Goal: Task Accomplishment & Management: Complete application form

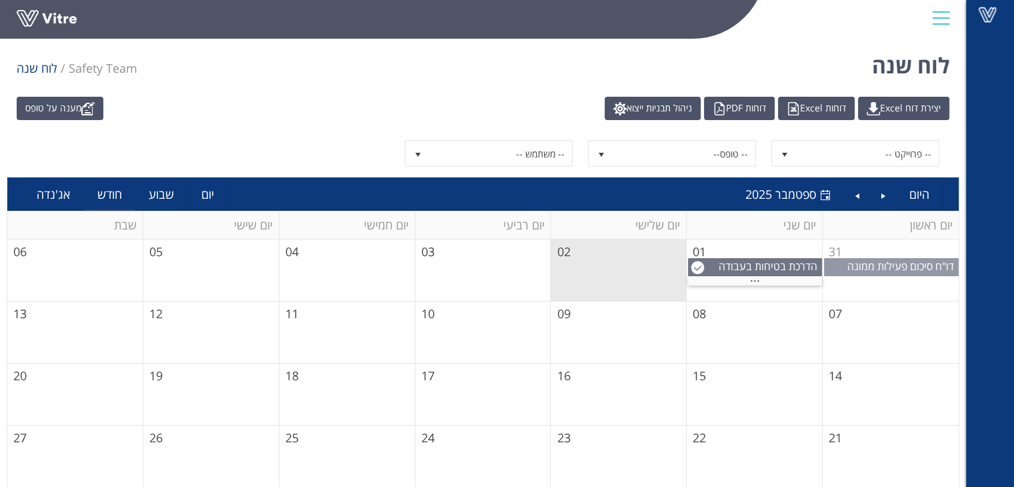
click at [894, 262] on span "דו"ח סיכום פעילות ממונה בטיחות במפעל" at bounding box center [902, 273] width 111 height 29
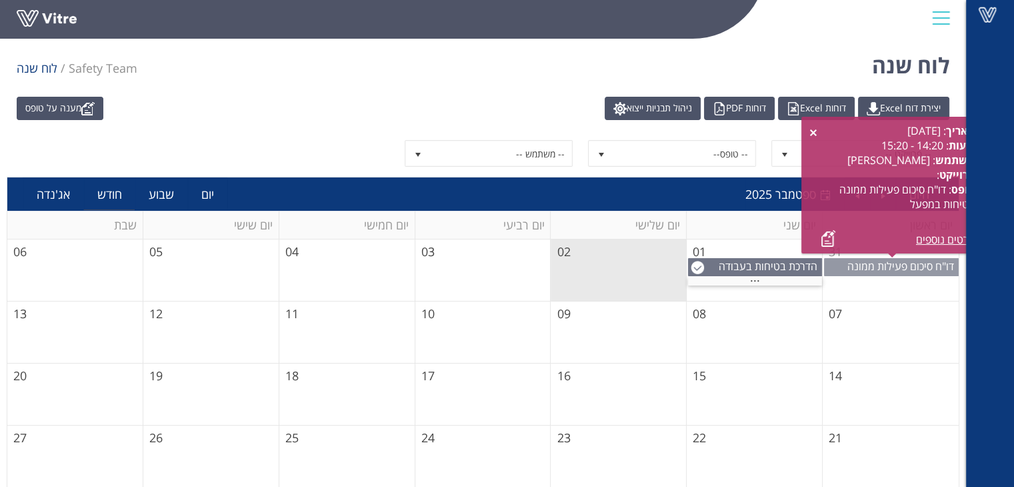
click at [894, 262] on span "דו"ח סיכום פעילות ממונה בטיחות במפעל" at bounding box center [902, 273] width 111 height 29
click at [750, 277] on span "..." at bounding box center [755, 277] width 10 height 15
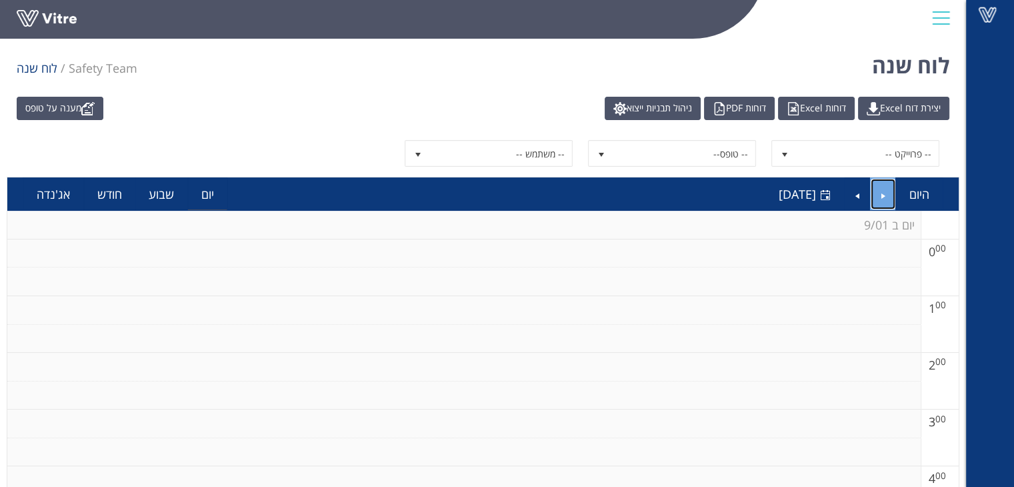
click at [887, 195] on link "Previous" at bounding box center [882, 194] width 25 height 31
click at [69, 108] on link "מענה על טופס" at bounding box center [60, 108] width 87 height 23
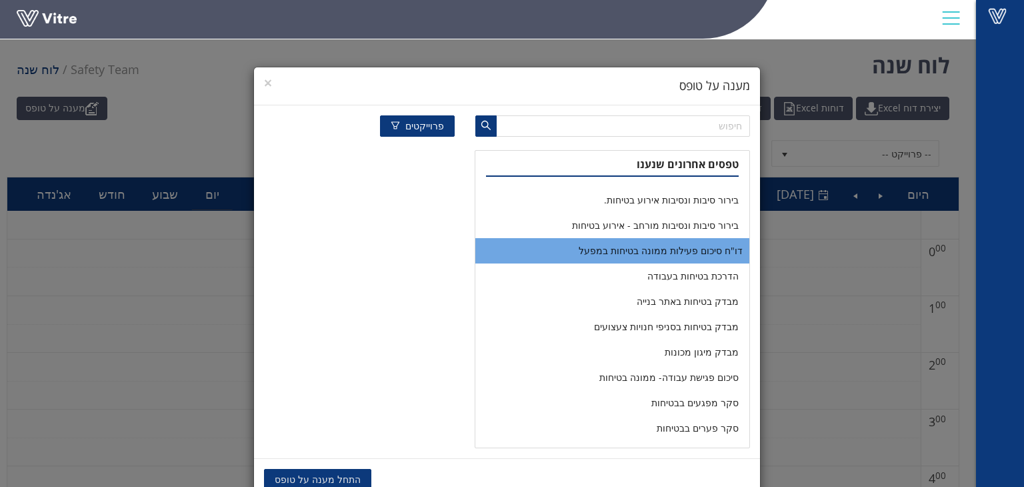
click at [709, 251] on li "דו"ח סיכום פעילות ממונה בטיחות במפעל" at bounding box center [611, 250] width 273 height 25
click at [632, 251] on li "דו"ח סיכום פעילות ממונה בטיחות במפעל" at bounding box center [611, 250] width 273 height 25
click at [411, 473] on span "העתקת נתונים" at bounding box center [418, 479] width 58 height 15
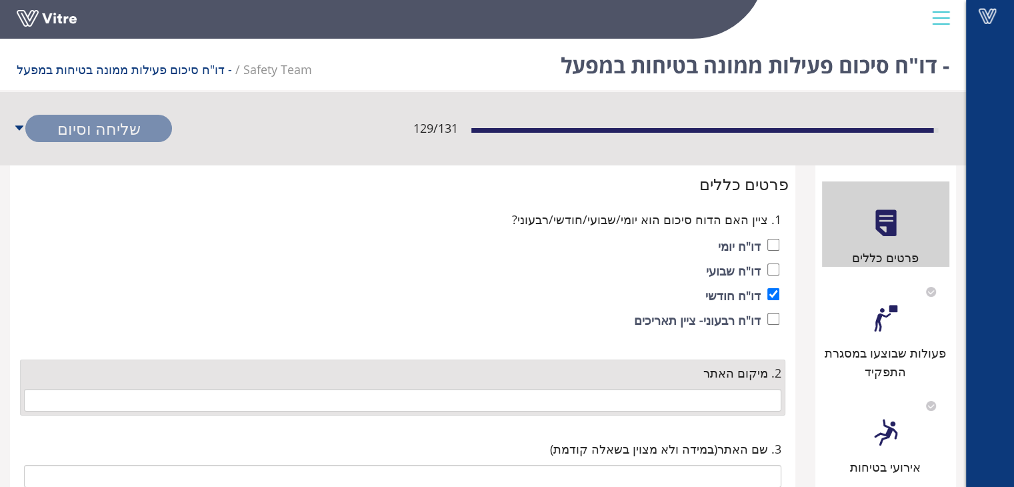
type input "12 המשבב"
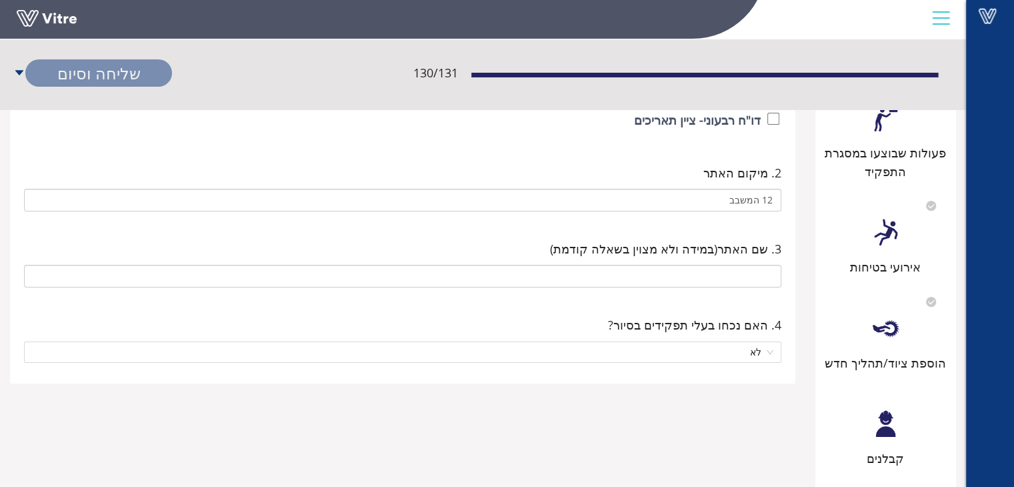
scroll to position [133, 0]
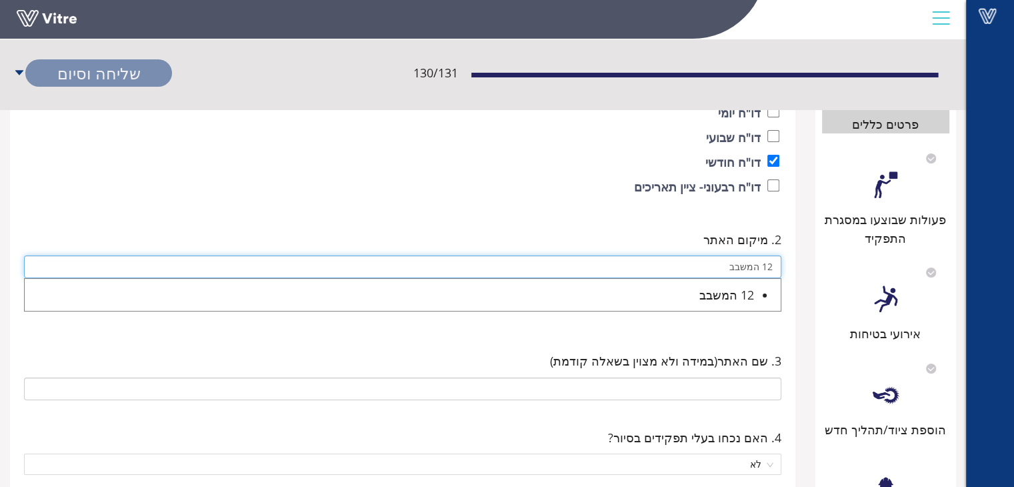
drag, startPoint x: 723, startPoint y: 271, endPoint x: 772, endPoint y: 269, distance: 49.3
click at [772, 269] on input "12 המשבב" at bounding box center [402, 266] width 757 height 23
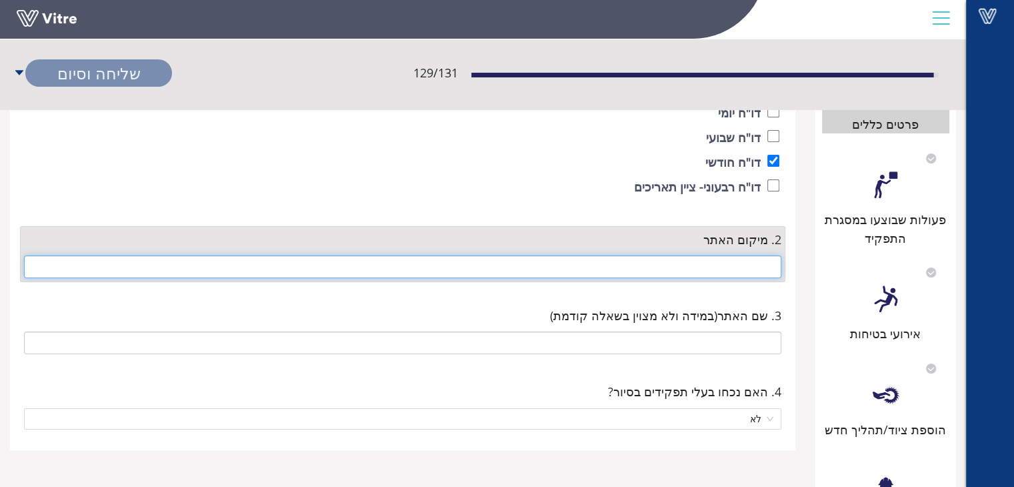
click at [763, 266] on input "text" at bounding box center [402, 266] width 757 height 23
type input "זו"
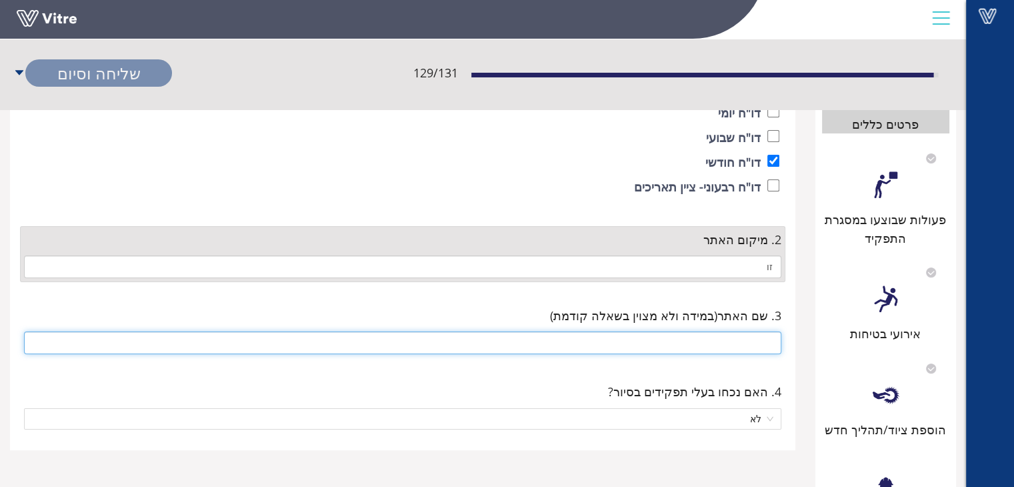
click at [752, 346] on input "text" at bounding box center [402, 342] width 757 height 23
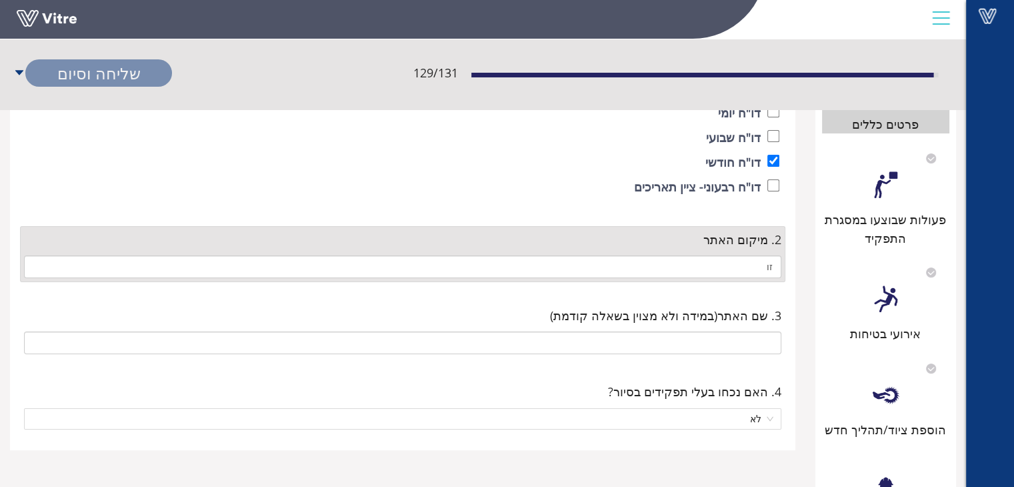
click at [740, 281] on div "2. מיקום האתר זו" at bounding box center [402, 254] width 765 height 56
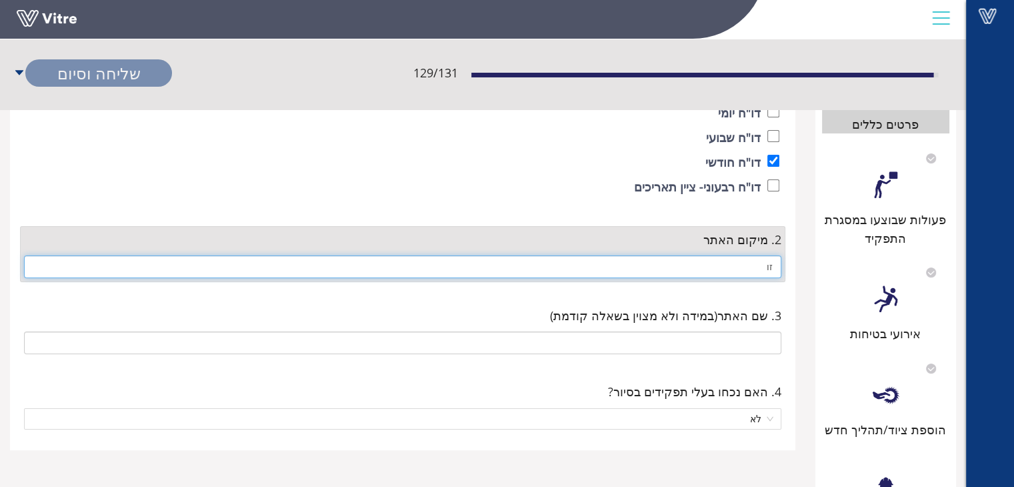
click at [744, 270] on input "זו" at bounding box center [402, 266] width 757 height 23
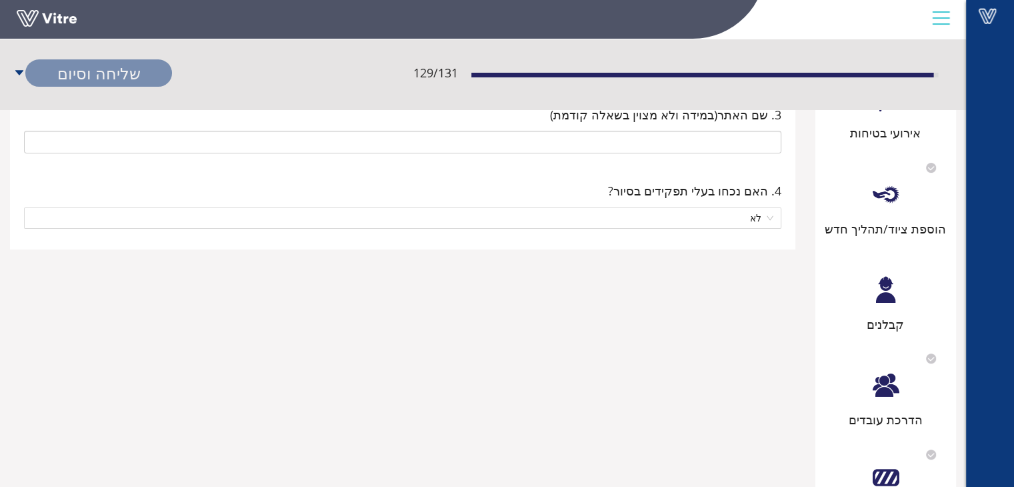
scroll to position [333, 0]
click at [884, 189] on div at bounding box center [885, 195] width 30 height 30
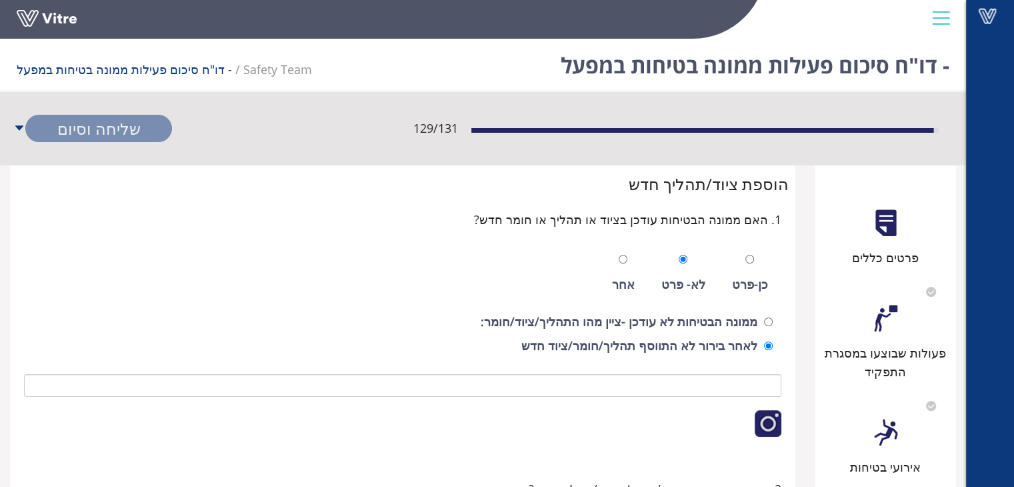
click at [11, 126] on div "129 / 131 שליחה וסיום" at bounding box center [483, 128] width 966 height 72
click at [16, 127] on icon "caret-up" at bounding box center [19, 128] width 12 height 12
click at [95, 160] on link "שמירה" at bounding box center [98, 156] width 147 height 27
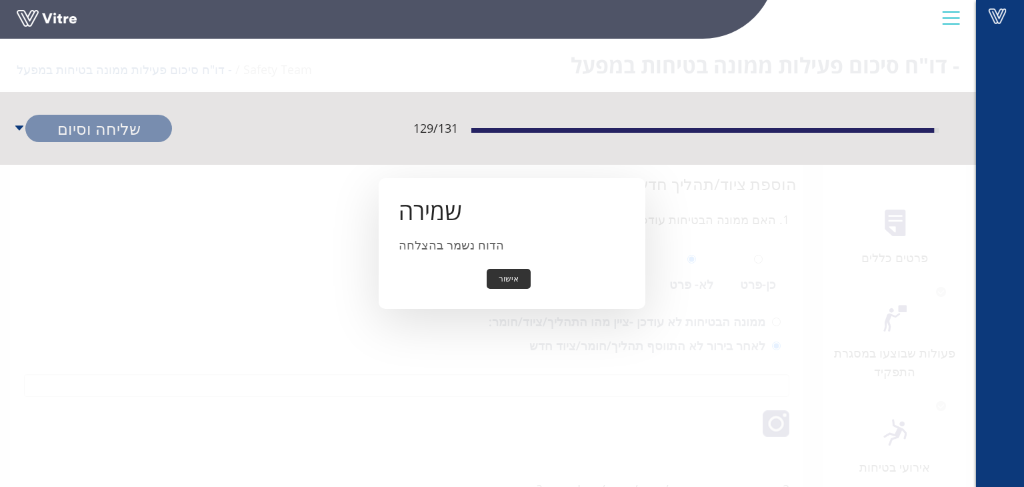
click at [516, 274] on button "אישור" at bounding box center [509, 279] width 44 height 21
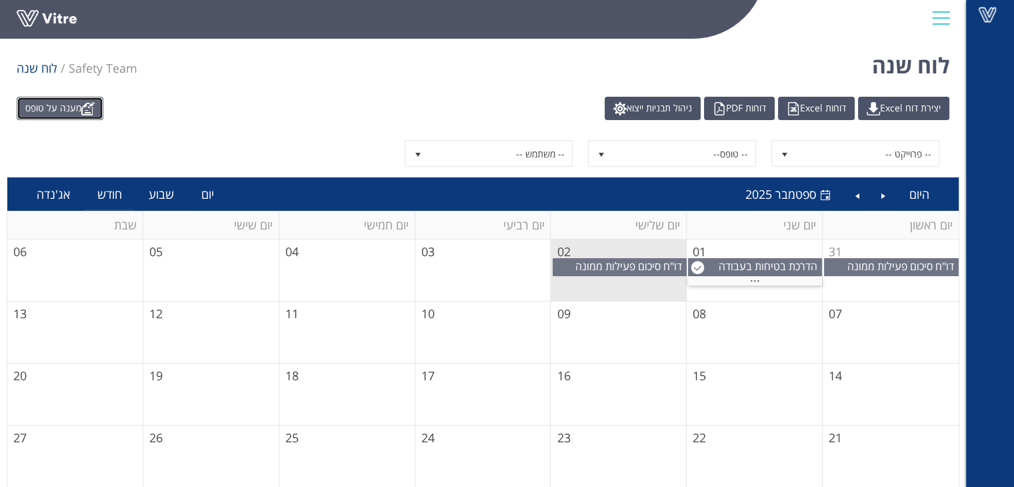
drag, startPoint x: 70, startPoint y: 103, endPoint x: 78, endPoint y: 107, distance: 9.3
click at [70, 103] on link "מענה על טופס" at bounding box center [60, 108] width 87 height 23
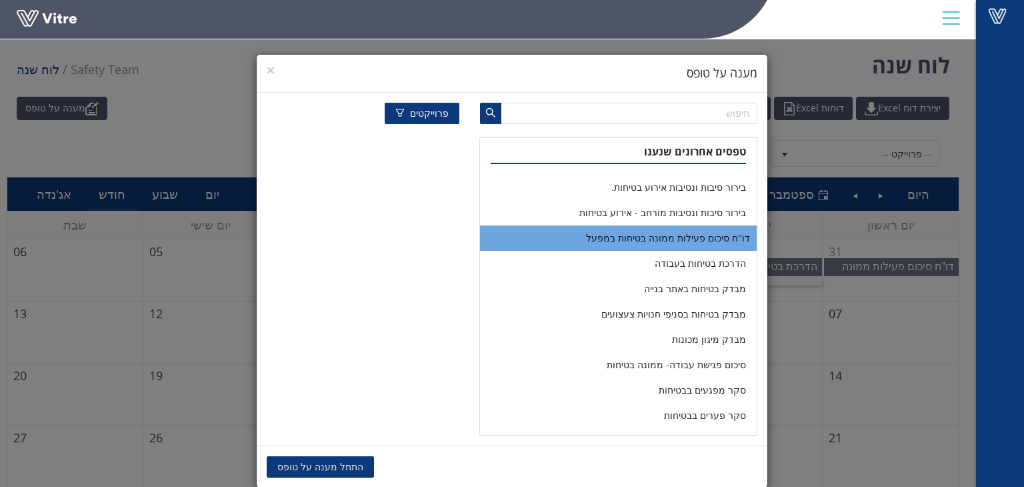
click at [711, 227] on li "דו"ח סיכום פעילות ממונה בטיחות במפעל" at bounding box center [618, 237] width 277 height 25
click at [709, 235] on li "דו"ח סיכום פעילות ממונה בטיחות במפעל" at bounding box center [618, 237] width 277 height 25
click at [325, 465] on span "התחל מענה על טופס" at bounding box center [320, 466] width 86 height 15
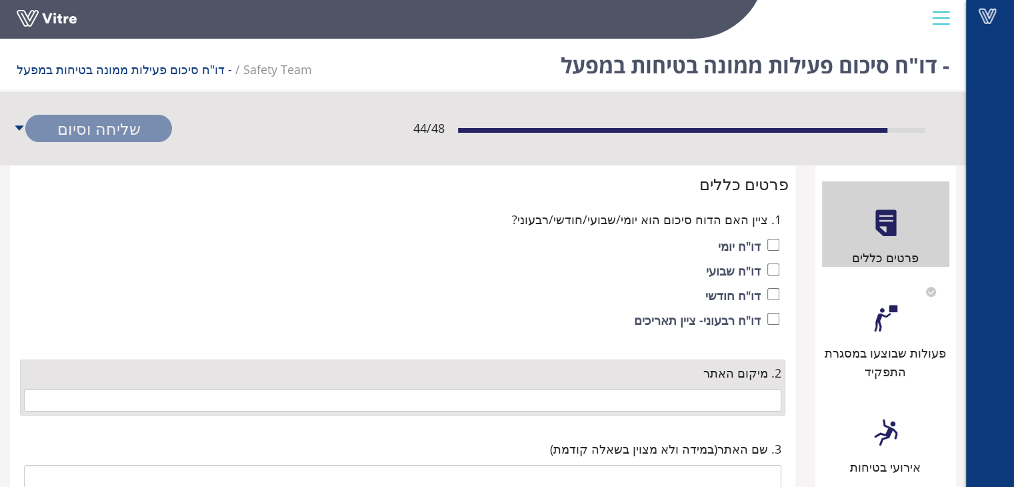
click at [766, 299] on div "דו"ח חודשי" at bounding box center [402, 296] width 753 height 23
checkbox input "true"
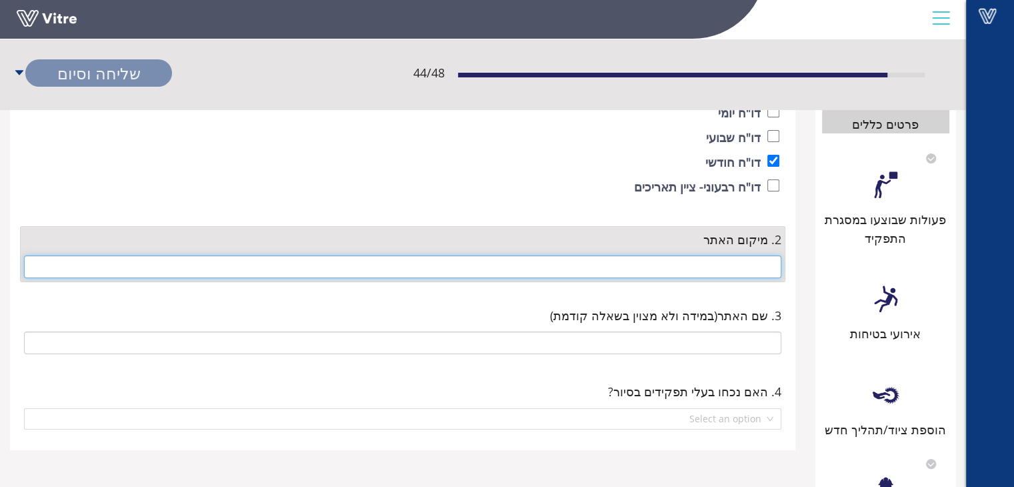
click at [725, 267] on input "text" at bounding box center [402, 266] width 757 height 23
type input "ז"
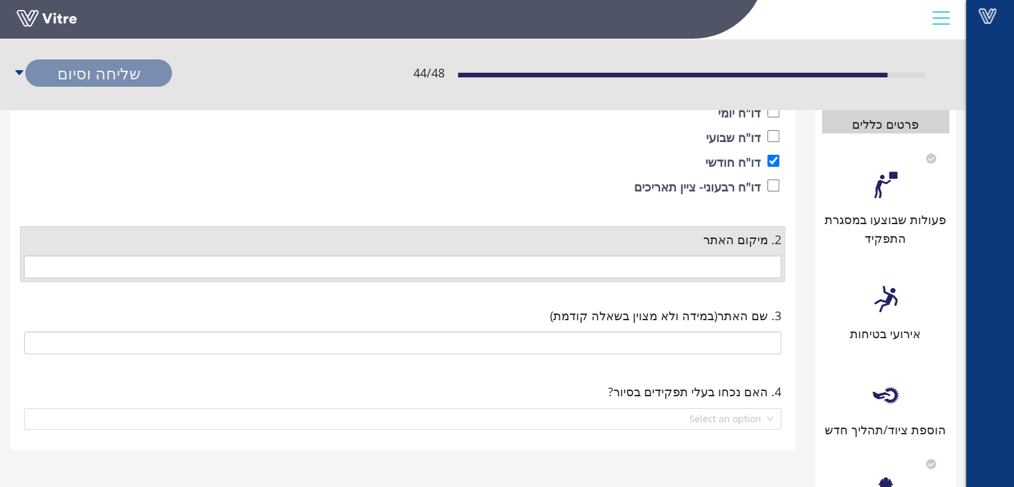
click at [890, 194] on div at bounding box center [885, 185] width 30 height 30
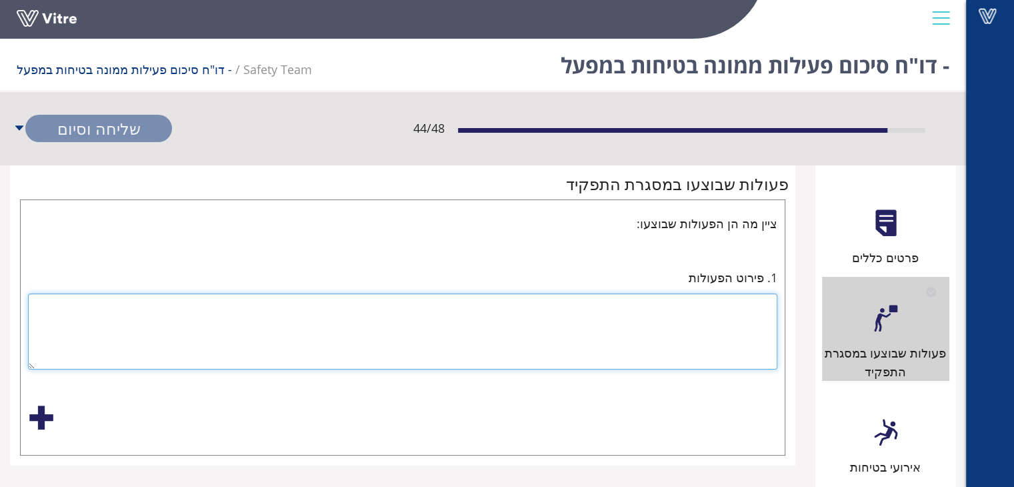
click at [704, 326] on textarea at bounding box center [402, 331] width 749 height 76
paste textarea "מעקב קליטת עובדים חדשים בהתאם לנוהל קליטת עובדים חדשים"
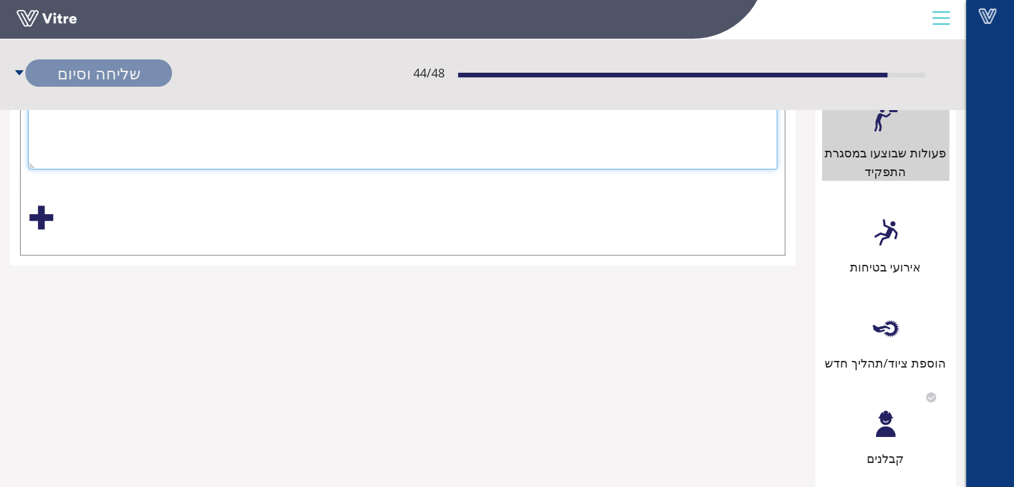
type textarea "מעקב קליטת עובדים חדשים בהתאם לנוהל קליטת עובדים חדשים"
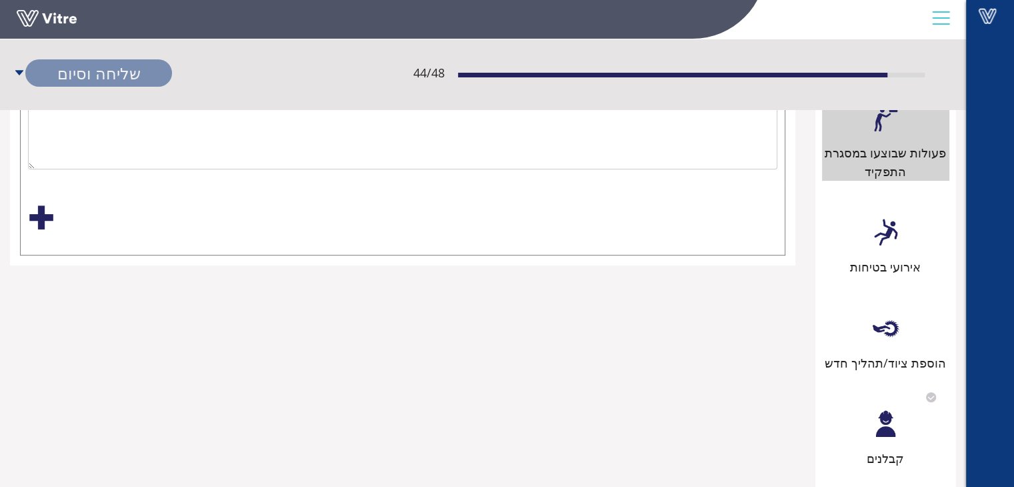
click at [37, 217] on div at bounding box center [41, 217] width 27 height 27
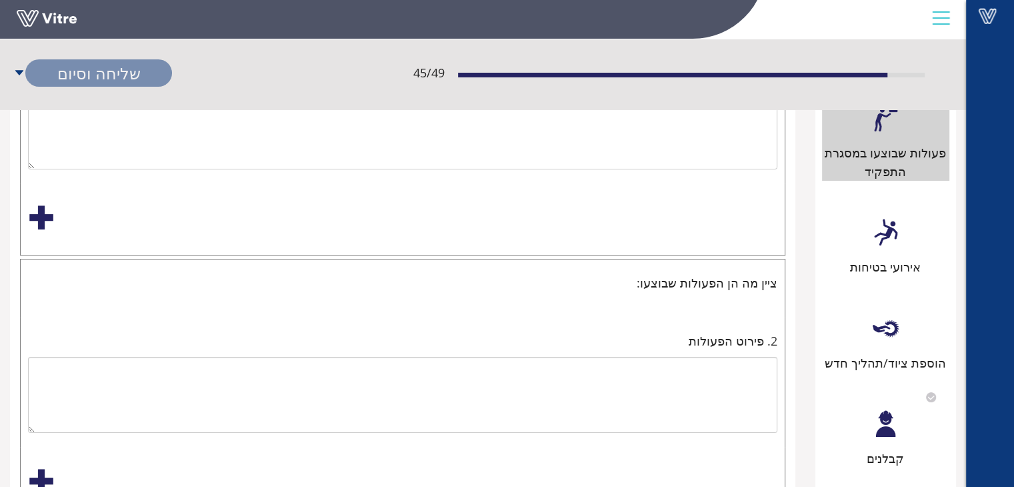
scroll to position [267, 0]
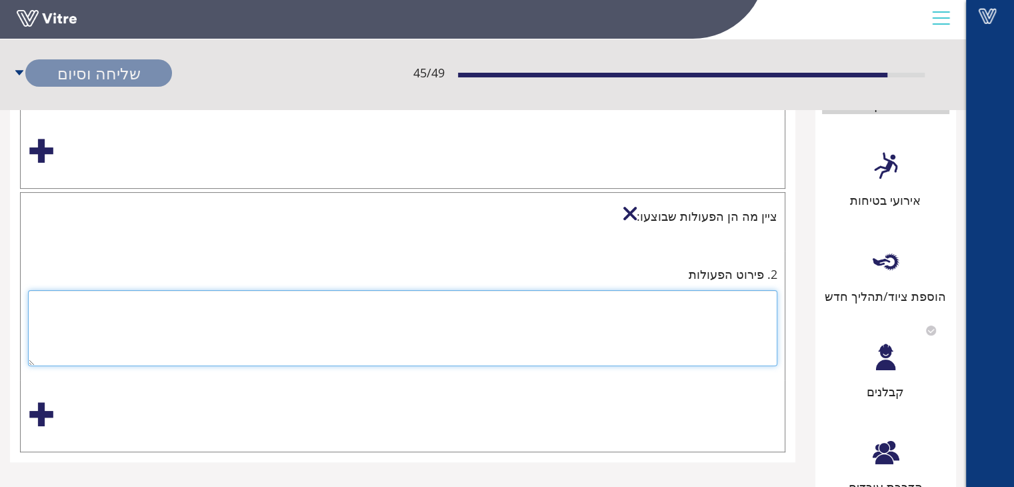
click at [743, 291] on textarea at bounding box center [402, 328] width 749 height 76
paste textarea "סיור לאיתור מפגעי בטיחות בעבודה"
type textarea "סיור לאיתור מפגעי בטיחות בעבודה- כולל טיפול בליקויים מדוח קודם"
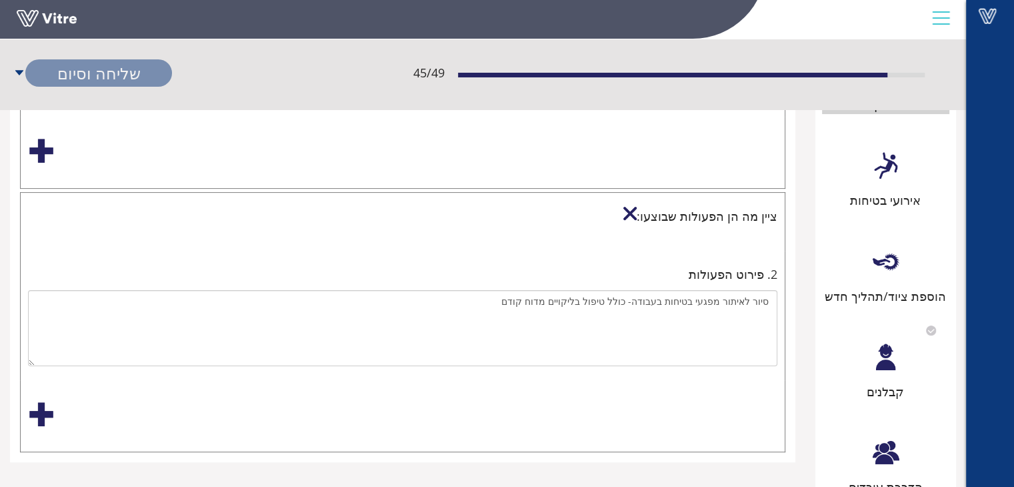
click at [37, 411] on div at bounding box center [41, 414] width 27 height 27
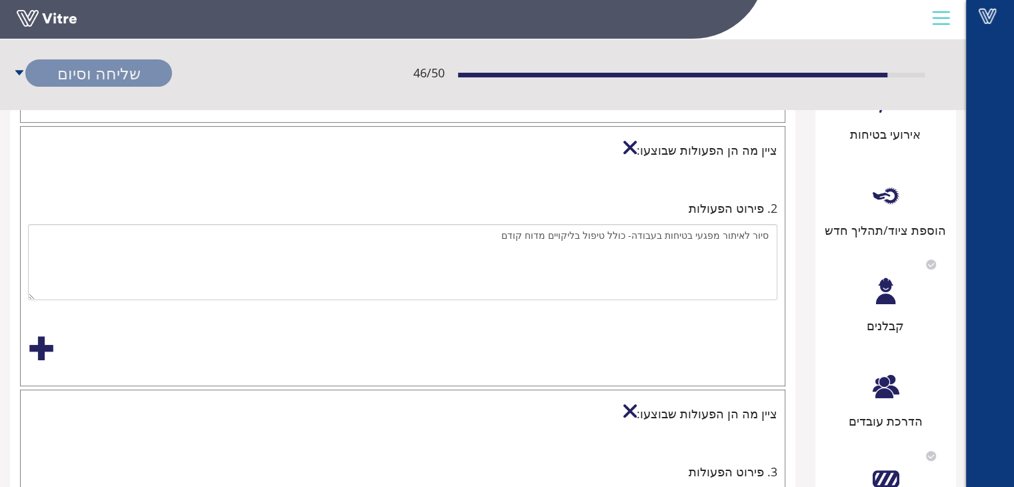
scroll to position [467, 0]
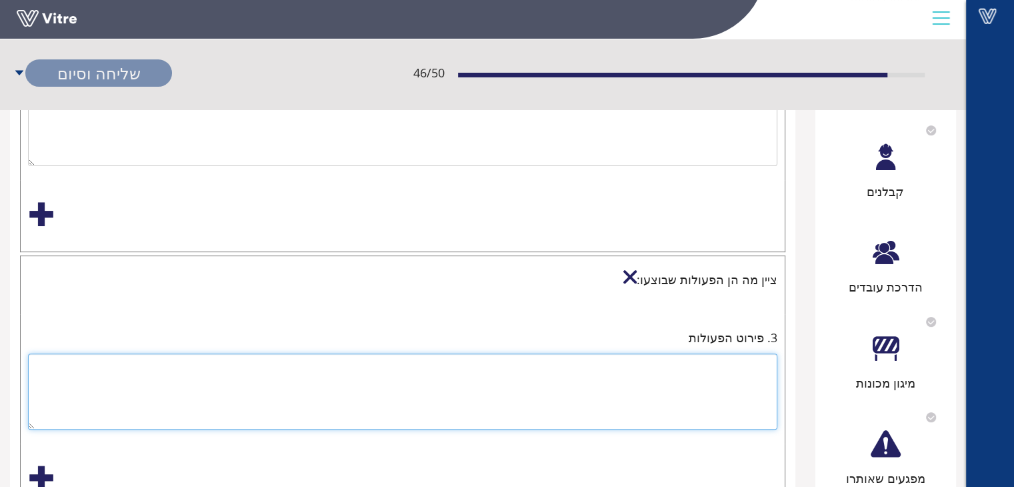
click at [733, 364] on textarea at bounding box center [402, 391] width 749 height 76
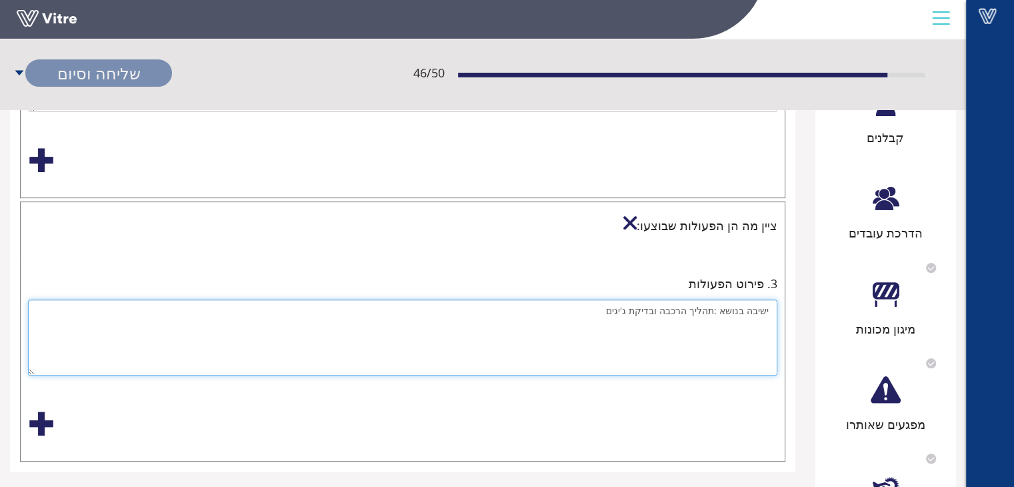
scroll to position [600, 0]
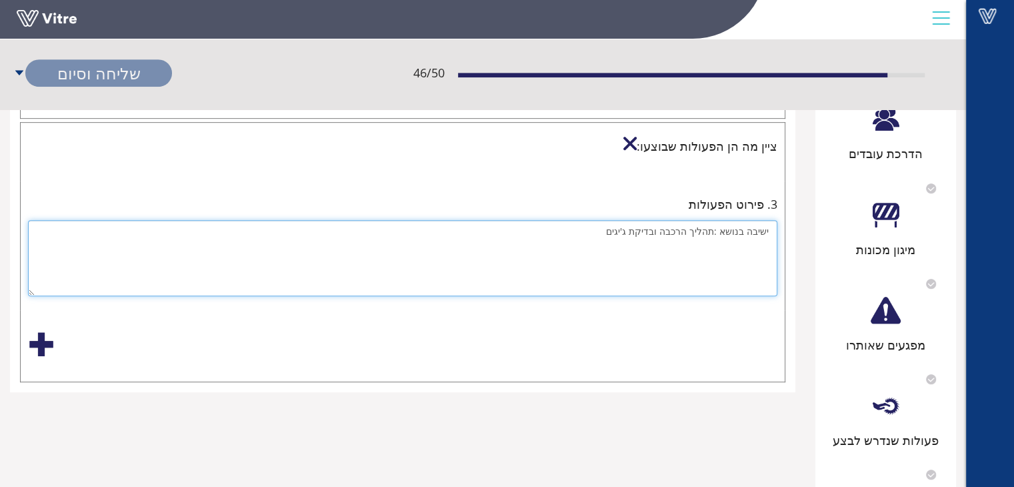
type textarea "ישיבה בנושא :תהליך הרכבה ובדיקת ג'יגים"
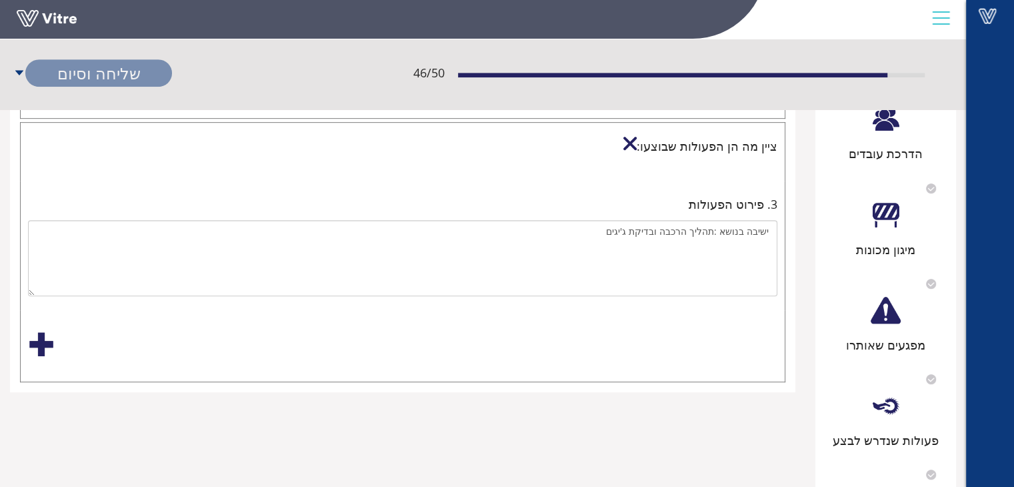
click at [35, 338] on div at bounding box center [41, 344] width 27 height 27
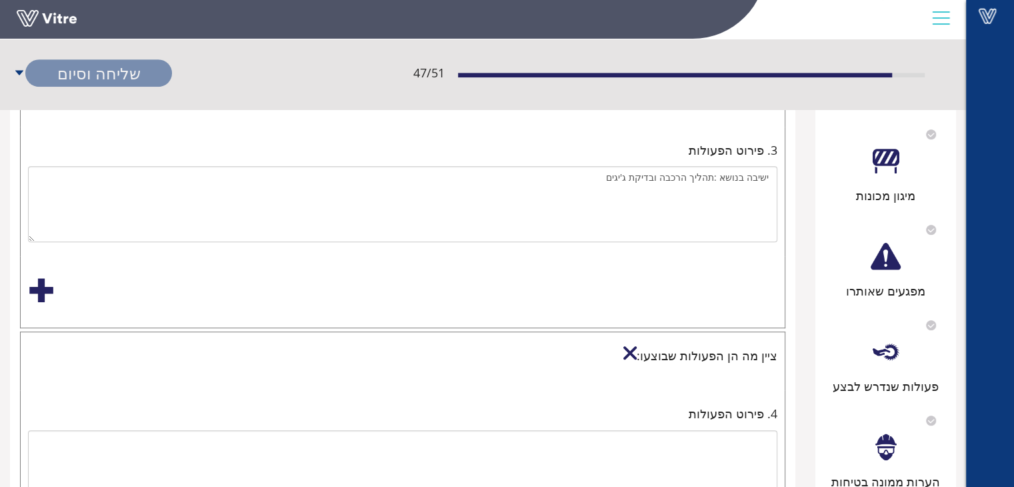
scroll to position [733, 0]
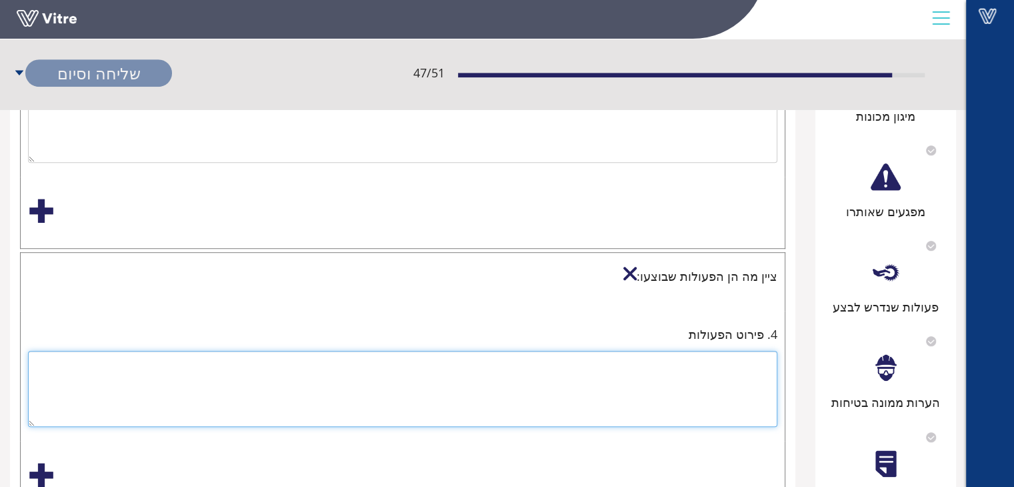
click at [762, 364] on textarea at bounding box center [402, 389] width 749 height 76
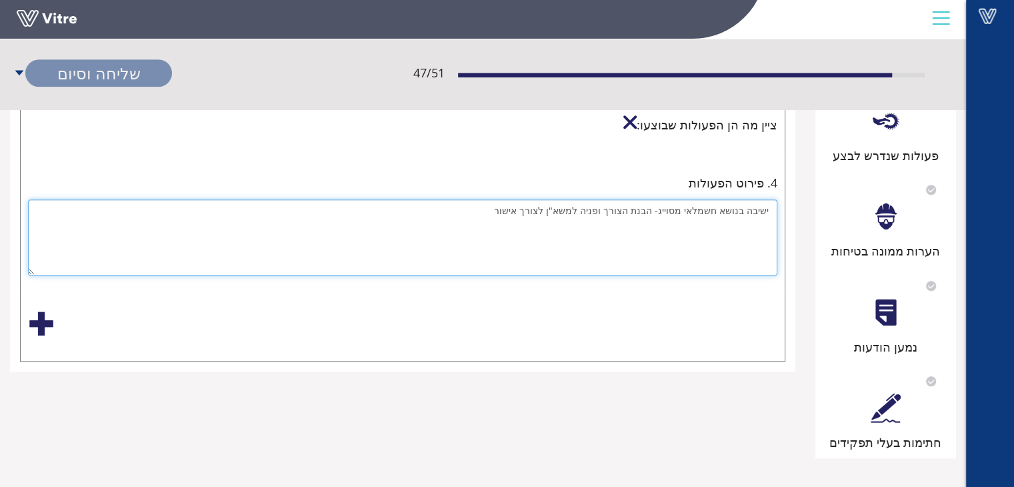
scroll to position [889, 0]
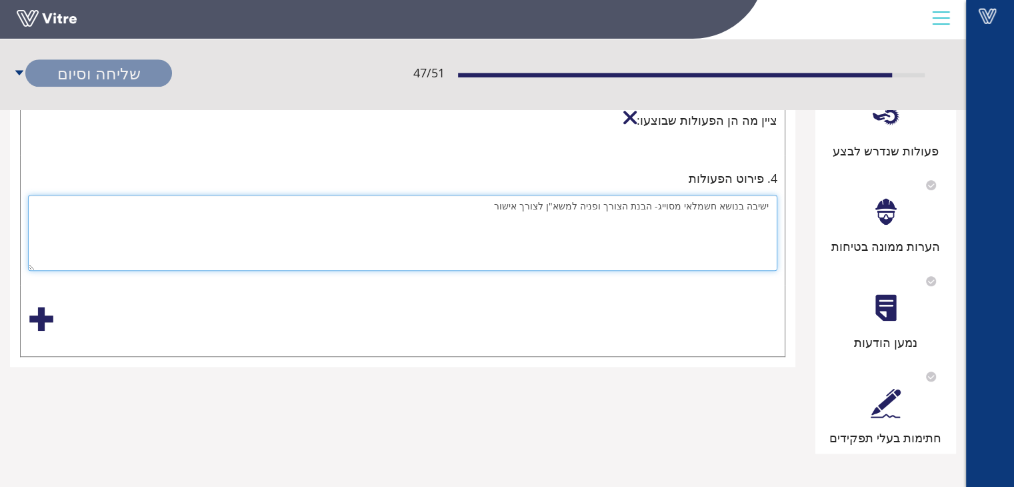
type textarea "ישיבה בנושא חשמלאי מסוייג- הבנת הצורך ופניה למשא"ן לצורך אישור"
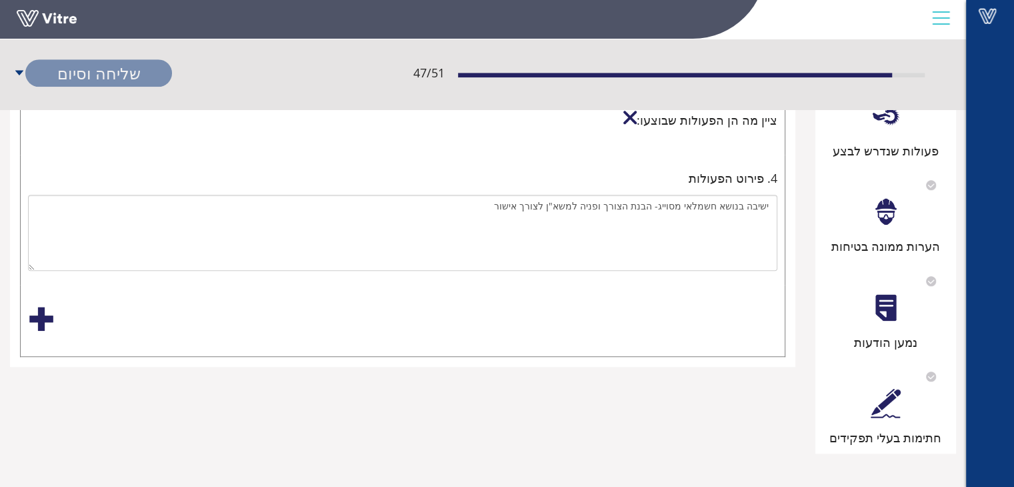
click at [40, 317] on div at bounding box center [41, 318] width 27 height 27
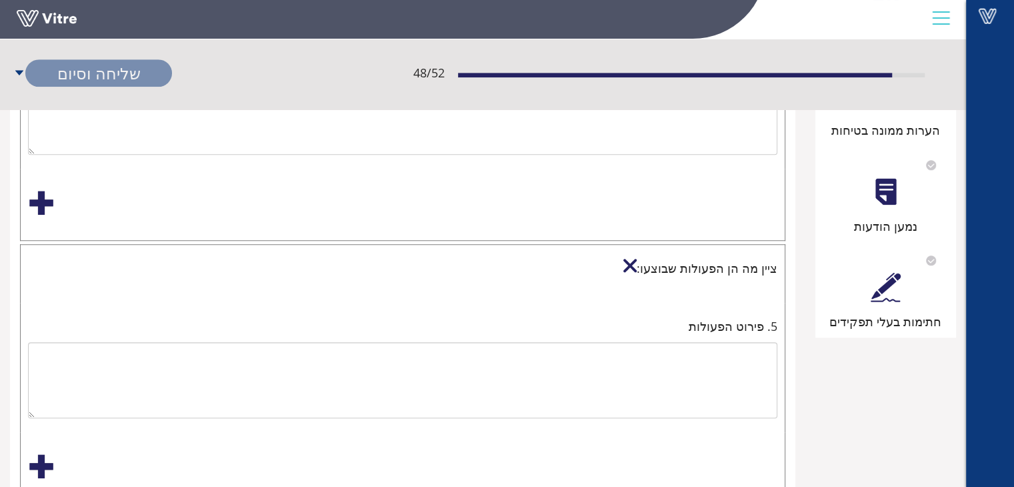
scroll to position [1022, 0]
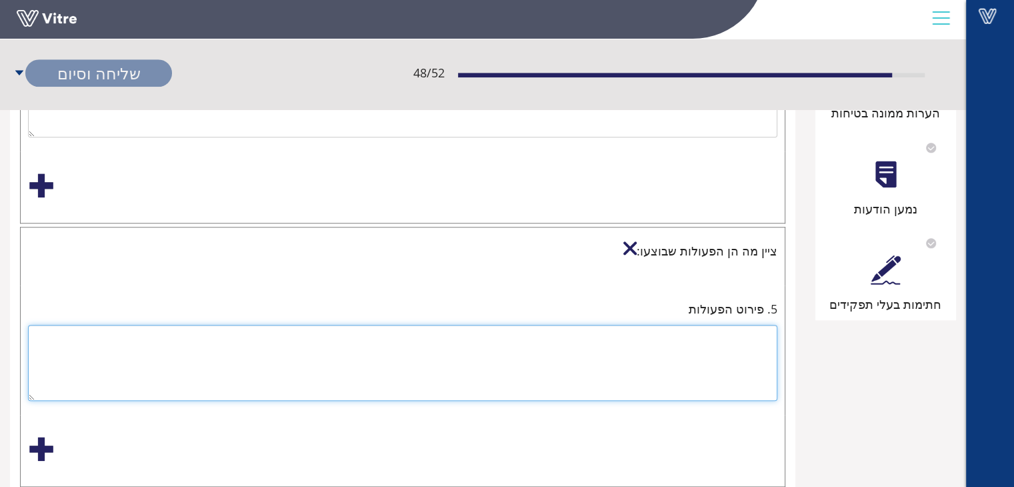
click at [737, 333] on textarea at bounding box center [402, 363] width 749 height 76
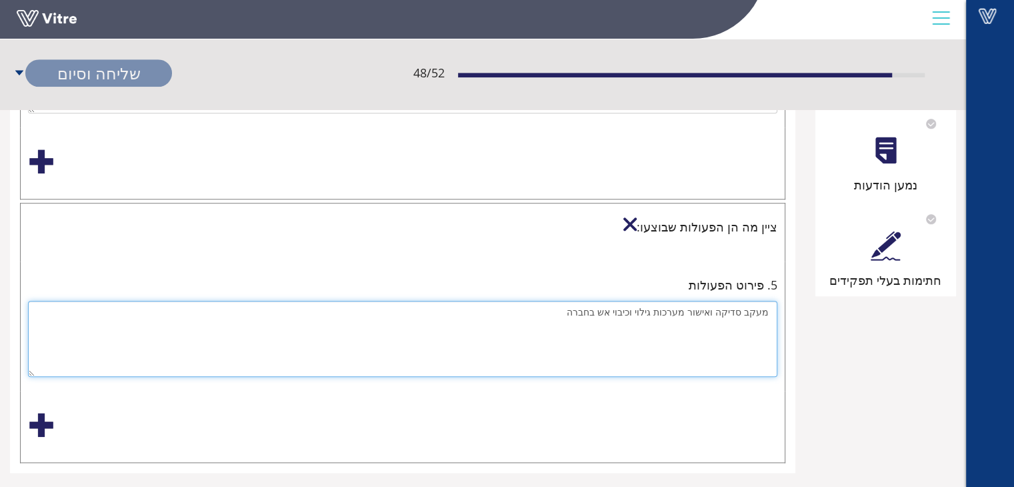
scroll to position [1059, 0]
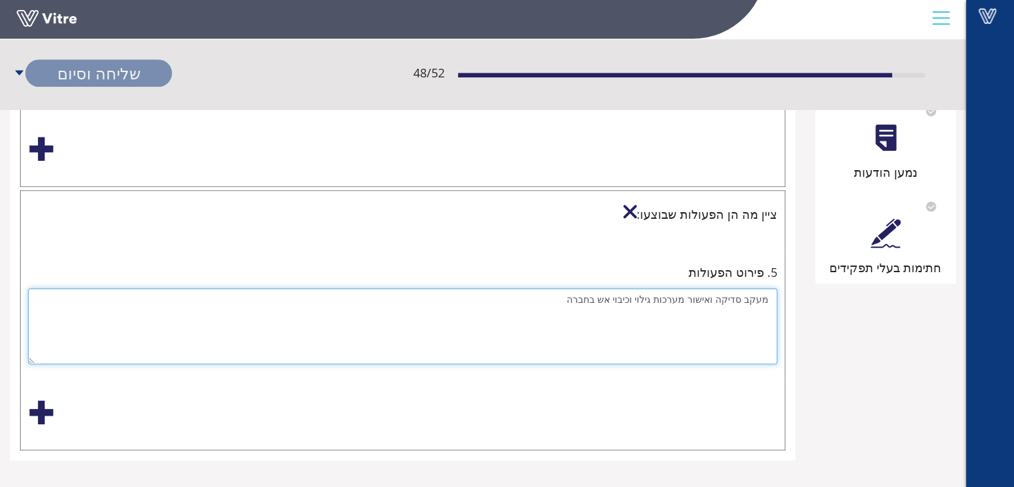
type textarea "מעקב סדיקה ואישור מערכות גילוי וכיבוי אש בחברה"
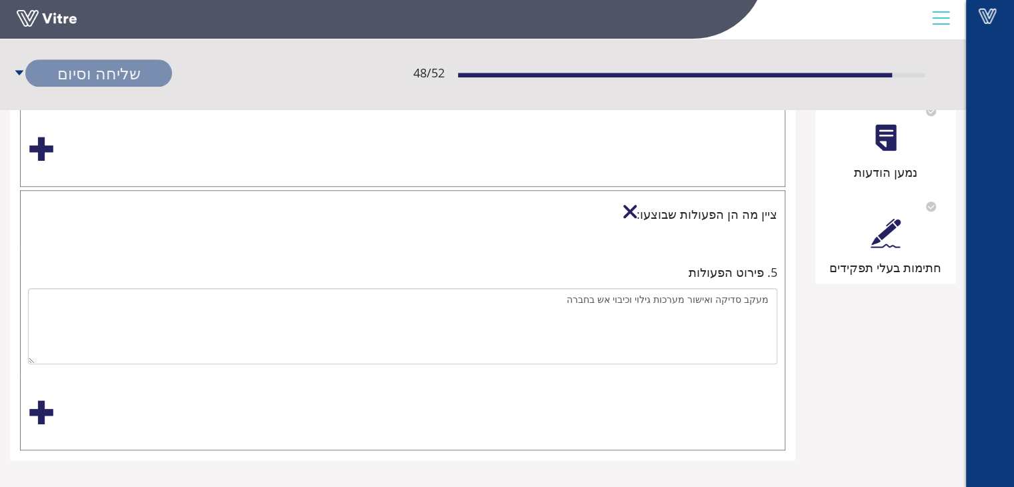
click at [33, 407] on div at bounding box center [41, 412] width 27 height 27
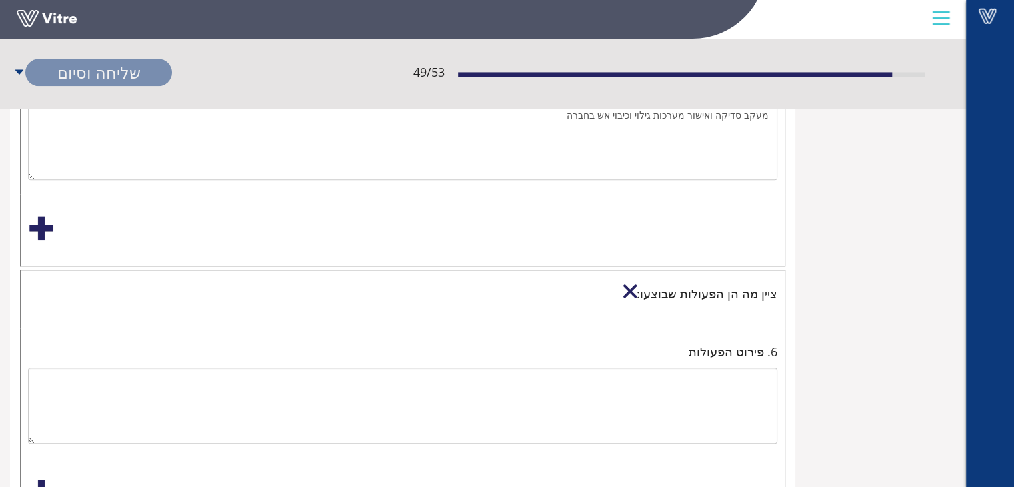
scroll to position [1321, 0]
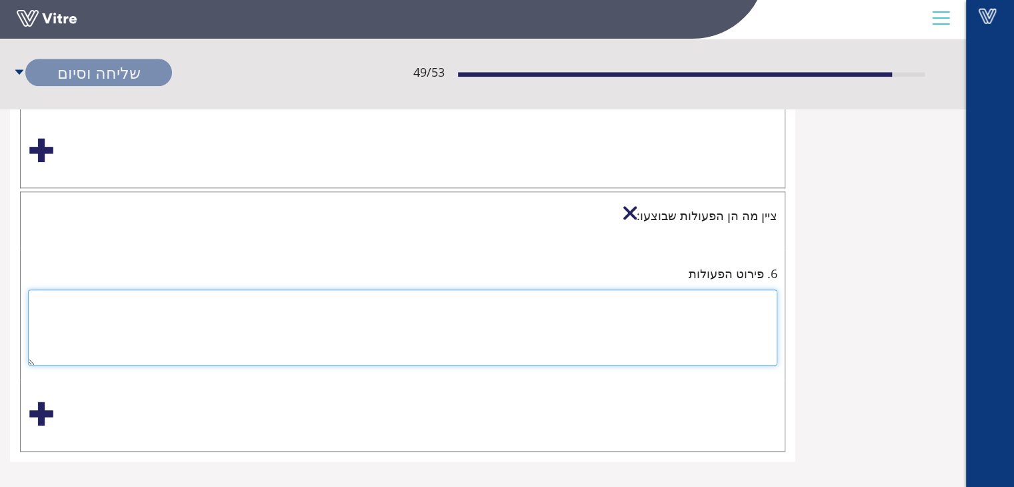
click at [746, 293] on textarea at bounding box center [402, 327] width 749 height 76
type textarea "ש"
type textarea "קיום ועדת בטיחות מספר 05."
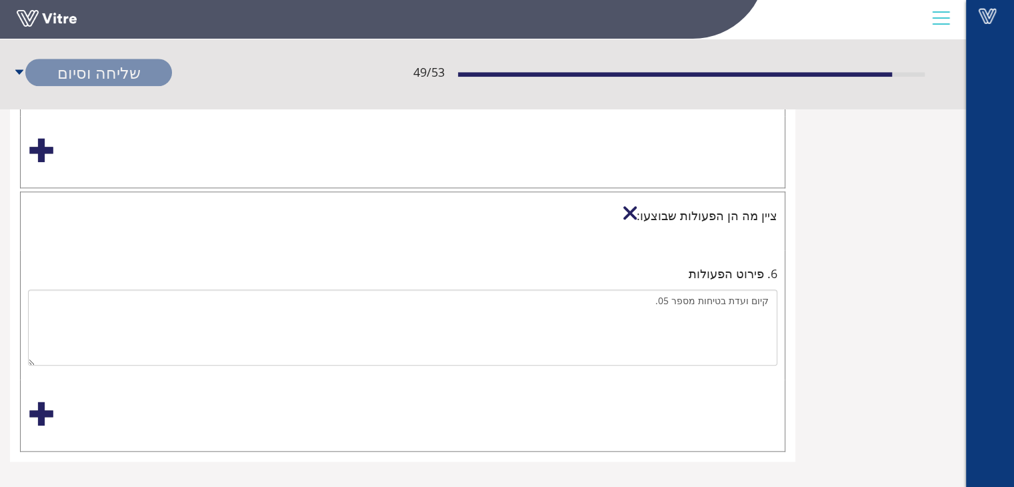
click at [37, 403] on div at bounding box center [41, 413] width 27 height 27
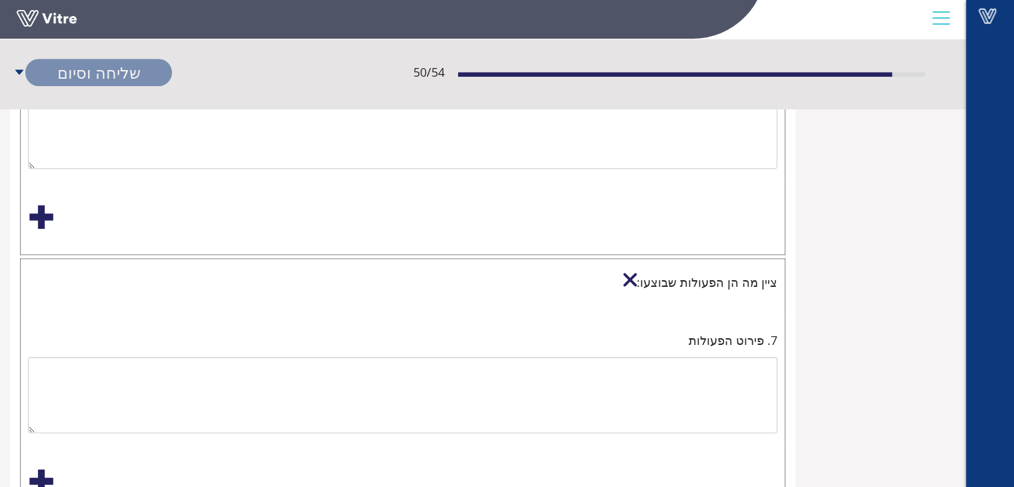
scroll to position [1521, 0]
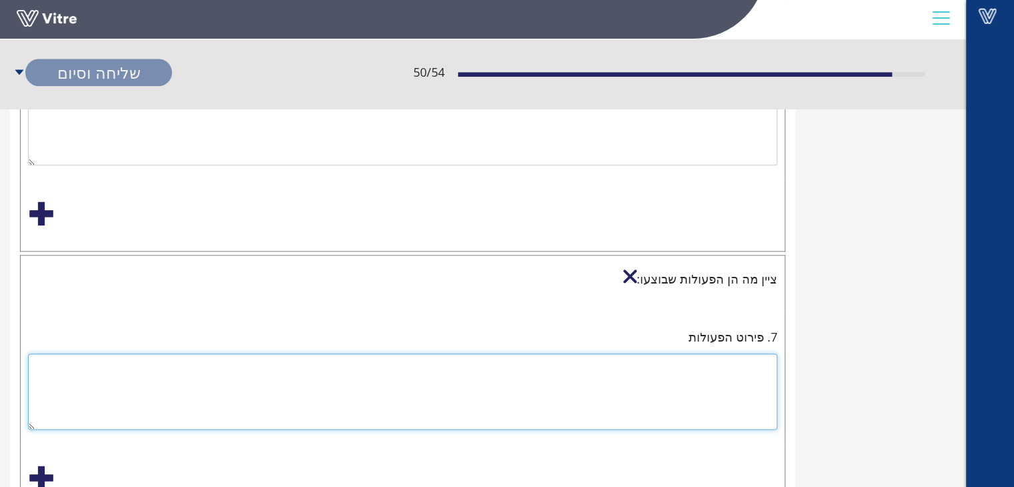
click at [737, 365] on textarea at bounding box center [402, 391] width 749 height 76
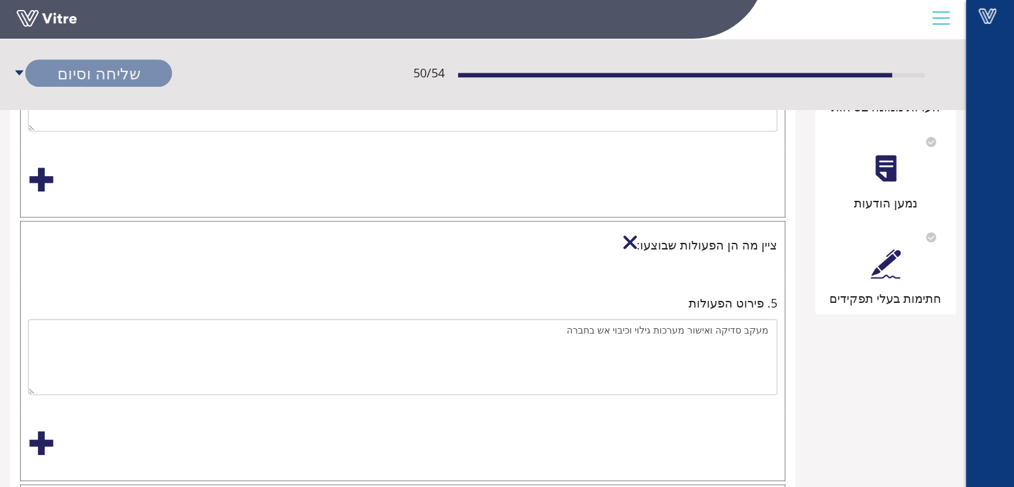
scroll to position [988, 0]
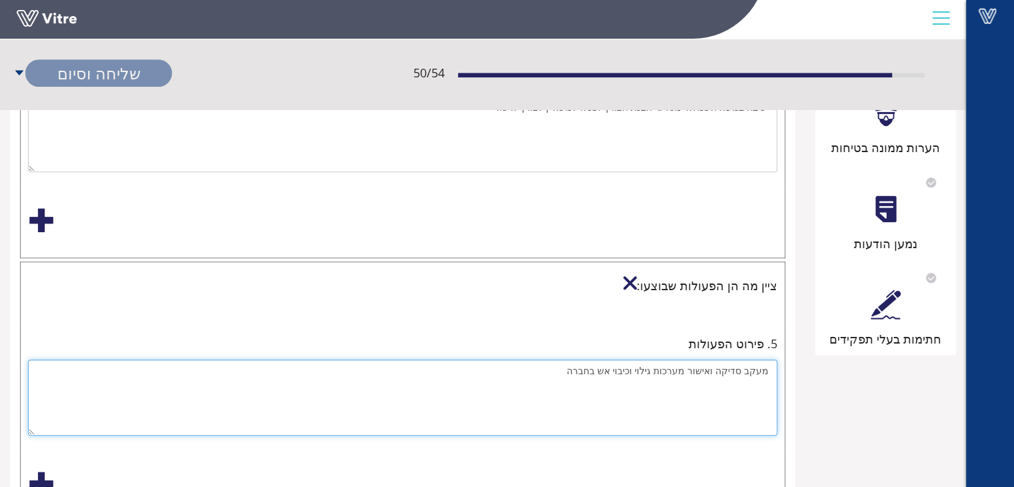
click at [741, 366] on textarea "מעקב סדיקה ואישור מערכות גילוי וכיבוי אש בחברה" at bounding box center [402, 397] width 749 height 76
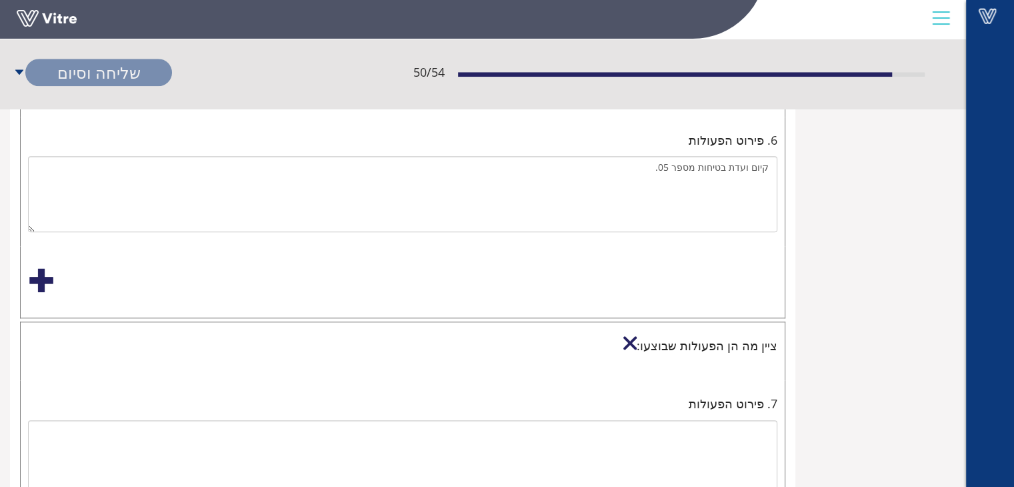
scroll to position [1584, 0]
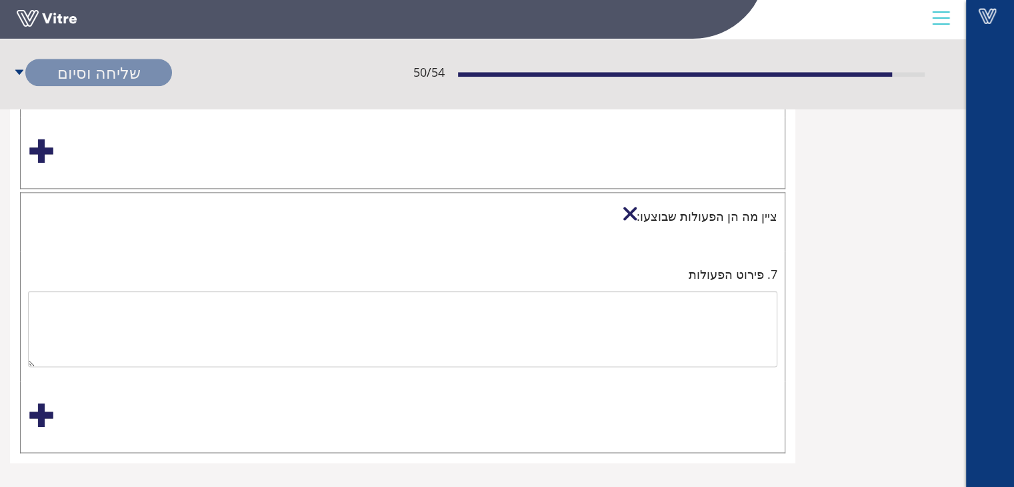
type textarea "מעקב בדיקה ואישור מערכות גילוי וכיבוי אש בחברה"
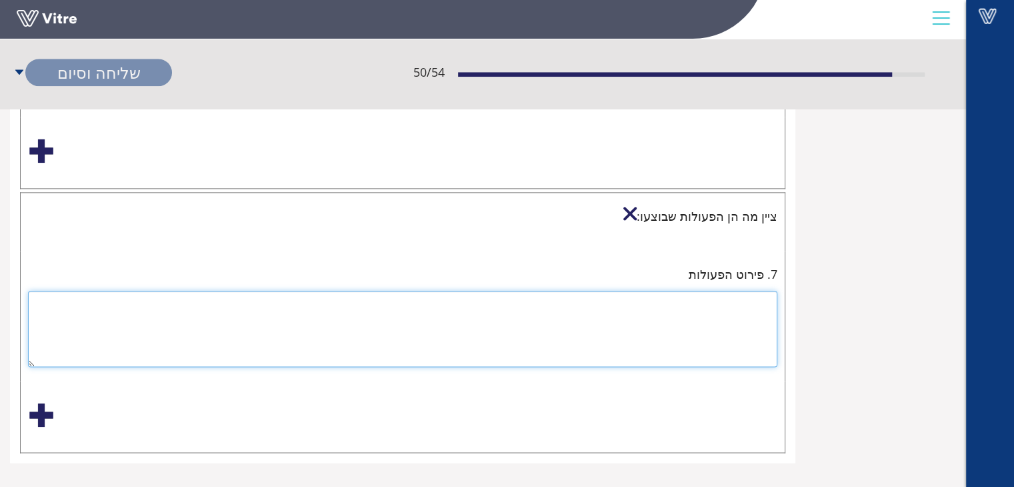
click at [749, 291] on textarea at bounding box center [402, 329] width 749 height 76
type textarea "תיקוף נוהלי בטיחות- עדכון נוהלים וכתיבת נוהלים חדשים [PERSON_NAME]."
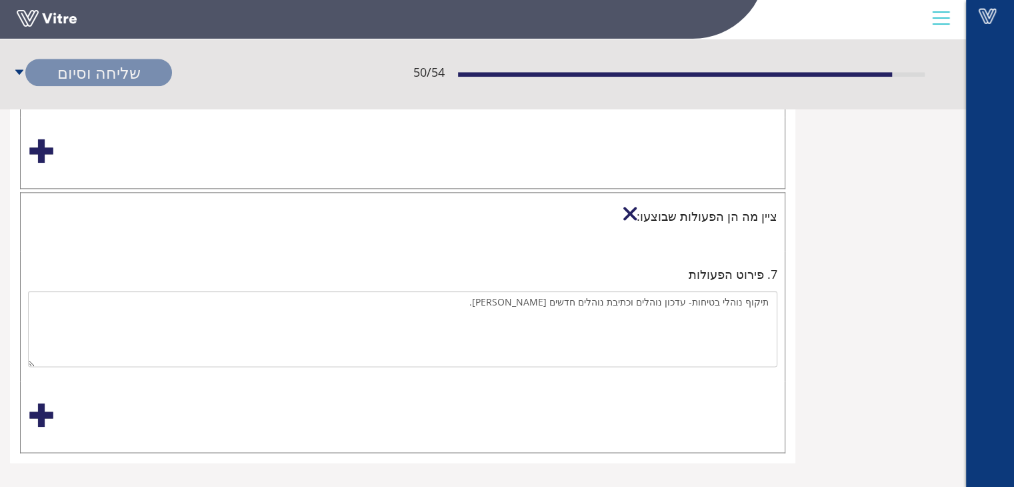
click at [37, 409] on div at bounding box center [41, 414] width 27 height 27
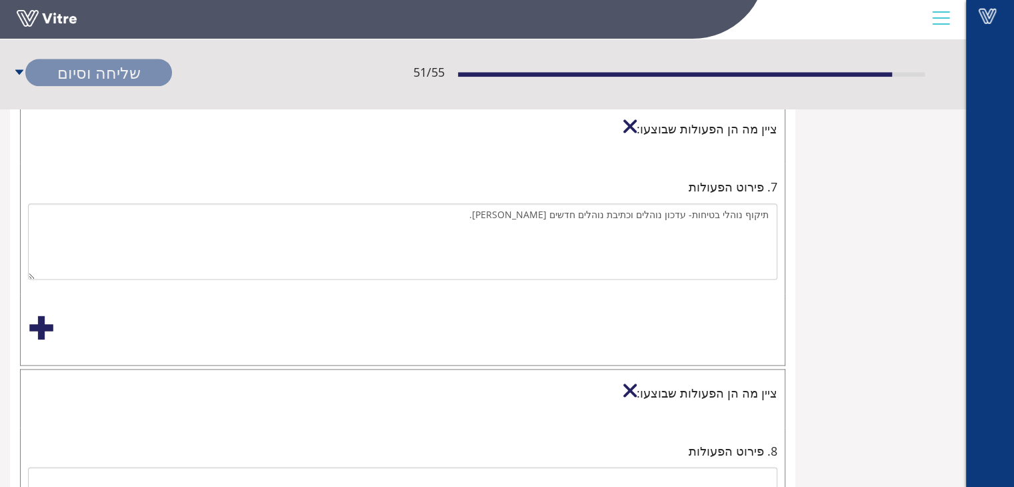
scroll to position [1784, 0]
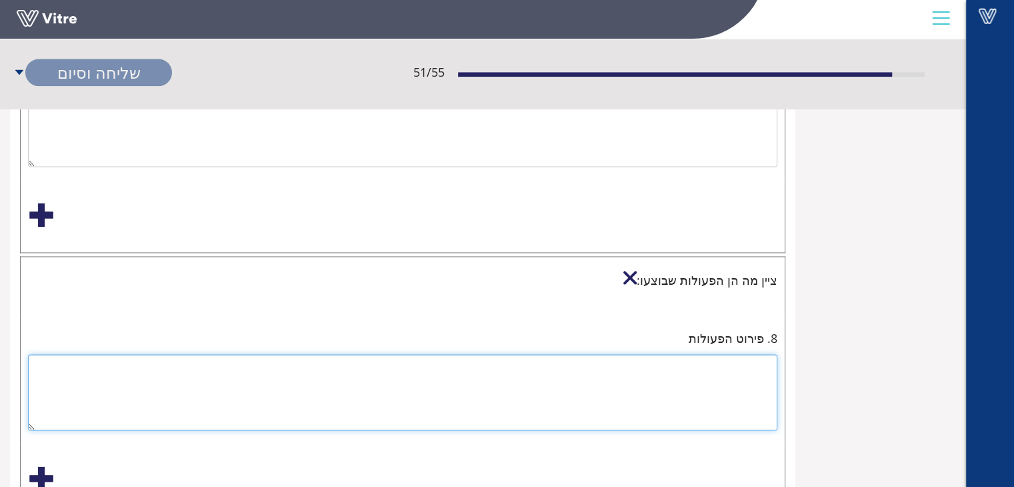
click at [749, 363] on textarea at bounding box center [402, 392] width 749 height 76
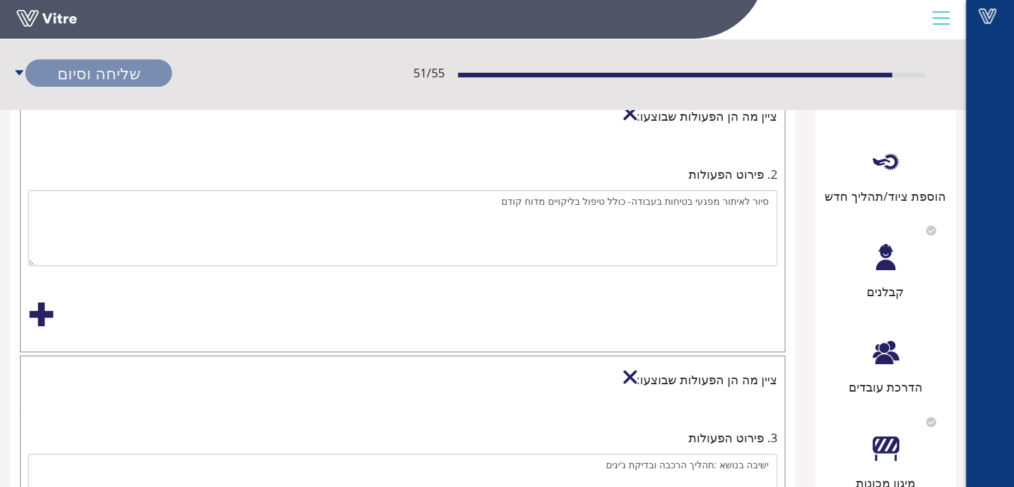
scroll to position [400, 0]
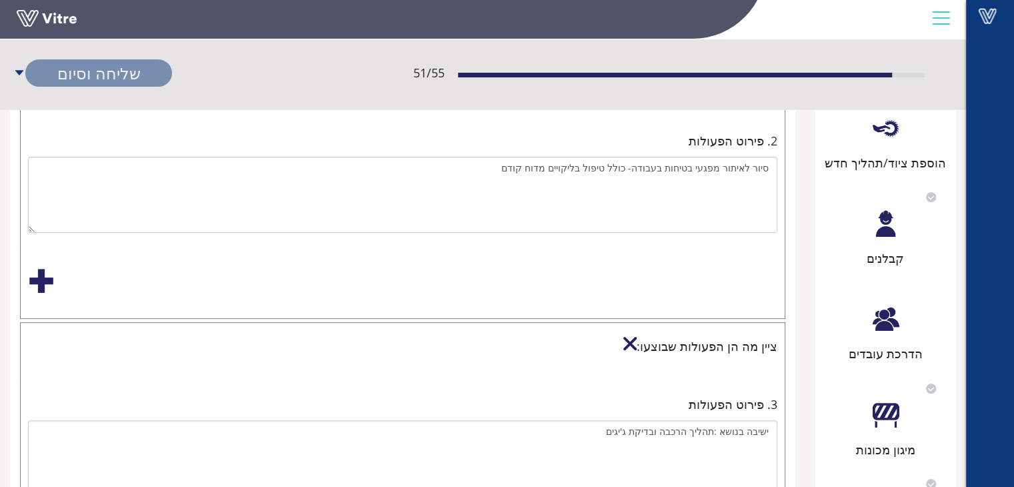
type textarea "העברת התייחסות לביטוח בנוגע לאישורי חשמל וכיבוי אש."
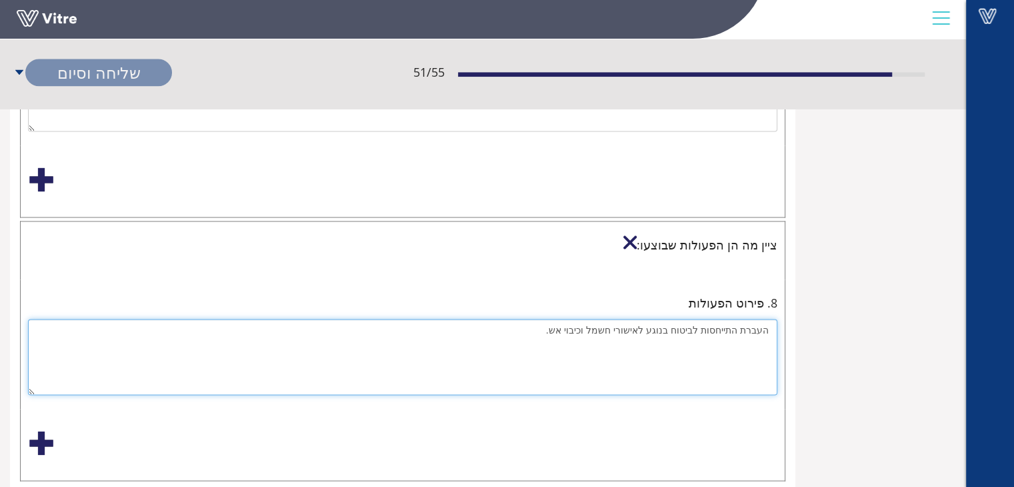
scroll to position [1845, 0]
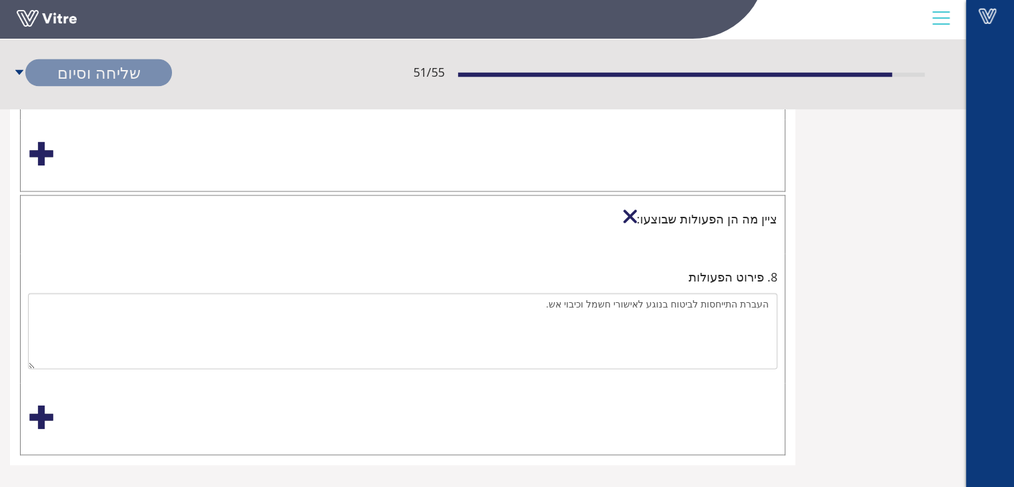
click at [41, 403] on div at bounding box center [41, 416] width 27 height 27
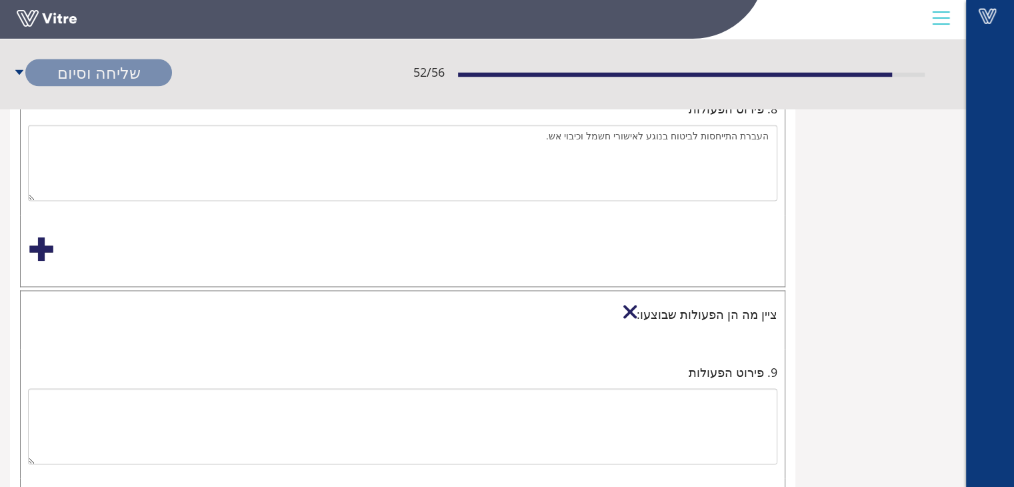
scroll to position [2045, 0]
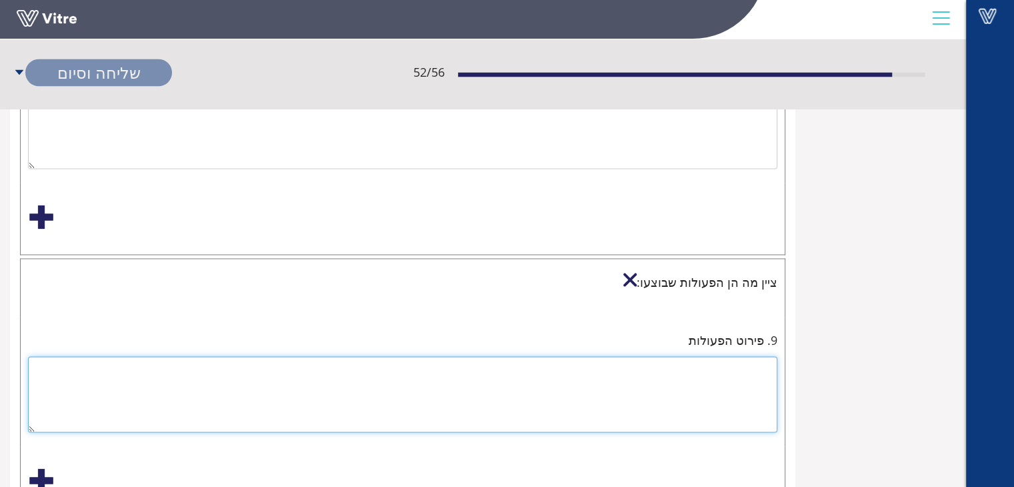
click at [747, 359] on textarea at bounding box center [402, 394] width 749 height 76
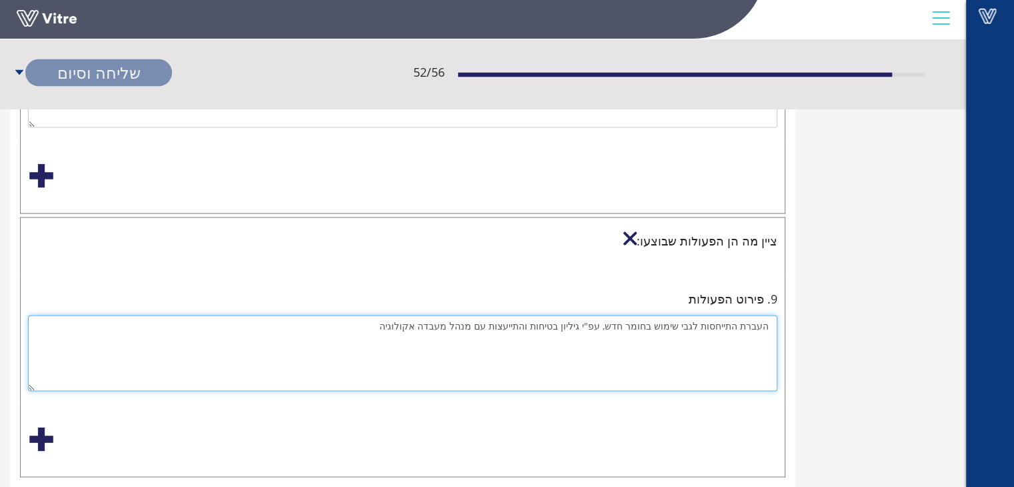
scroll to position [2108, 0]
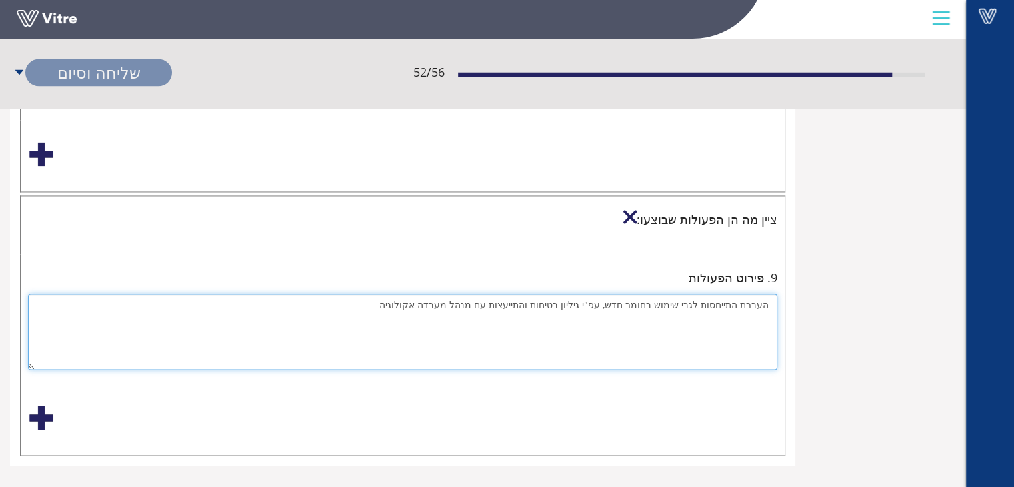
type textarea "העברת התייחסות לגבי שימוש בחומר חדש, עפ"י גיליון בטיחות והתייעצות עם מנהל מעבדה…"
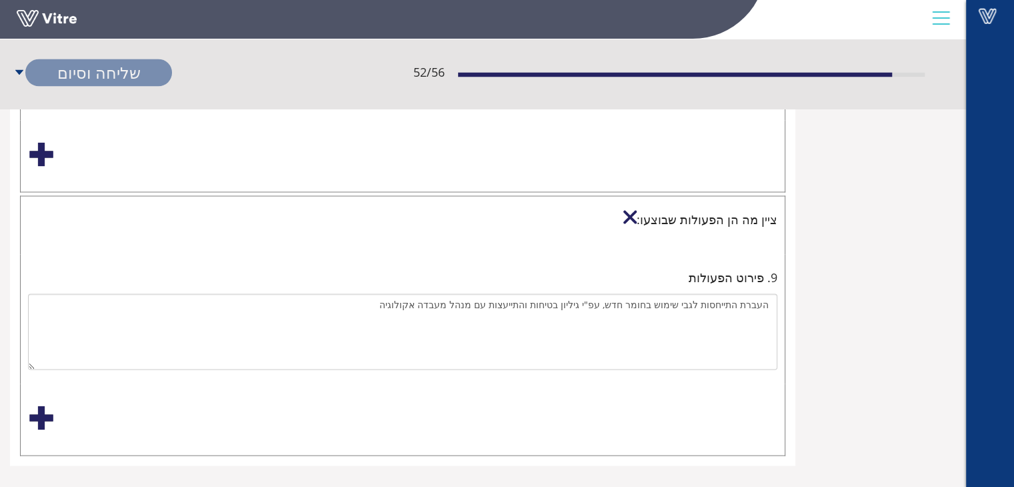
click at [45, 404] on div at bounding box center [41, 417] width 27 height 27
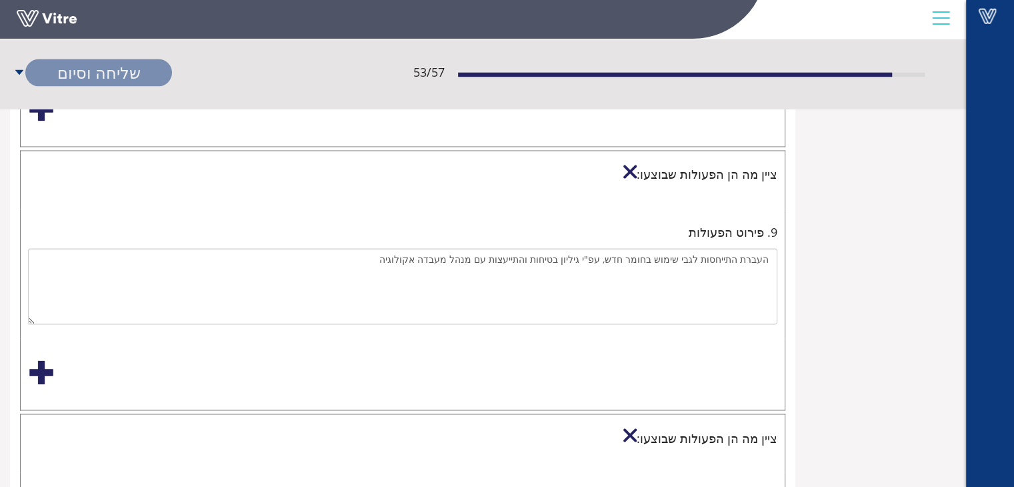
scroll to position [2308, 0]
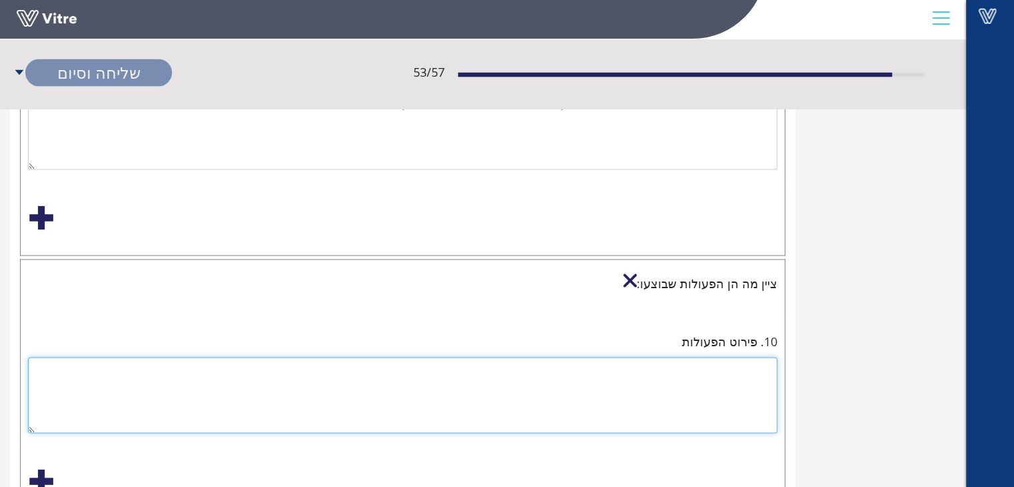
click at [752, 367] on textarea at bounding box center [402, 395] width 749 height 76
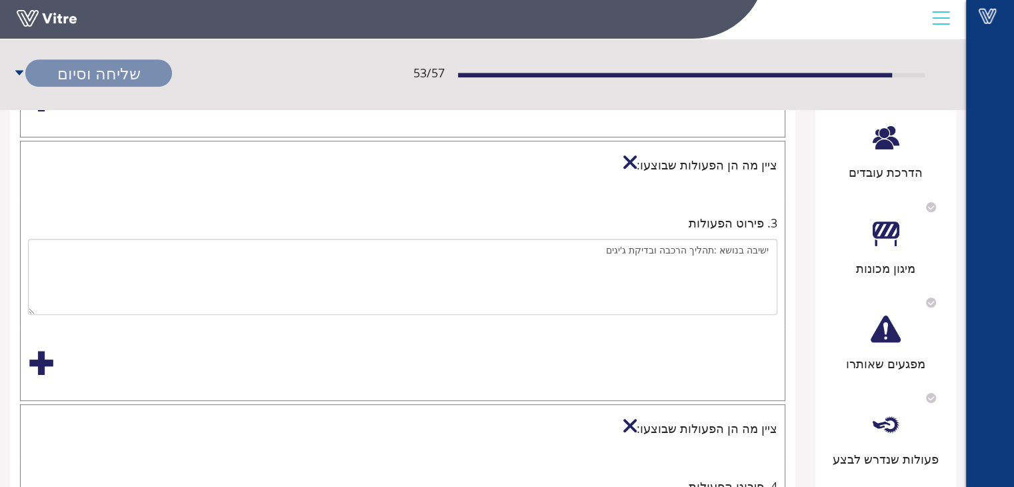
scroll to position [575, 0]
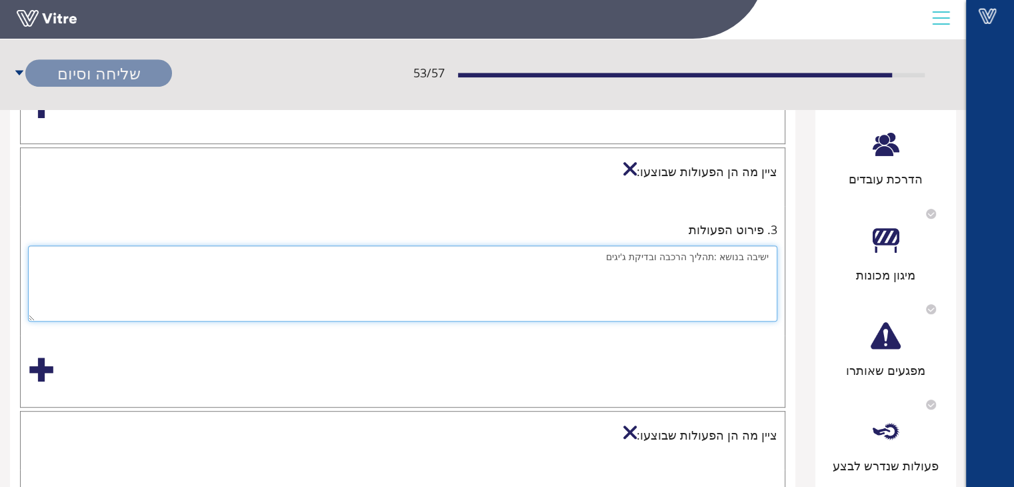
click at [606, 249] on textarea "ישיבה בנושא :תהליך הרכבה ובדיקת ג'יגים" at bounding box center [402, 283] width 749 height 76
click at [704, 263] on textarea "ישיבה בנושא :תהליך הרכבה ובדיקת ג'יגים: 1.בניית נוהל. 2." at bounding box center [402, 283] width 749 height 76
click at [755, 279] on textarea "ישיבה בנושא :תהליך הרכבה ובדיקת ג'יגים: 1.בניית נוהל כולל רשימת תיוג 2." at bounding box center [402, 283] width 749 height 76
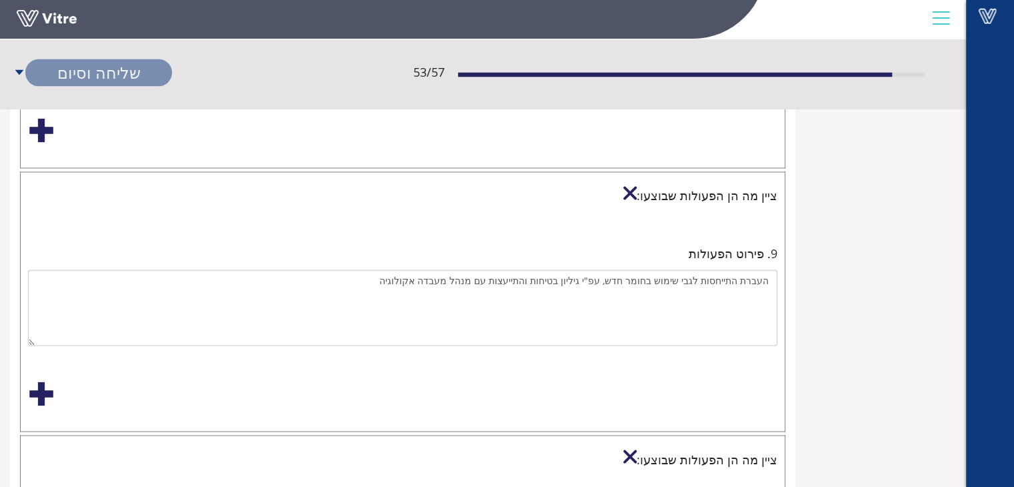
scroll to position [2170, 0]
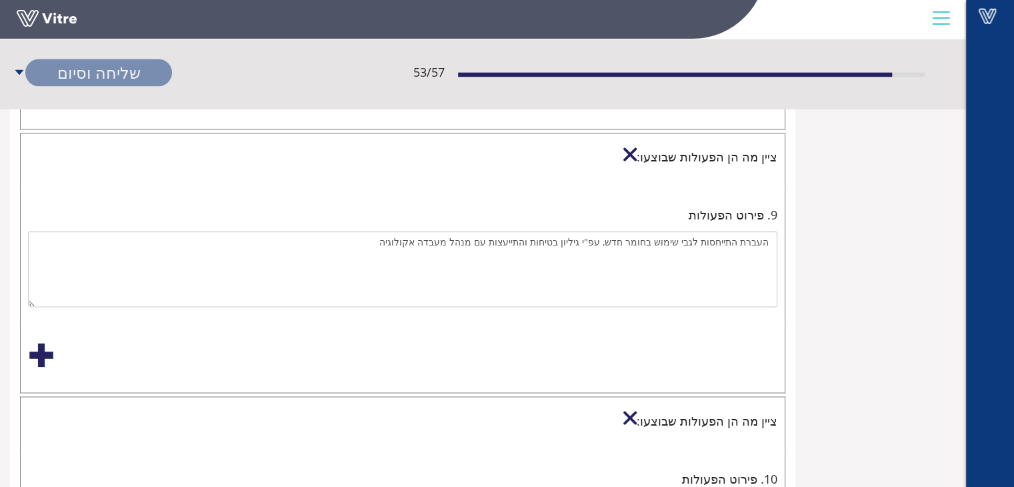
type textarea "ישיבה בנושא :תהליך הרכבה ובדיקת ג'יגים: 1.בניית נוהל כולל רשימת תיוג 2.הכנת שרט…"
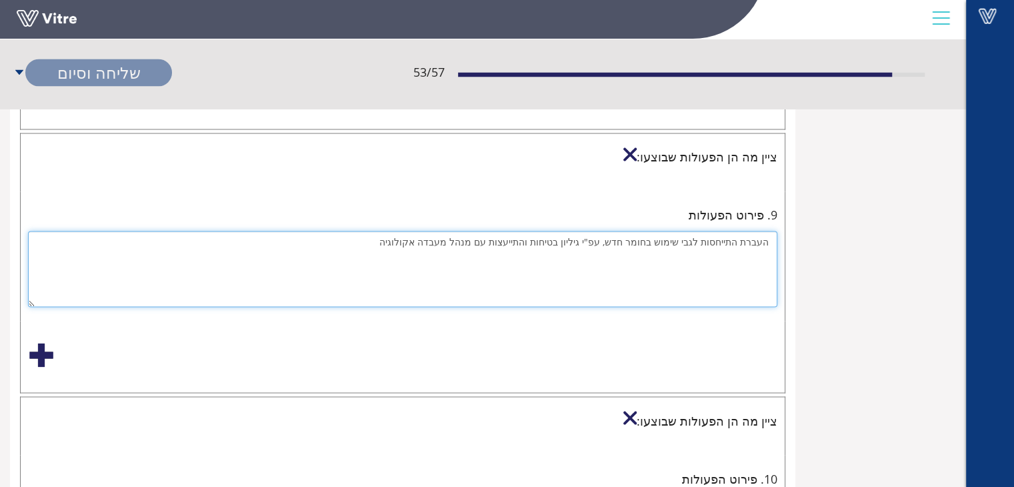
click at [388, 233] on textarea "העברת התייחסות לגבי שימוש בחומר חדש, עפ"י גיליון בטיחות והתייעצות עם מנהל מעבדה…" at bounding box center [402, 269] width 749 height 76
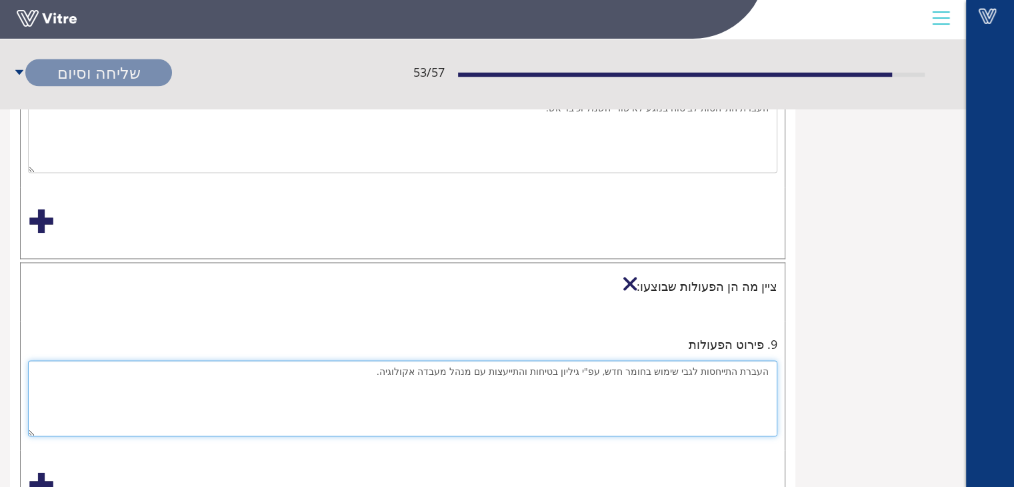
scroll to position [2037, 0]
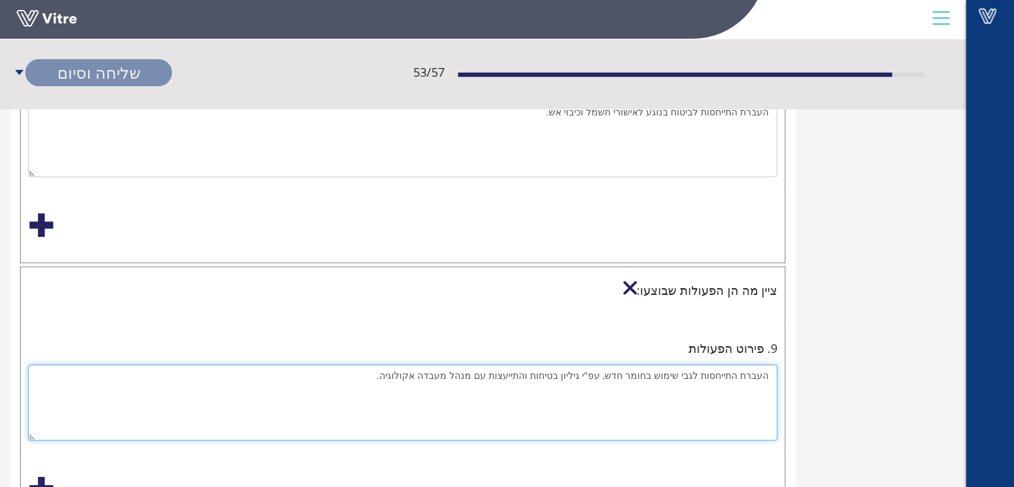
paste textarea "HFO-1234ye ([PERSON_NAME] של 7 [PERSON_NAME])"
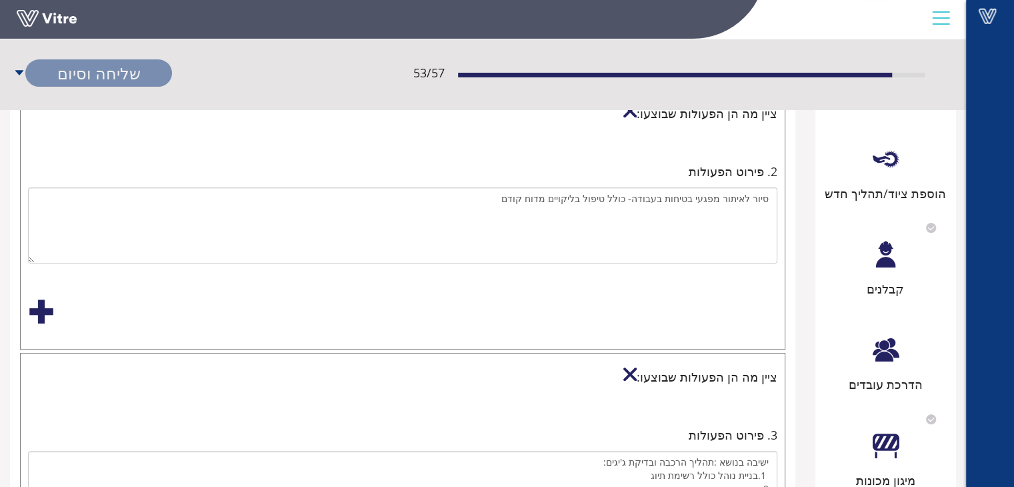
scroll to position [171, 0]
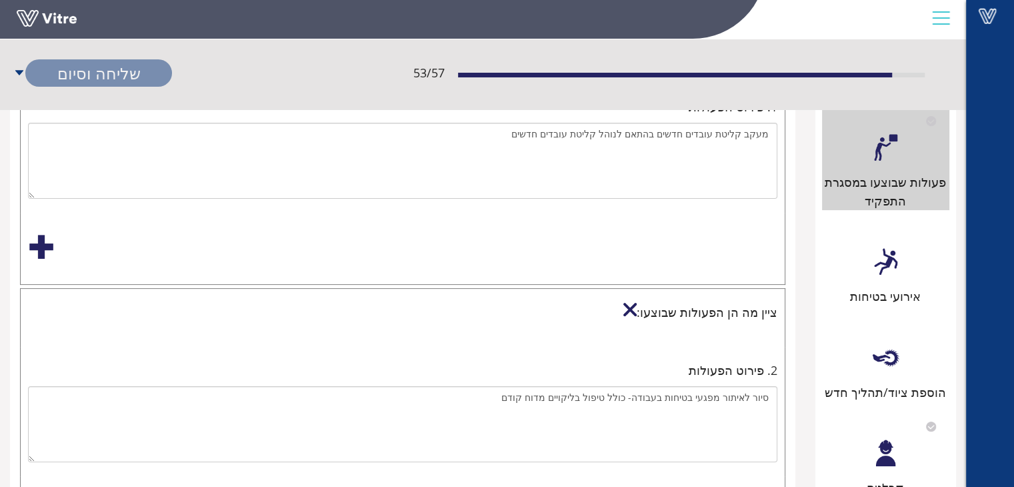
type textarea "העברת התייחסות לגבי שימוש בחומר חדש, עפ"י גיליון בטיחות והתייעצות עם מנהל מעבדה…"
click at [884, 257] on div at bounding box center [885, 262] width 30 height 30
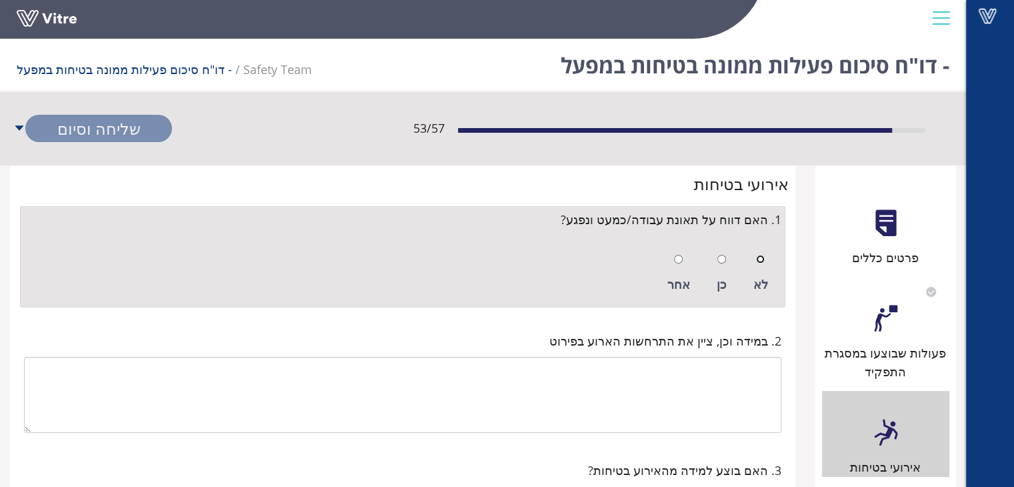
click at [762, 257] on input "radio" at bounding box center [760, 259] width 9 height 9
radio input "true"
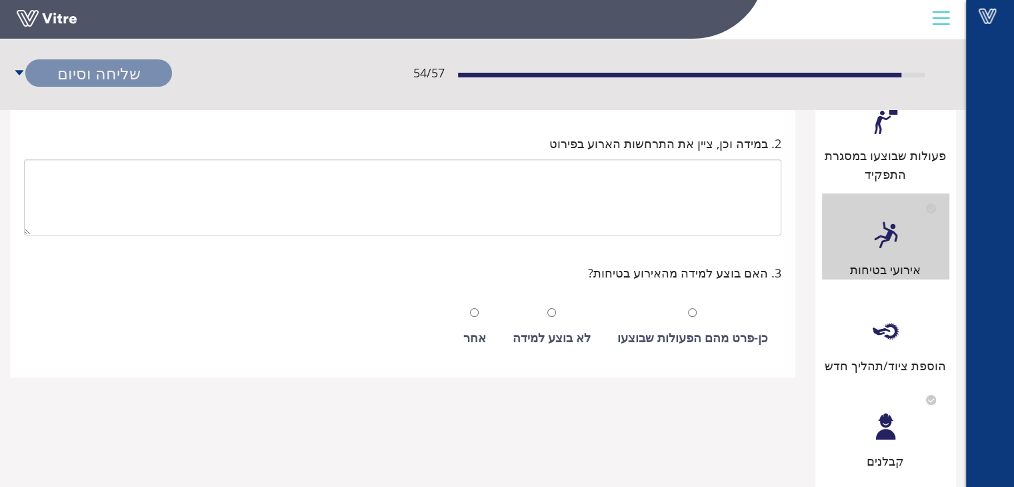
scroll to position [200, 0]
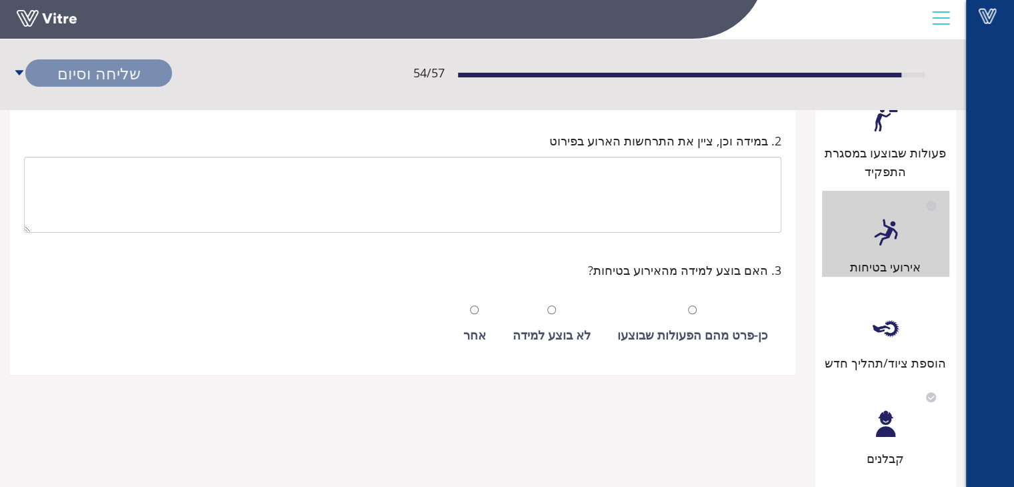
click at [896, 331] on div at bounding box center [885, 328] width 30 height 30
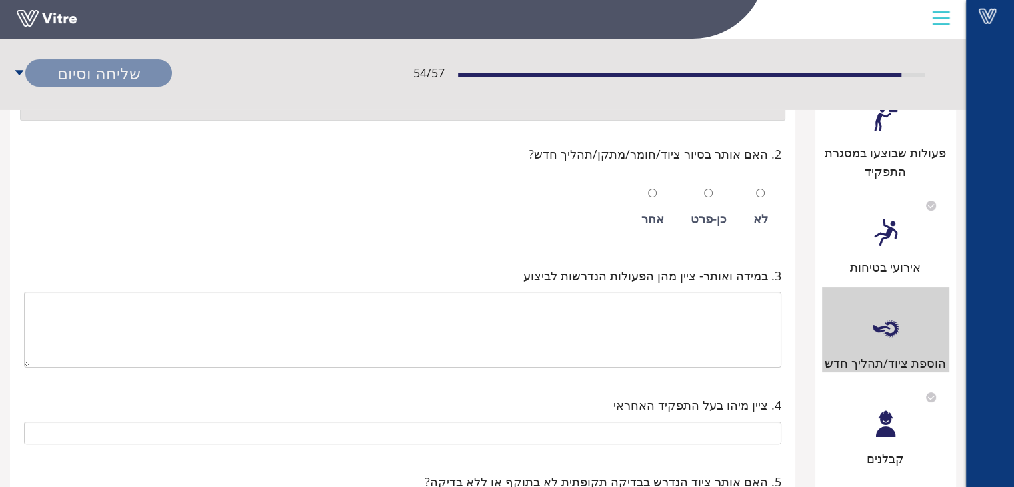
scroll to position [0, 0]
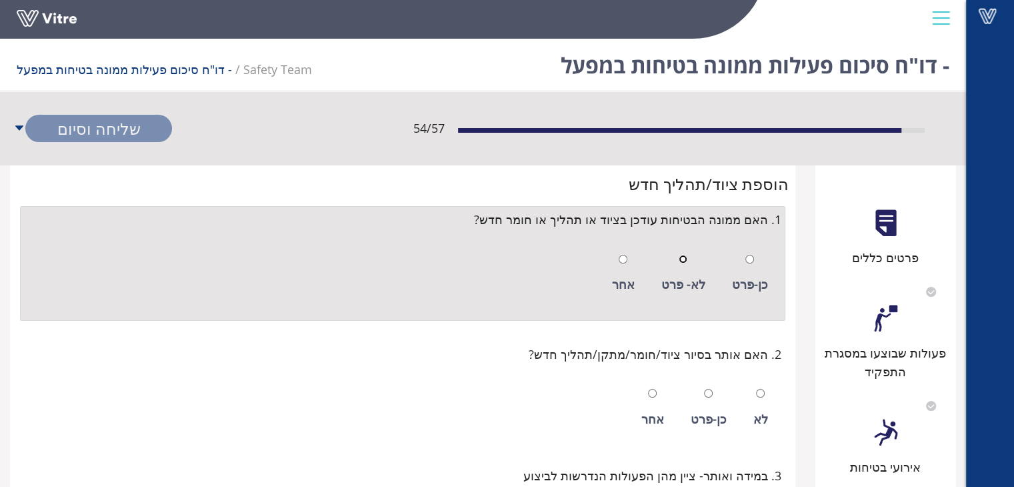
click at [687, 259] on input "radio" at bounding box center [683, 259] width 9 height 9
radio input "true"
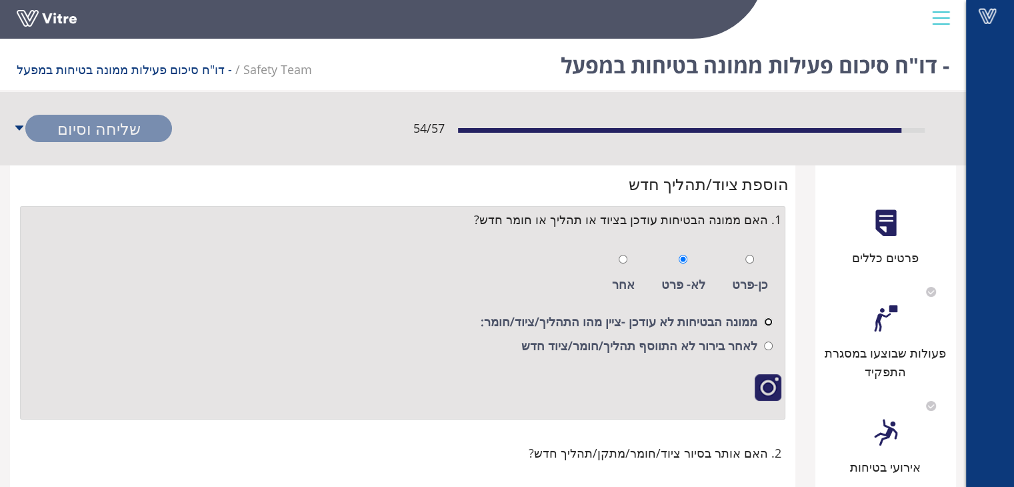
click at [767, 321] on input "radio" at bounding box center [768, 321] width 9 height 9
radio input "true"
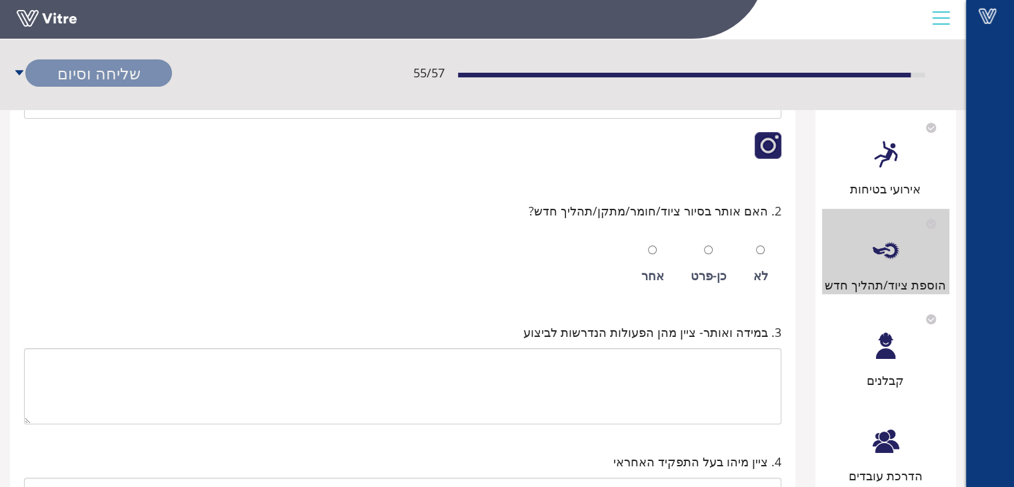
scroll to position [333, 0]
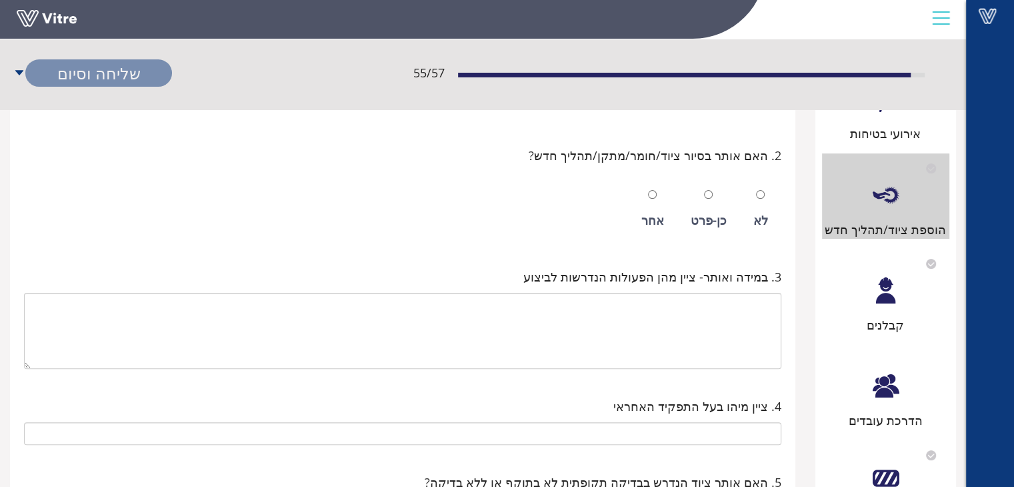
click at [892, 293] on div at bounding box center [885, 290] width 30 height 30
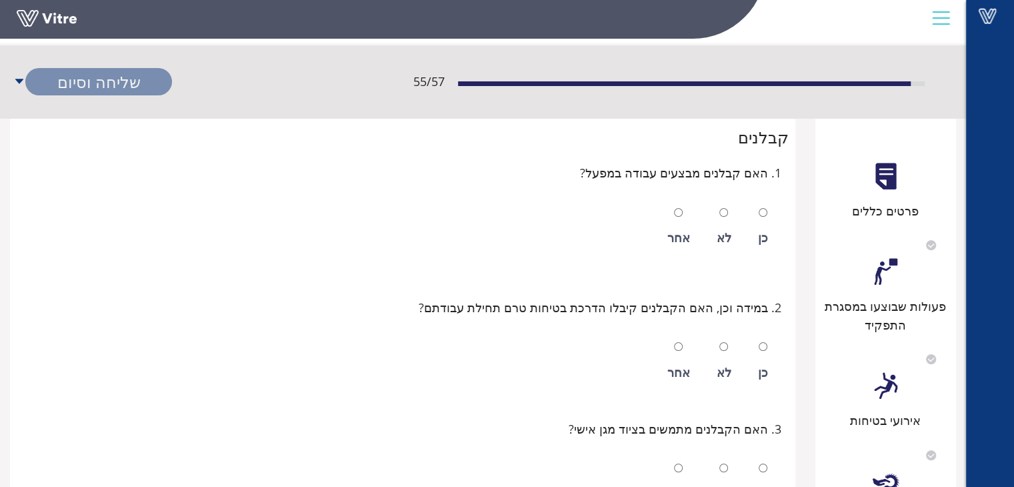
scroll to position [67, 0]
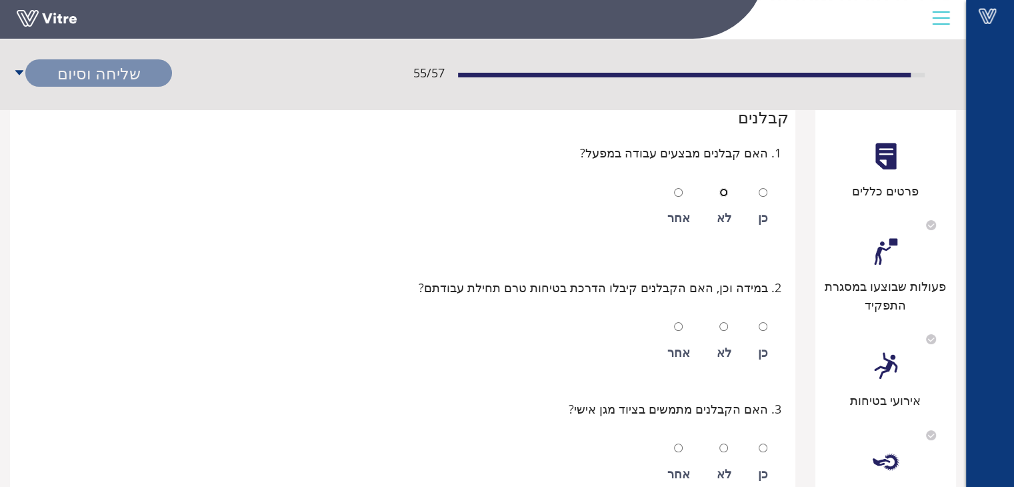
click at [723, 193] on input "radio" at bounding box center [723, 192] width 9 height 9
radio input "true"
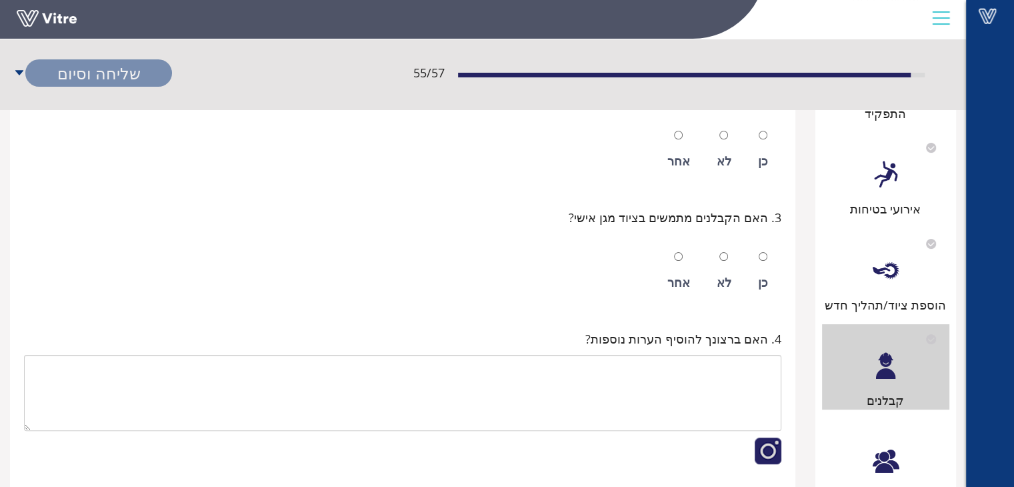
scroll to position [333, 0]
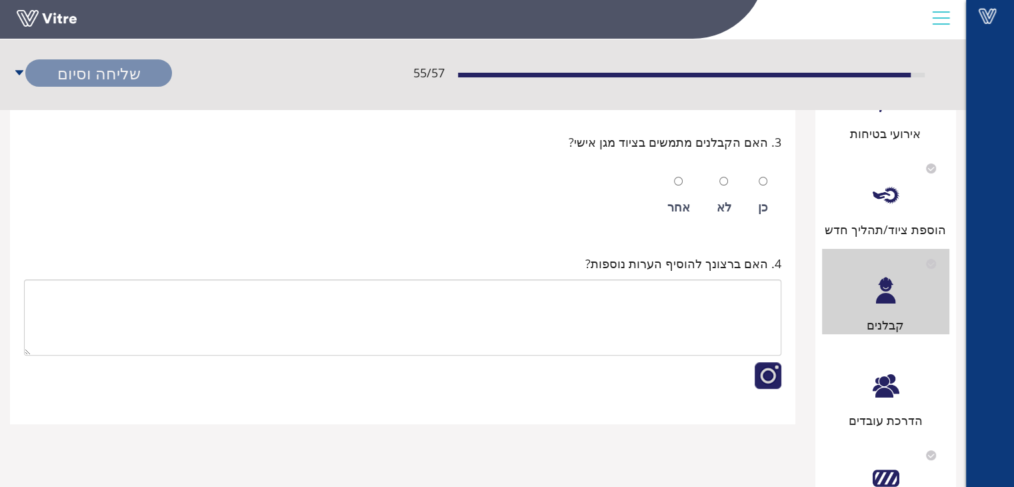
click at [880, 397] on div at bounding box center [885, 386] width 30 height 30
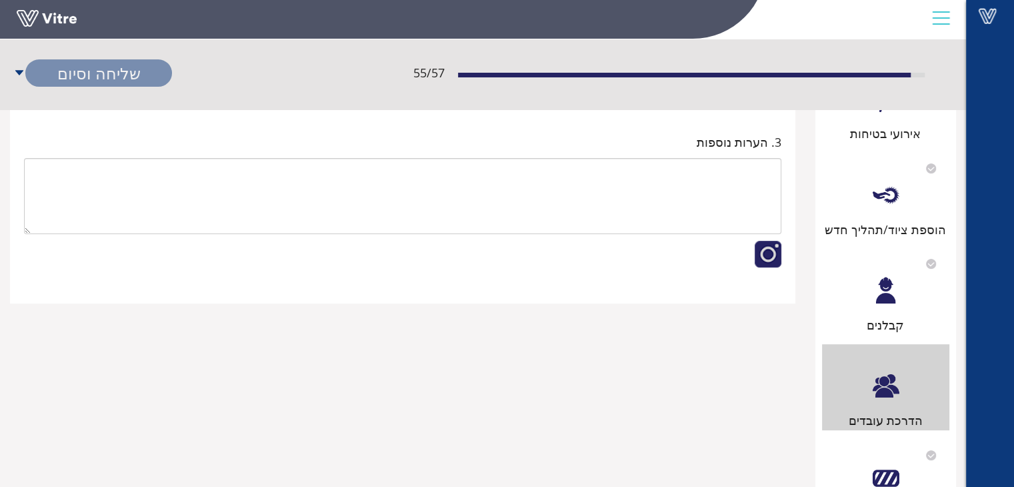
scroll to position [0, 0]
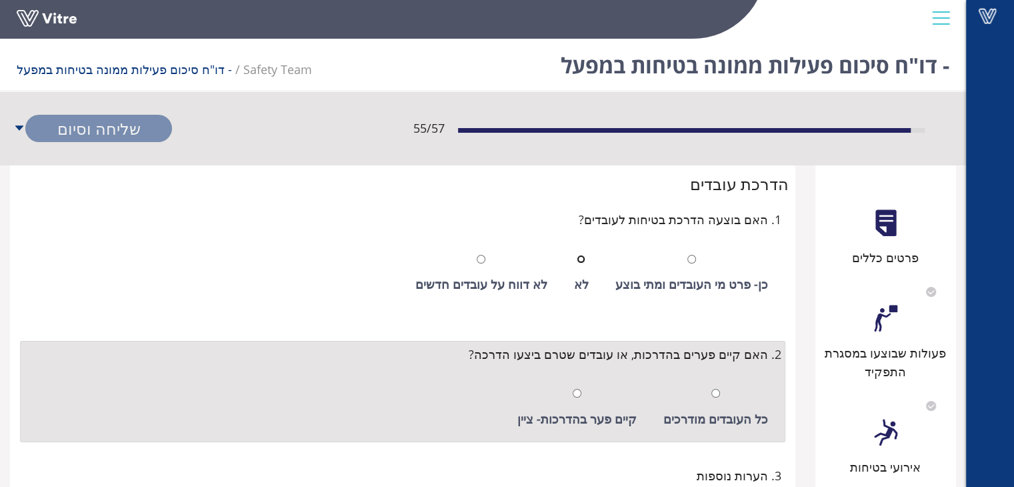
click at [585, 259] on input "radio" at bounding box center [581, 259] width 9 height 9
radio input "true"
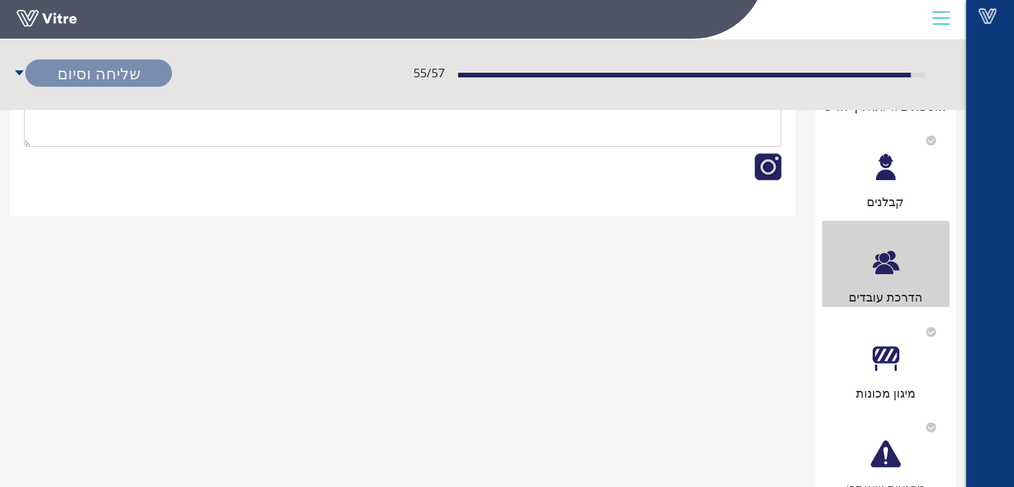
scroll to position [467, 0]
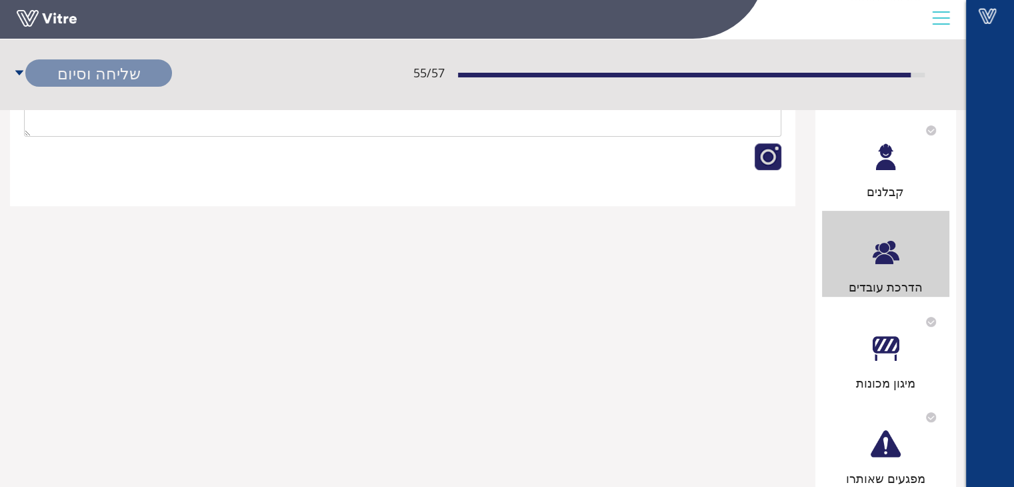
click at [883, 356] on div at bounding box center [885, 348] width 30 height 30
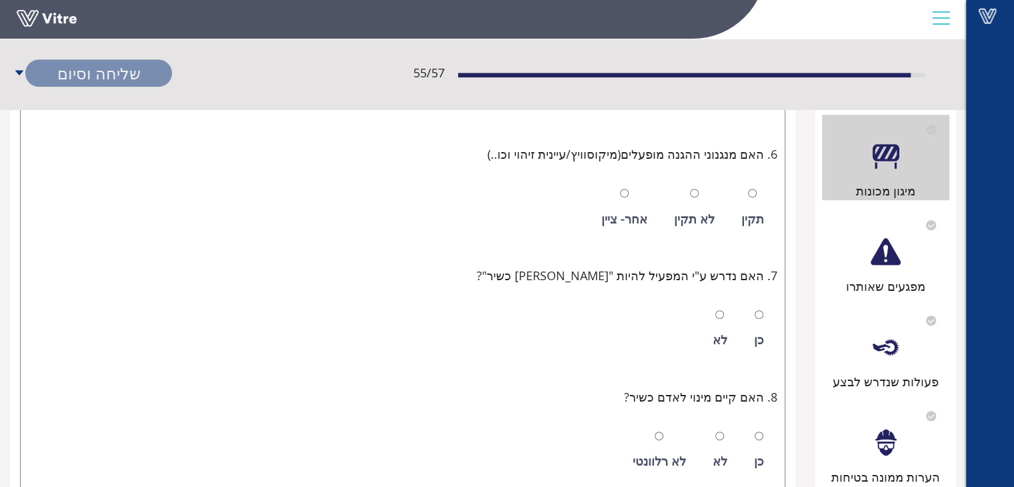
scroll to position [667, 0]
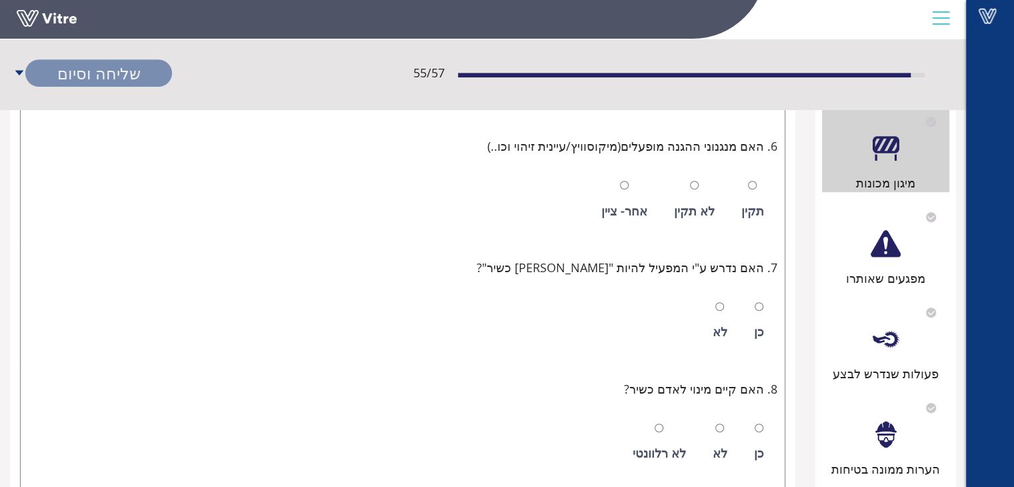
click at [886, 257] on div at bounding box center [885, 244] width 30 height 30
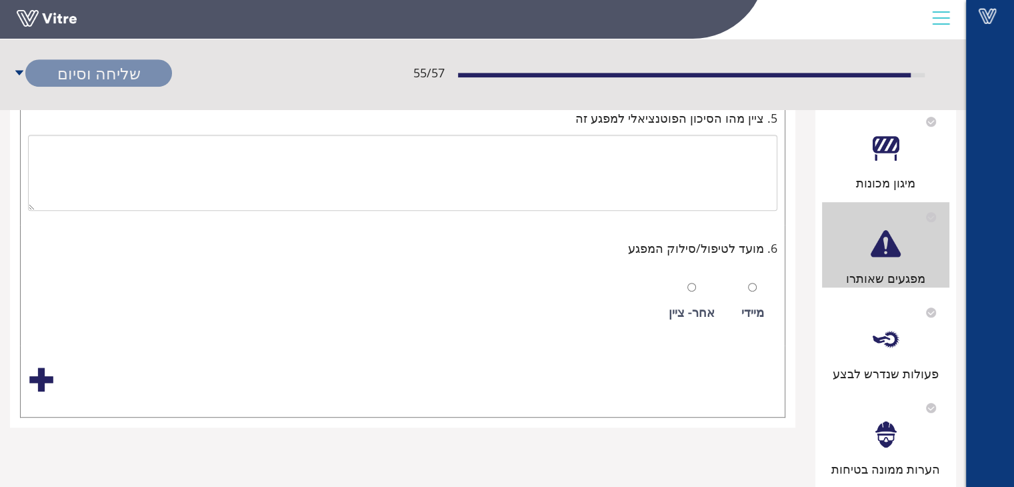
click at [883, 341] on div at bounding box center [885, 339] width 30 height 30
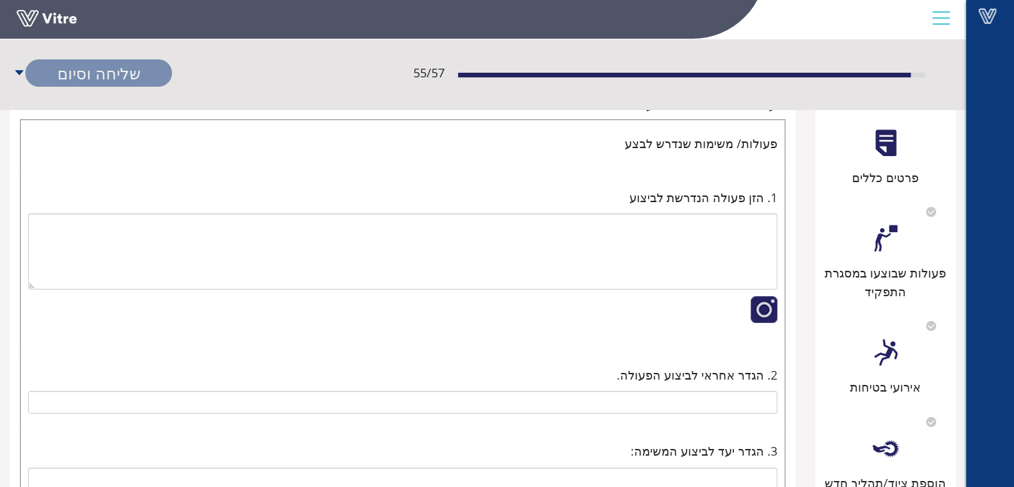
scroll to position [67, 0]
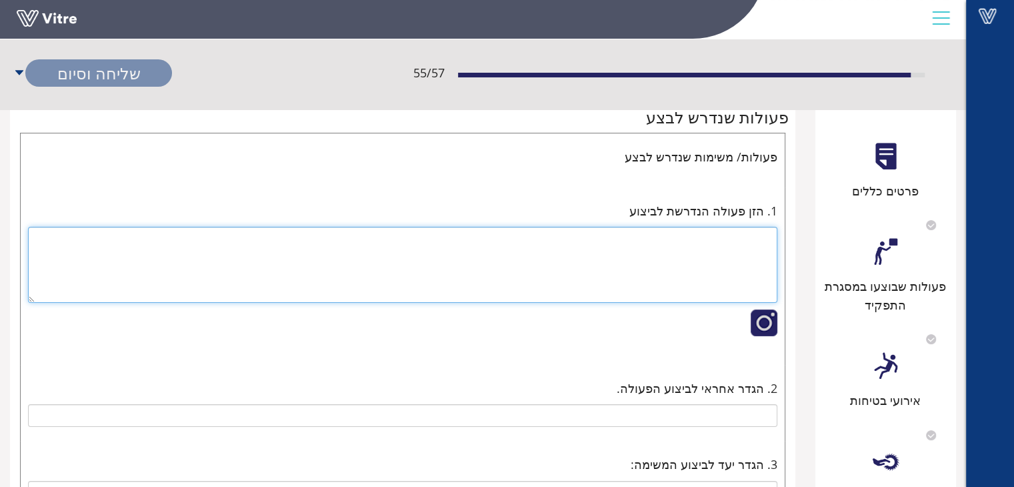
click at [736, 243] on textarea at bounding box center [402, 265] width 749 height 76
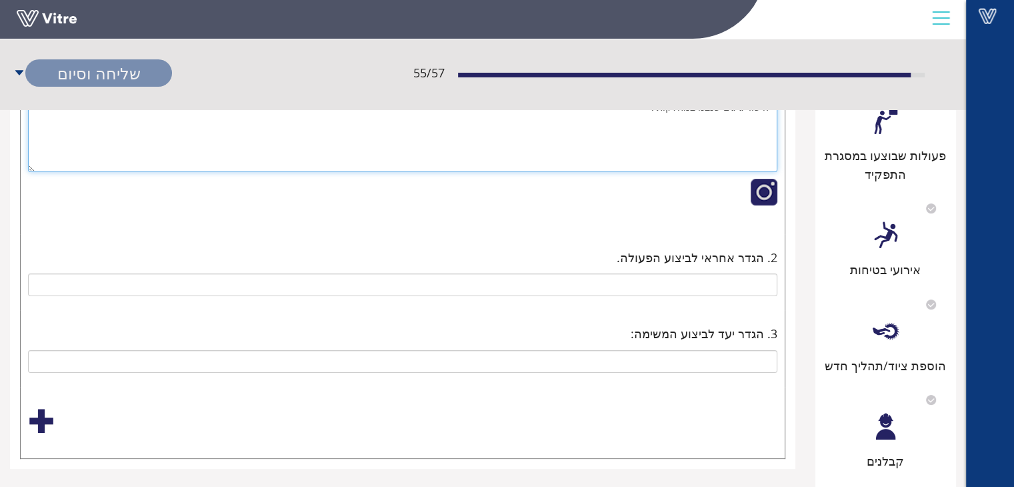
scroll to position [200, 0]
type textarea "אישור ג'יגים שנבנו במחלקות ."
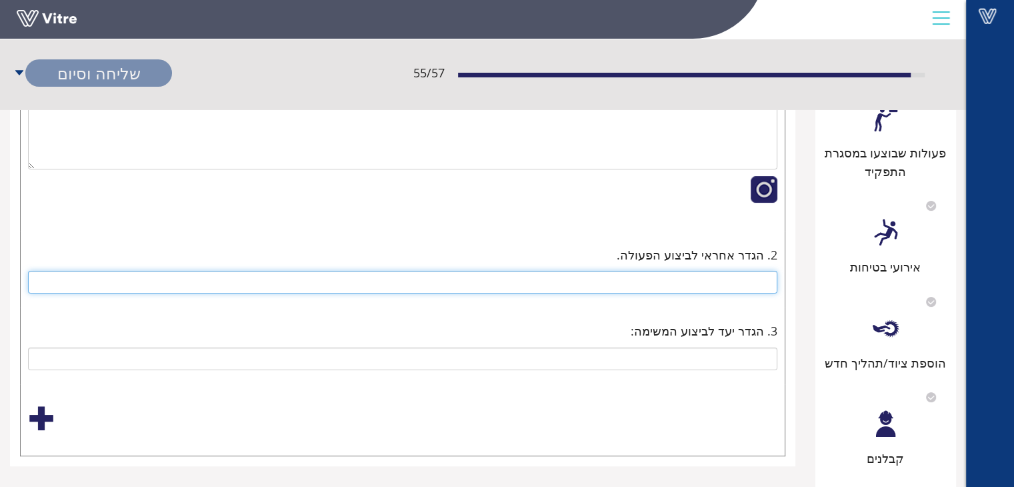
click at [733, 286] on input "text" at bounding box center [402, 282] width 749 height 23
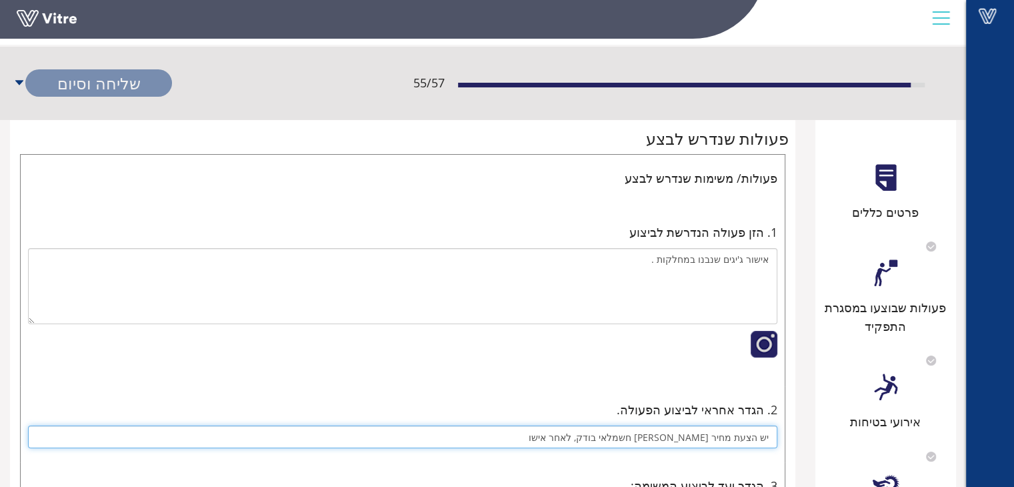
scroll to position [0, 0]
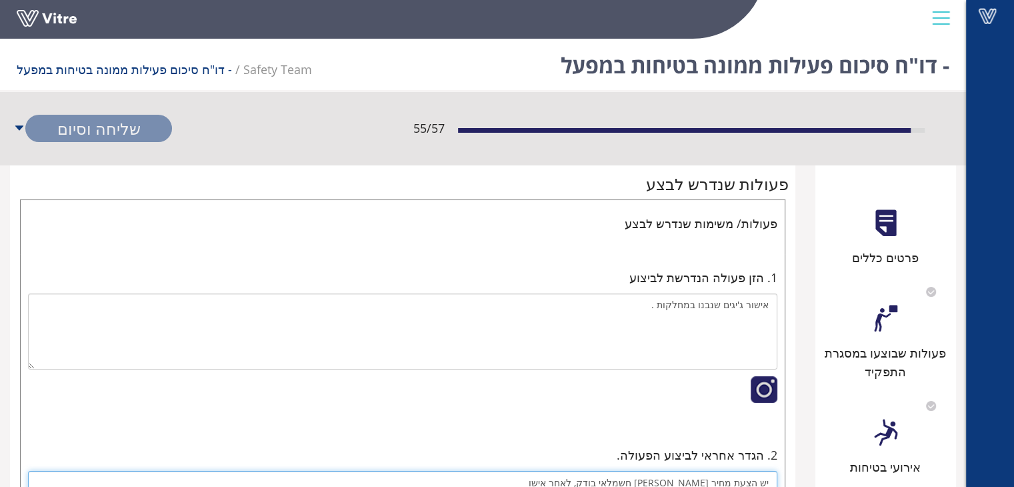
type input "יש הצעת מחיר [PERSON_NAME] חשמלאי בודק, לאחר אישו"
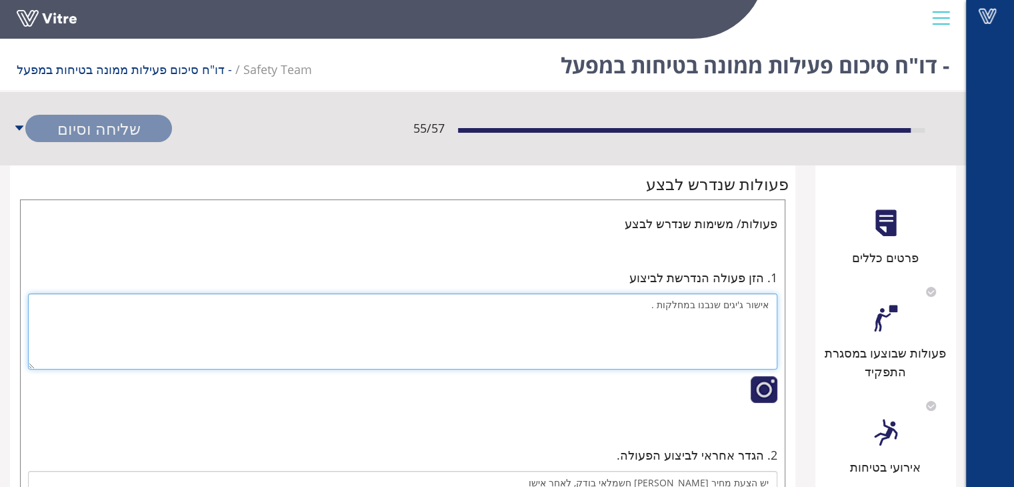
click at [767, 303] on textarea "אישור ג'יגים שנבנו במחלקות ." at bounding box center [402, 331] width 749 height 76
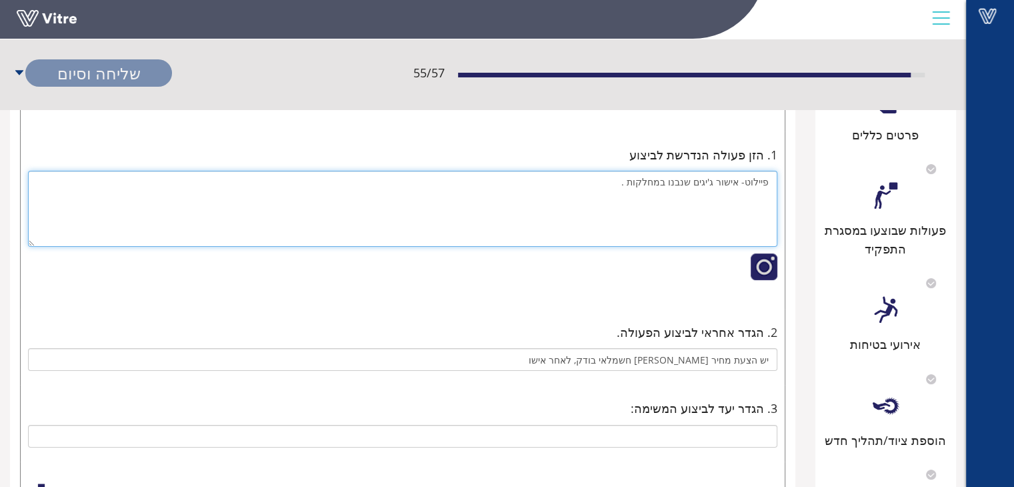
scroll to position [267, 0]
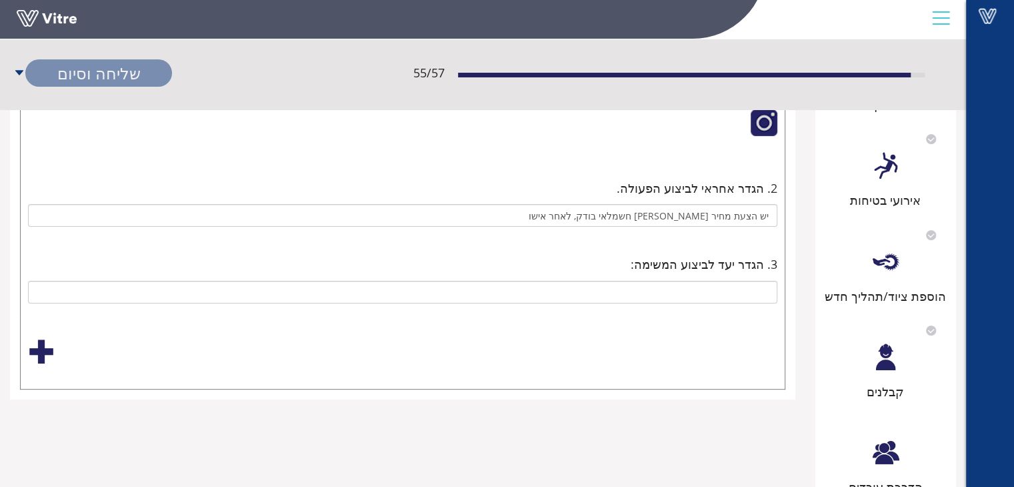
type textarea "פיילוט- אישור ג'יגים שנבנו במחלקות ."
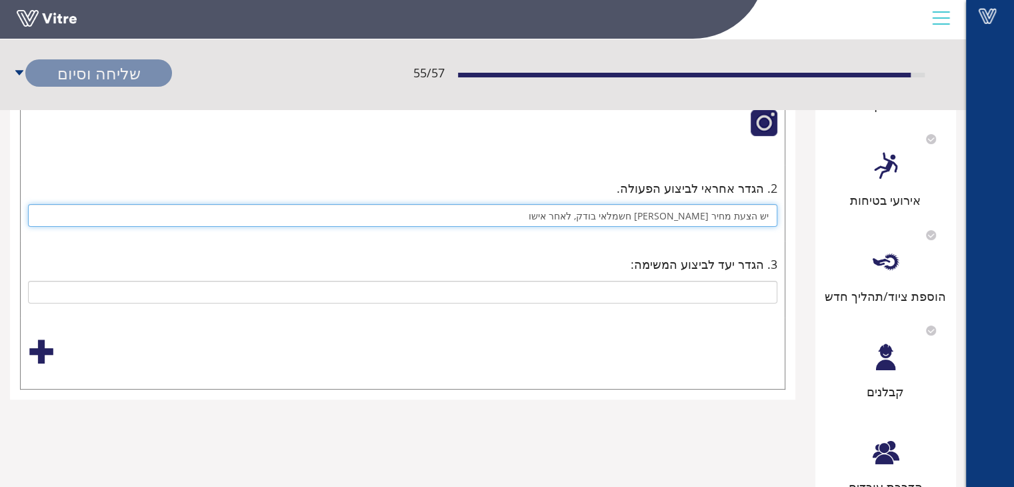
click at [600, 216] on input "יש הצעת מחיר [PERSON_NAME] חשמלאי בודק, לאחר אישו" at bounding box center [402, 215] width 749 height 23
type input "יש הצעת מחיר [PERSON_NAME] חשמלאי בודק, לאחר אישור , יוזמן חשמלאי בודק להתחיל א…"
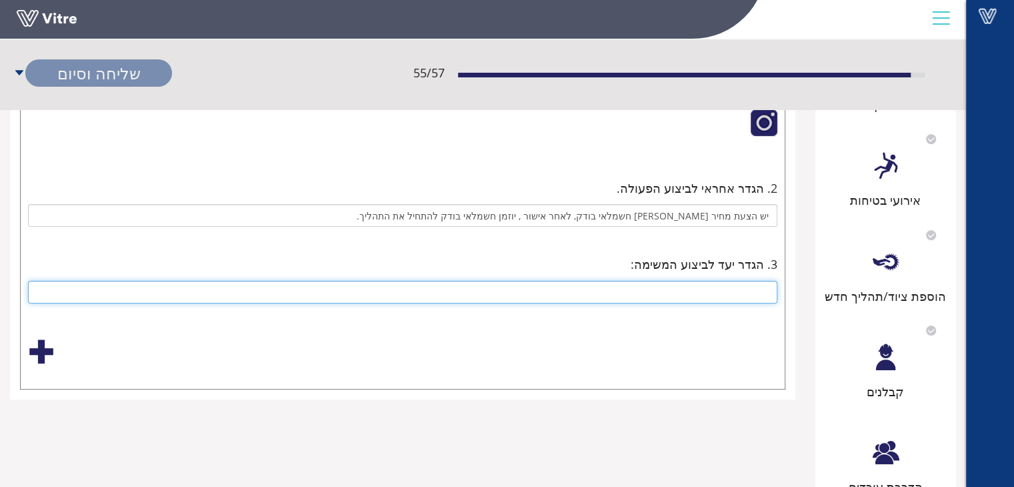
click at [751, 286] on input "text" at bounding box center [402, 292] width 749 height 23
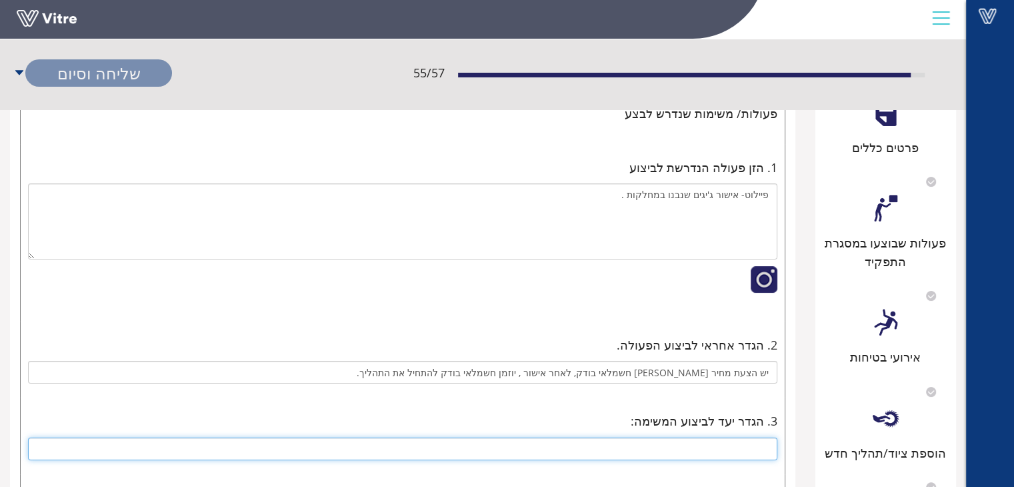
scroll to position [133, 0]
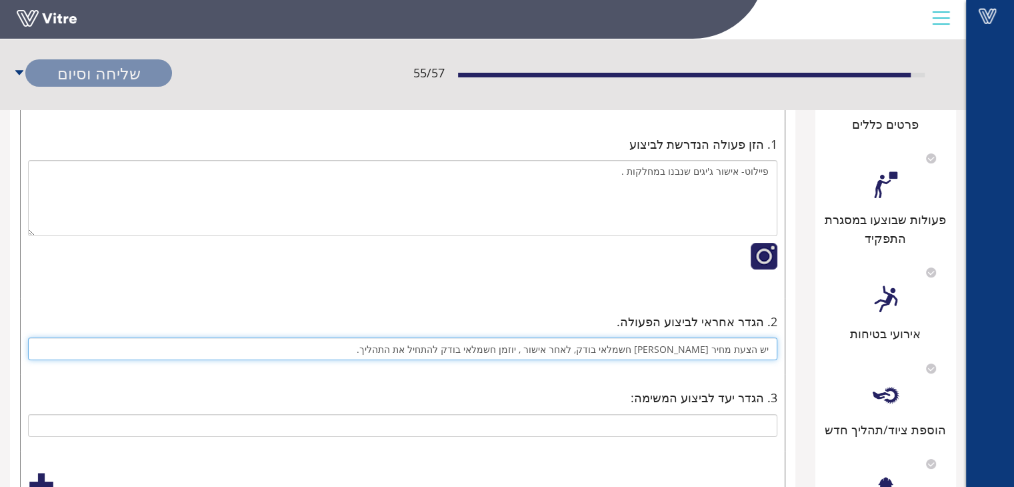
drag, startPoint x: 443, startPoint y: 350, endPoint x: 771, endPoint y: 347, distance: 327.9
click at [771, 347] on input "יש הצעת מחיר [PERSON_NAME] חשמלאי בודק, לאחר אישור , יוזמן חשמלאי בודק להתחיל א…" at bounding box center [402, 348] width 749 height 23
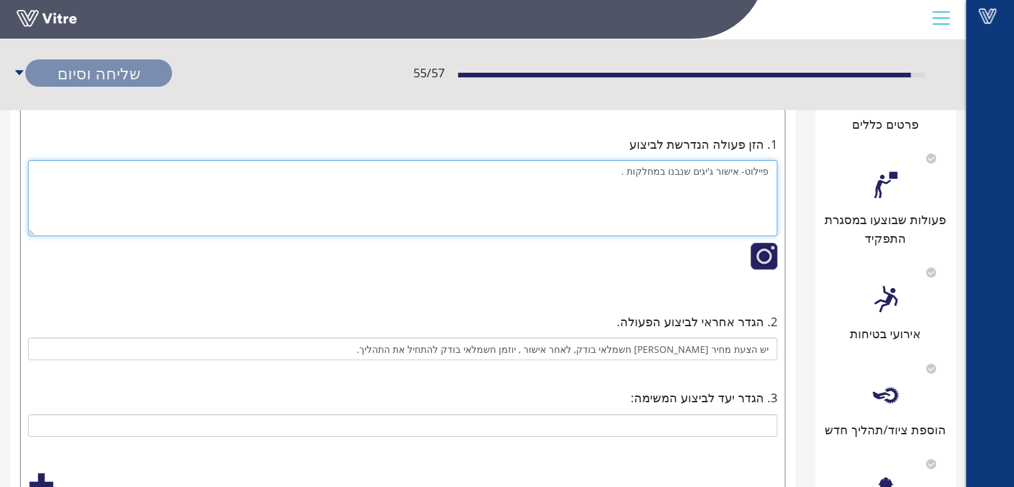
click at [625, 171] on textarea "פיילוט- אישור ג'יגים שנבנו במחלקות ." at bounding box center [402, 198] width 749 height 76
paste textarea "יש הצעת מחיר [PERSON_NAME] חשמלאי בודק, לאחר אישור , יוזמן חשמלאי בודק להתחיל א…"
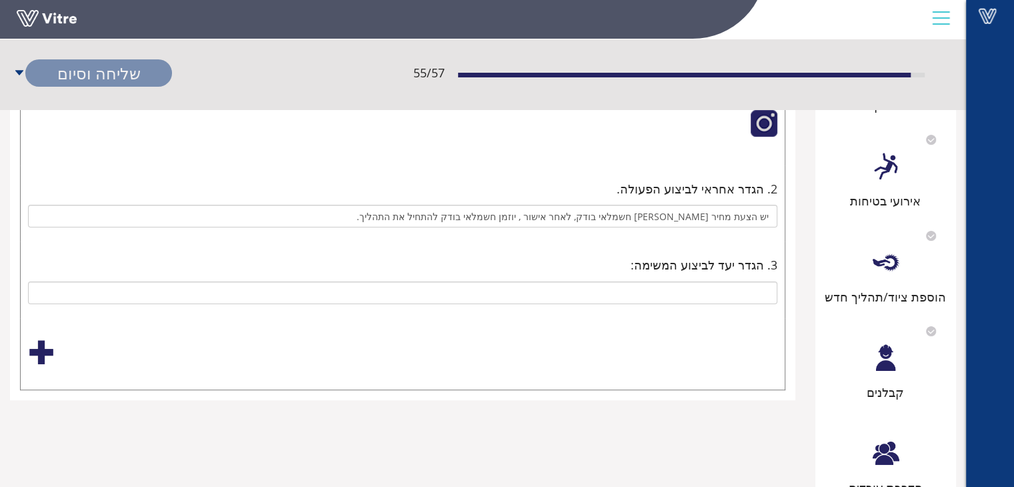
scroll to position [267, 0]
type textarea "פיילוט- אישור ג'יגים שנבנו במחלקות . יש הצעת מחיר [PERSON_NAME] חשמלאי בודק, לא…"
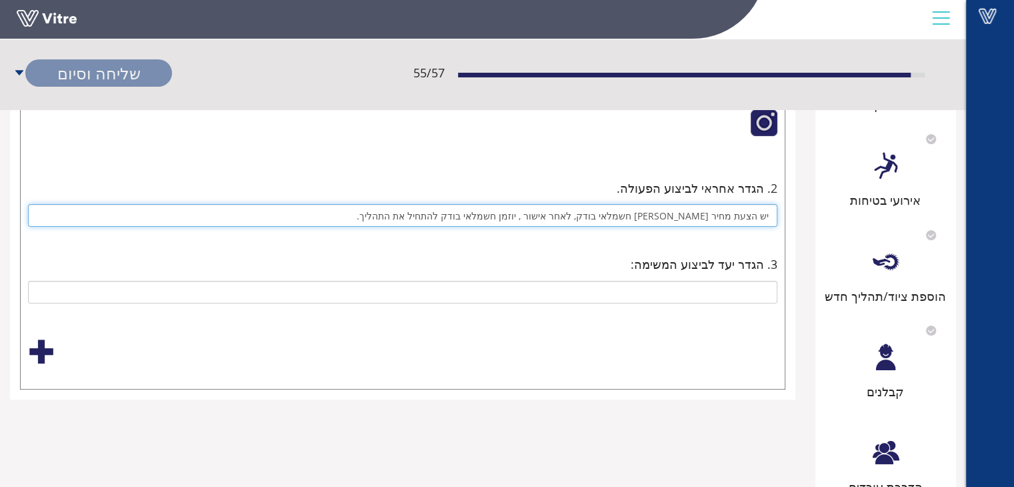
drag, startPoint x: 445, startPoint y: 218, endPoint x: 773, endPoint y: 213, distance: 327.3
click at [773, 213] on input "יש הצעת מחיר [PERSON_NAME] חשמלאי בודק, לאחר אישור , יוזמן חשמלאי בודק להתחיל א…" at bounding box center [402, 215] width 749 height 23
type input "ממונה בטיחות, רכז בטיחות"
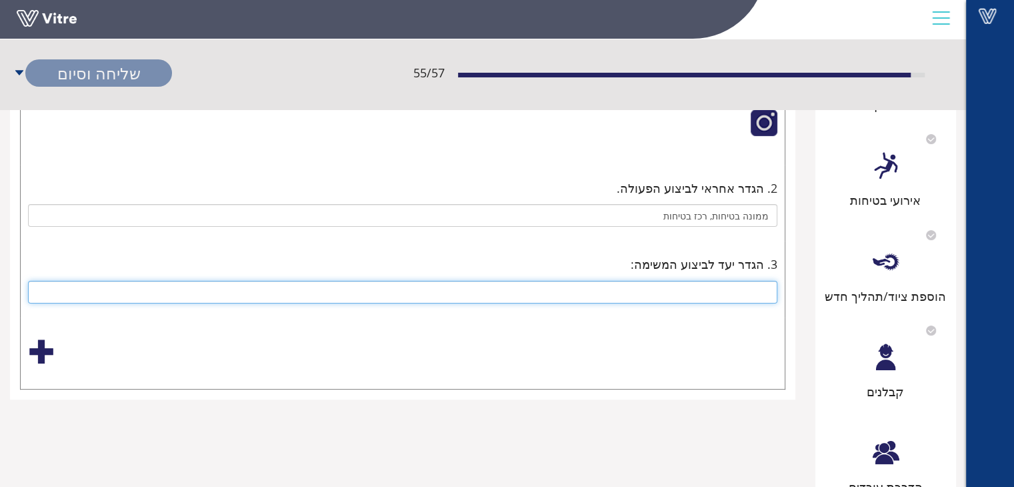
click at [703, 287] on input "text" at bounding box center [402, 292] width 749 height 23
type input "15.09"
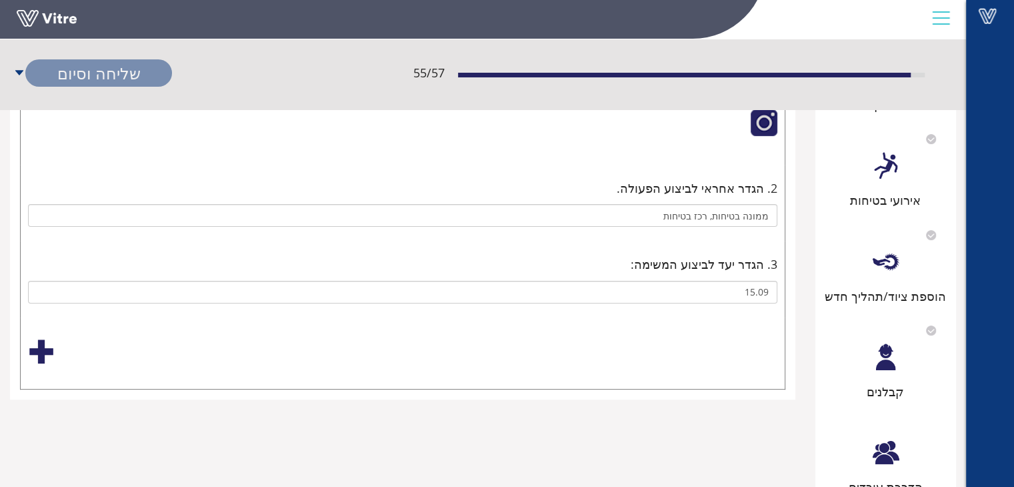
click at [46, 349] on div at bounding box center [41, 351] width 27 height 27
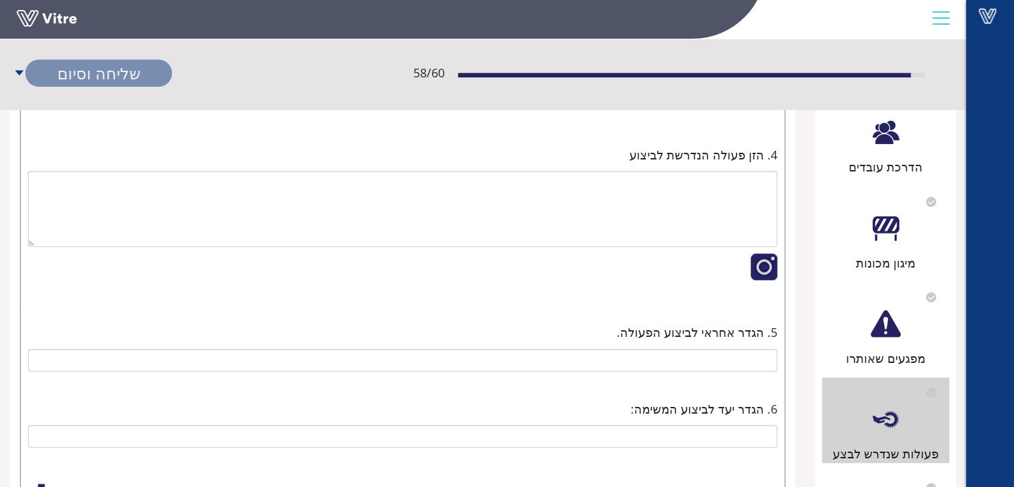
scroll to position [600, 0]
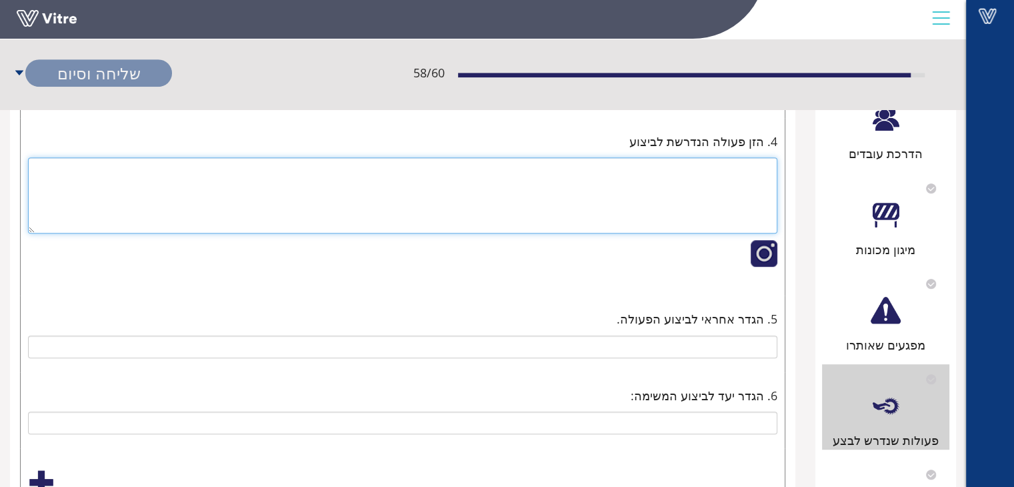
click at [747, 173] on textarea at bounding box center [402, 195] width 749 height 76
type textarea "מ"
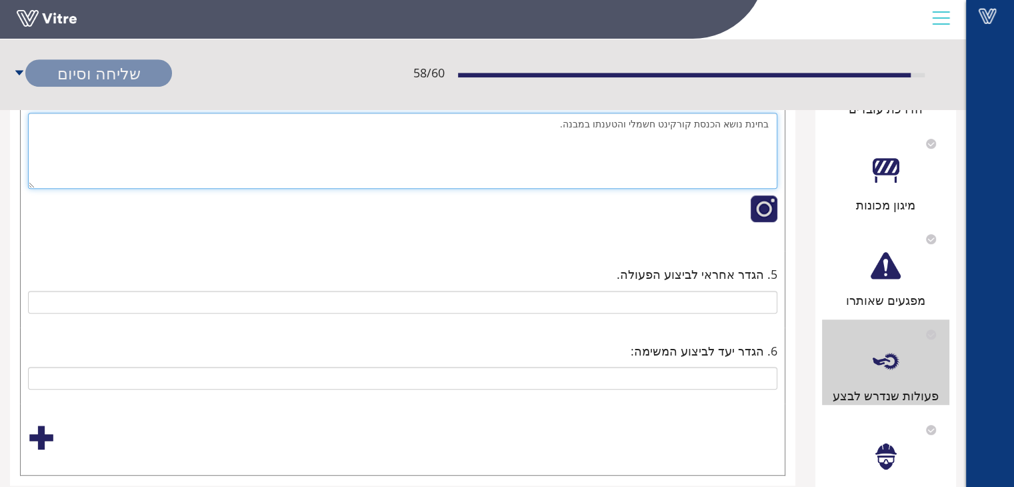
scroll to position [667, 0]
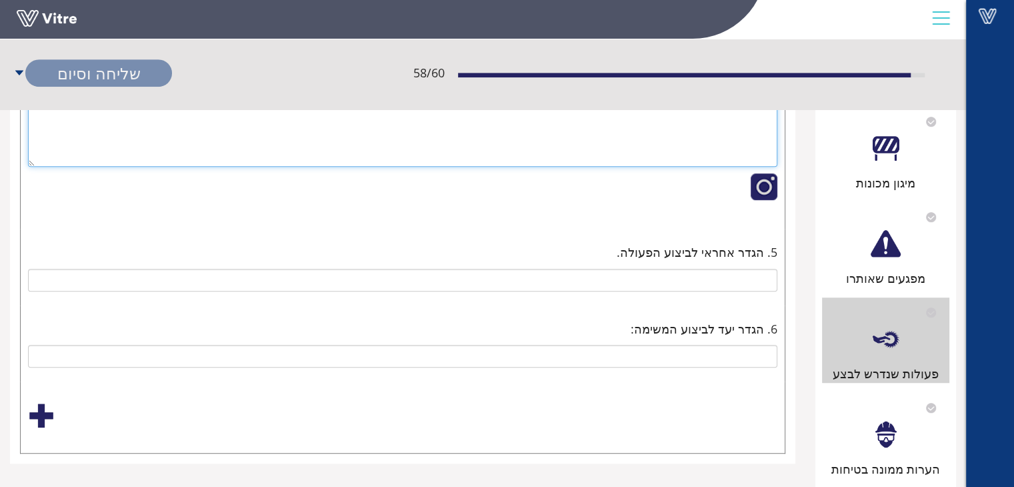
type textarea "בחינת נושא הכנסת קורקינט חשמלי והטענתו במבנה."
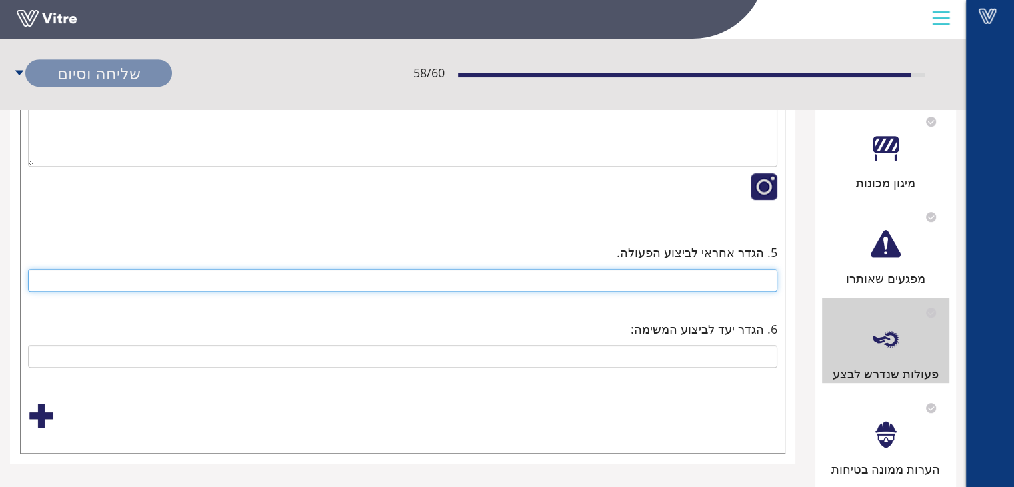
click at [747, 278] on input "text" at bounding box center [402, 280] width 749 height 23
type input "ממונה בטיחות בוועדת הבטיחות הקרובה"
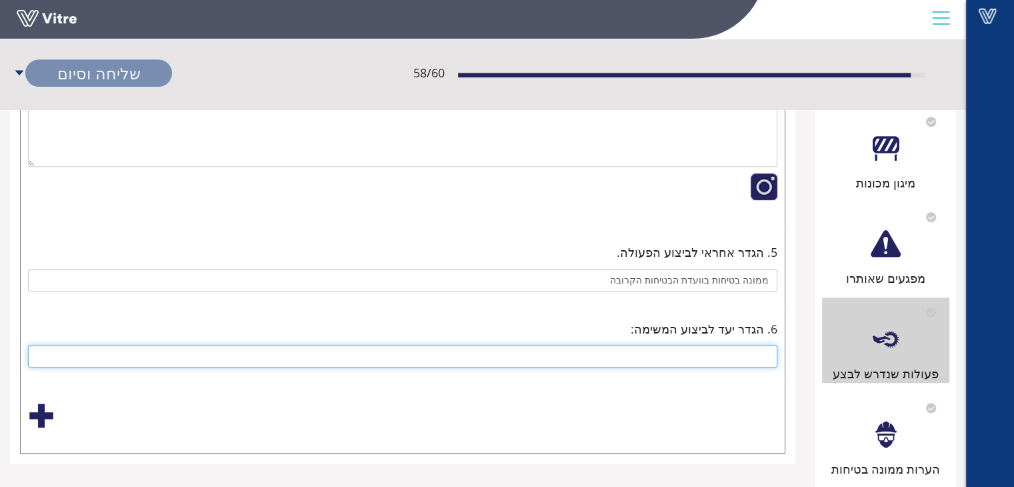
click at [731, 353] on input "text" at bounding box center [402, 356] width 749 height 23
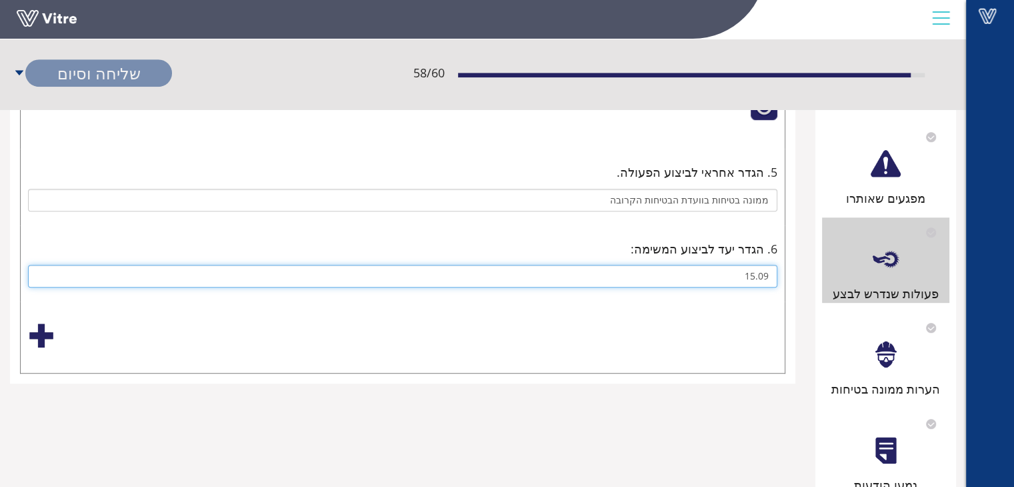
scroll to position [889, 0]
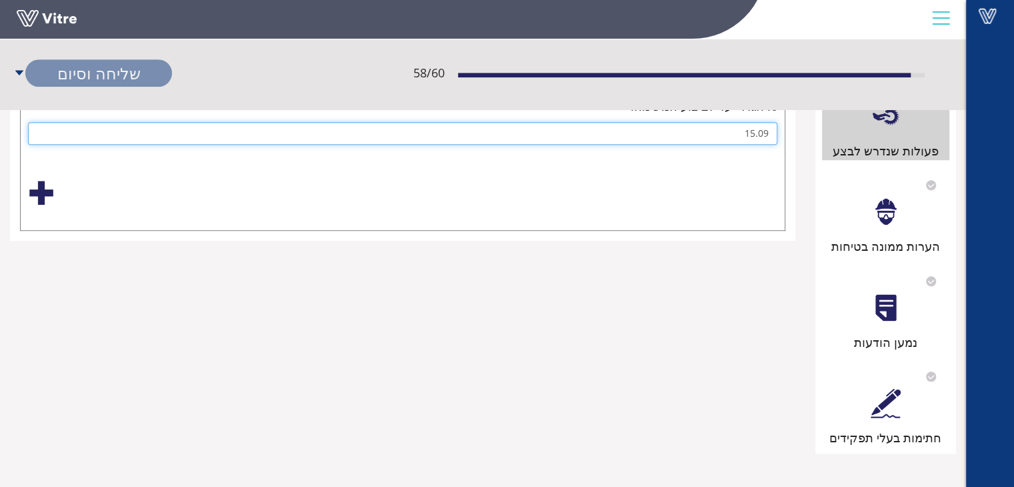
type input "15.09"
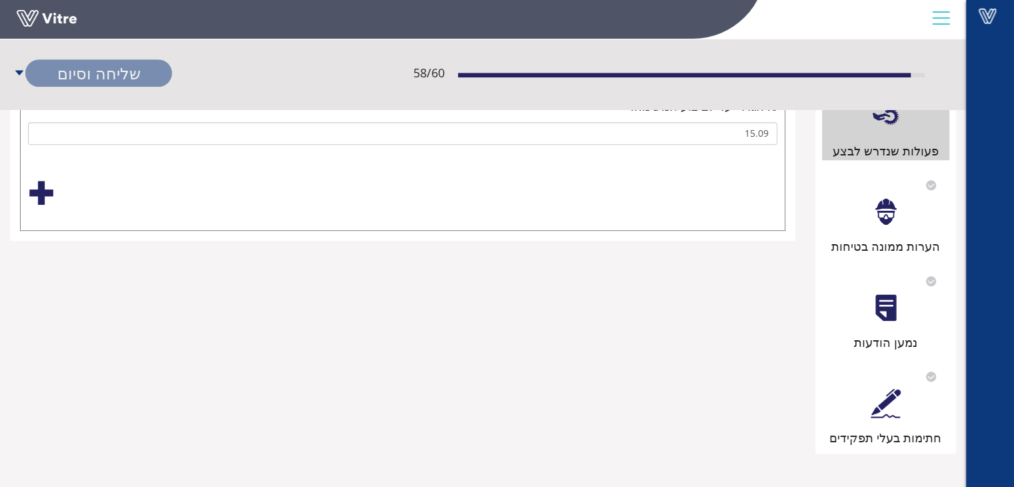
click at [42, 193] on div at bounding box center [41, 192] width 27 height 27
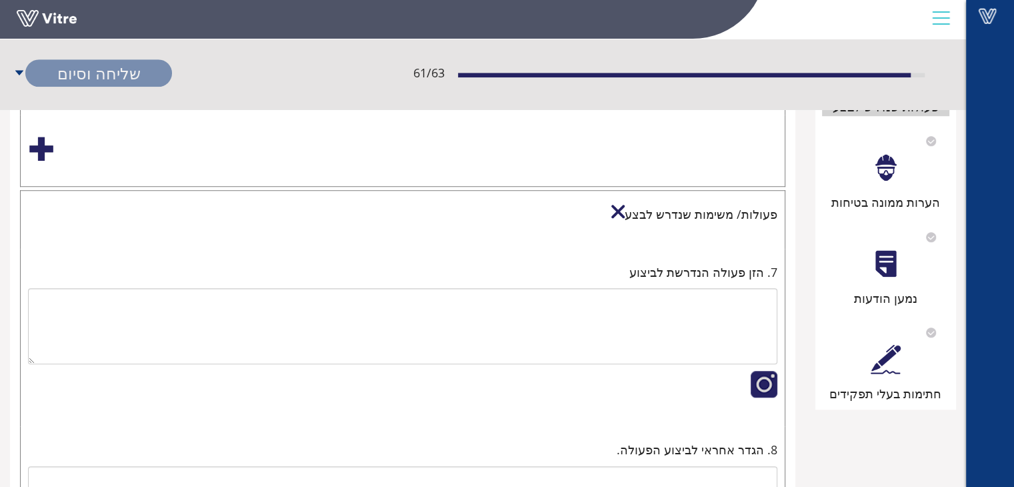
scroll to position [956, 0]
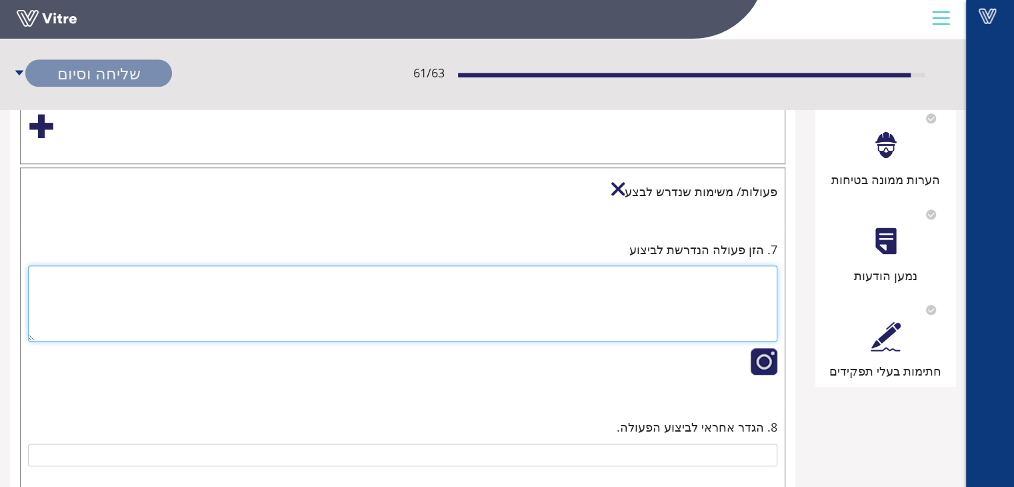
click at [727, 275] on textarea at bounding box center [402, 303] width 749 height 76
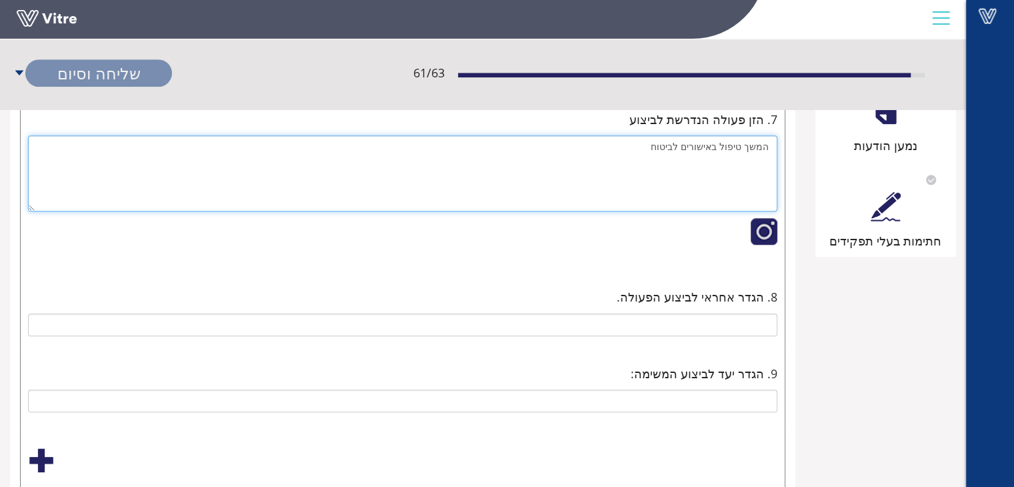
scroll to position [1089, 0]
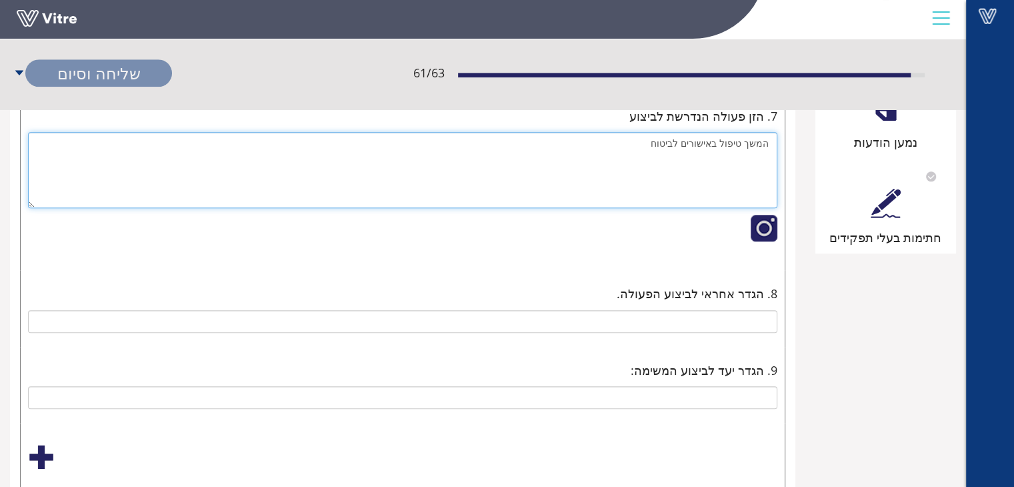
type textarea "המשך טיפול באישורים לביטוח"
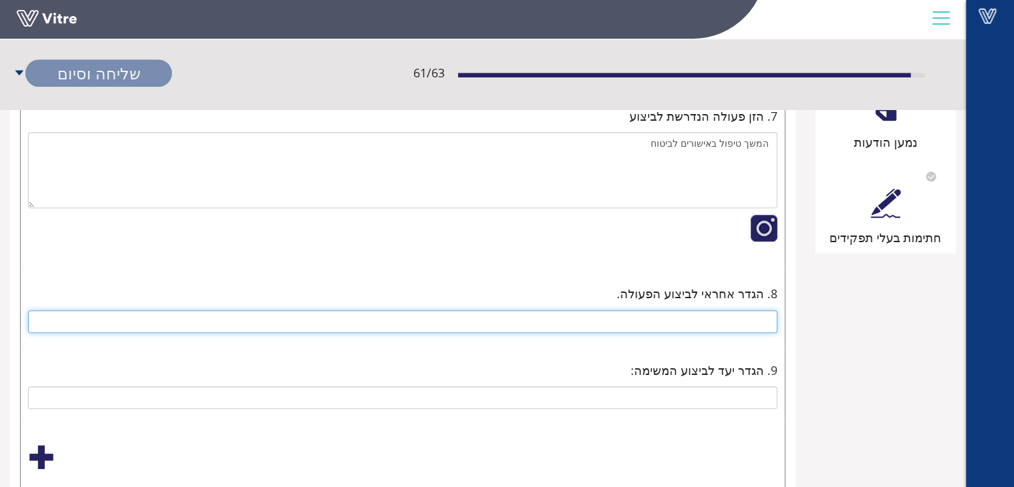
click at [745, 318] on input "text" at bounding box center [402, 321] width 749 height 23
type input "נשלח [PERSON_NAME] לחשמלאי"
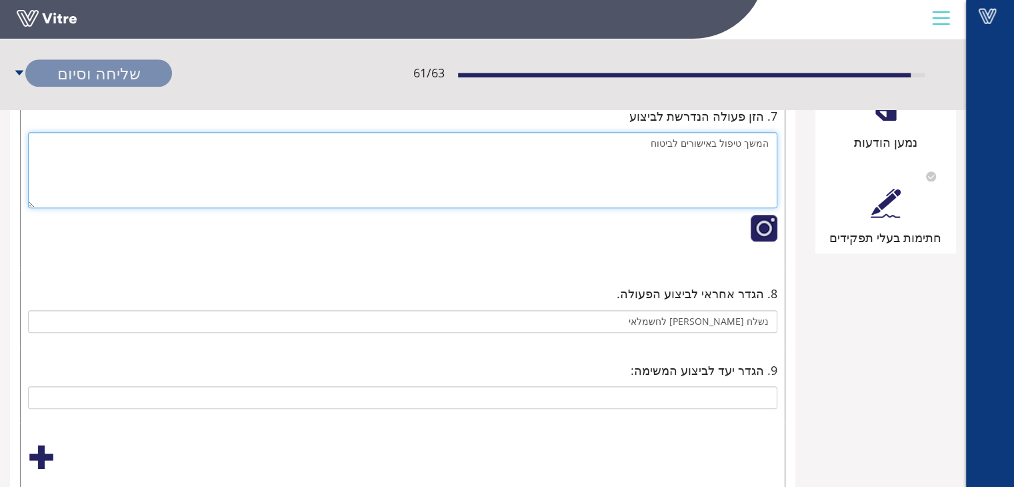
click at [653, 141] on textarea "המשך טיפול באישורים לביטוח" at bounding box center [402, 170] width 749 height 76
type textarea "המשך טיפול באישורים לביטוח: 1."
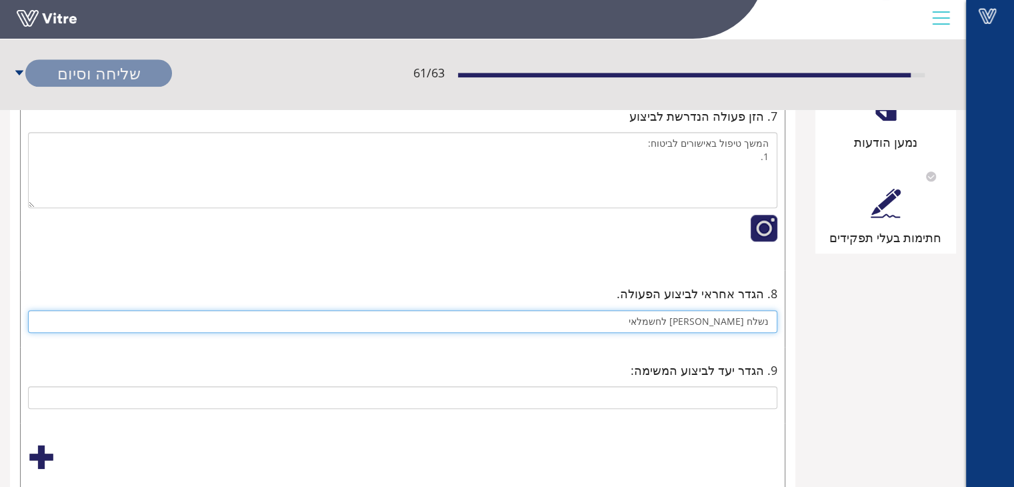
click at [692, 316] on input "נשלח [PERSON_NAME] לחשמלאי" at bounding box center [402, 321] width 749 height 23
type input "נשלח [PERSON_NAME] לחשמלאי, מעקב ממונה ומנהל פרויקטים."
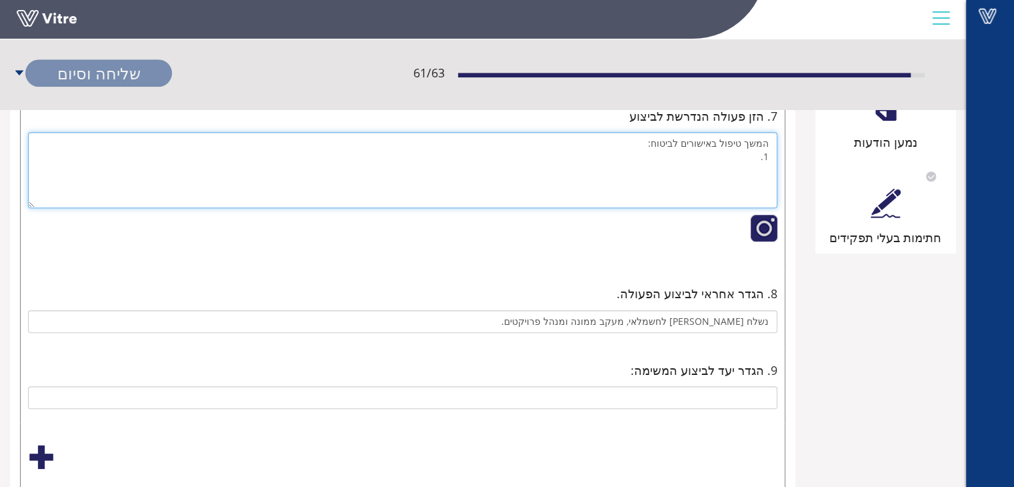
click at [749, 155] on textarea "המשך טיפול באישורים לביטוח: 1." at bounding box center [402, 170] width 749 height 76
type textarea "המשך טיפול באישורים לביטוח: 1.אישור חשמל. 2.אישור תקינות מערכת שחרור עשן."
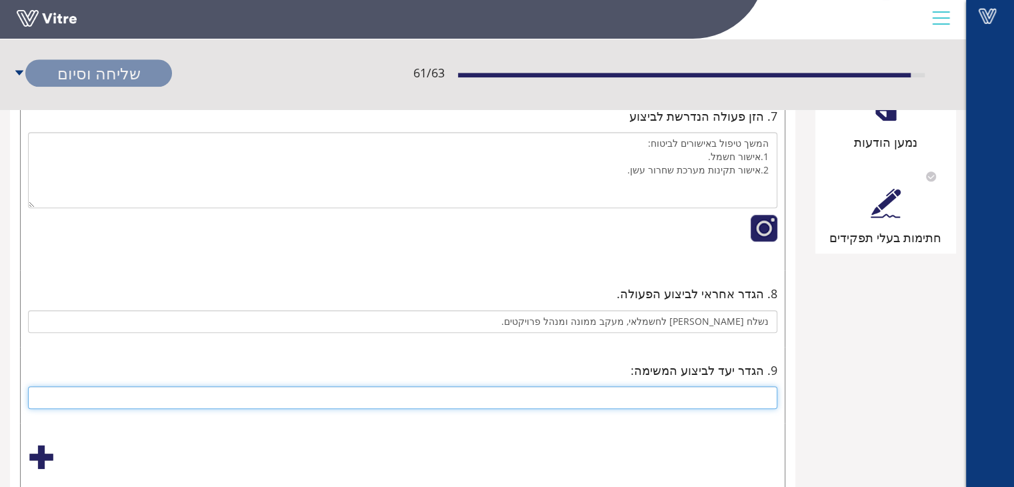
click at [720, 393] on input "text" at bounding box center [402, 397] width 749 height 23
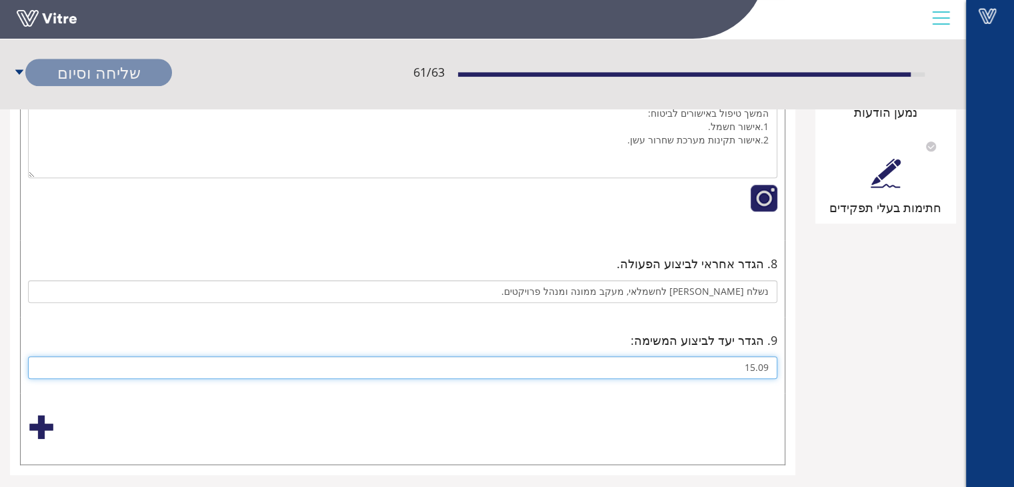
scroll to position [1135, 0]
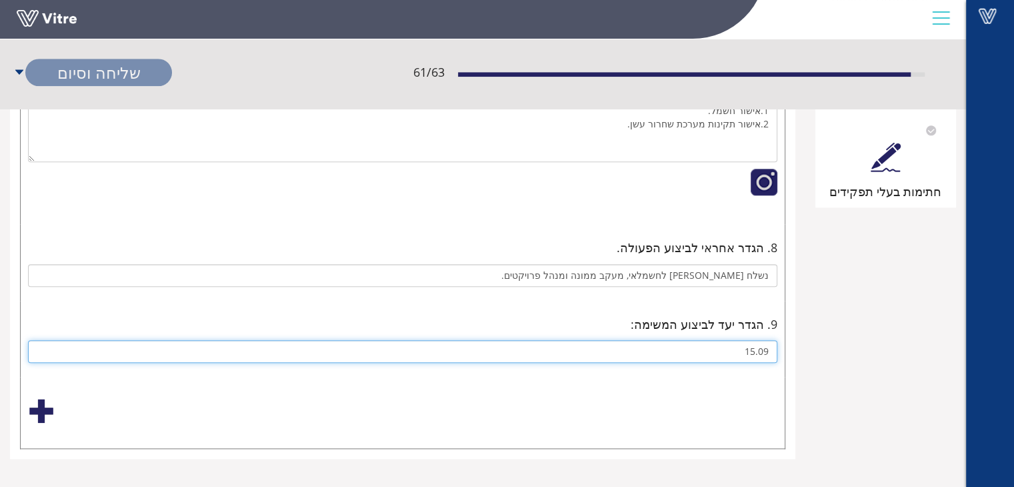
type input "15.09"
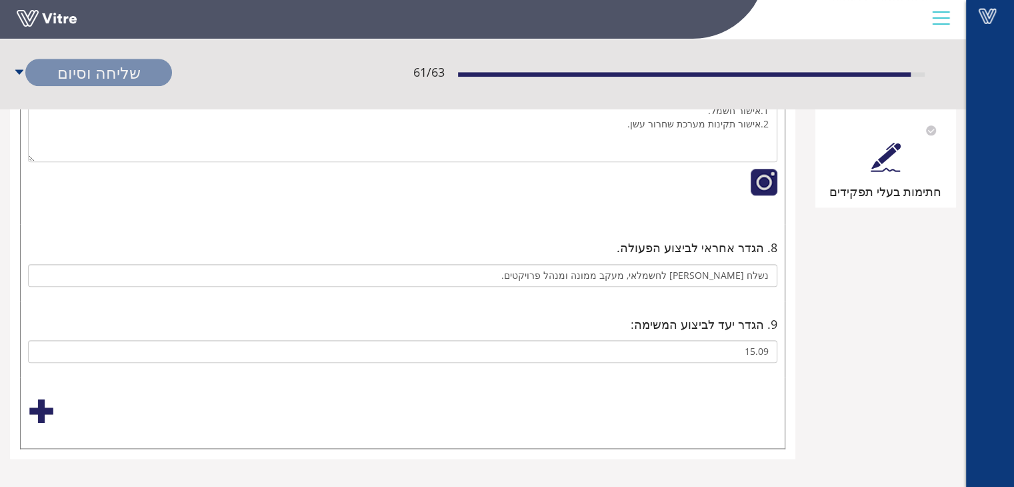
click at [37, 399] on div at bounding box center [41, 410] width 27 height 27
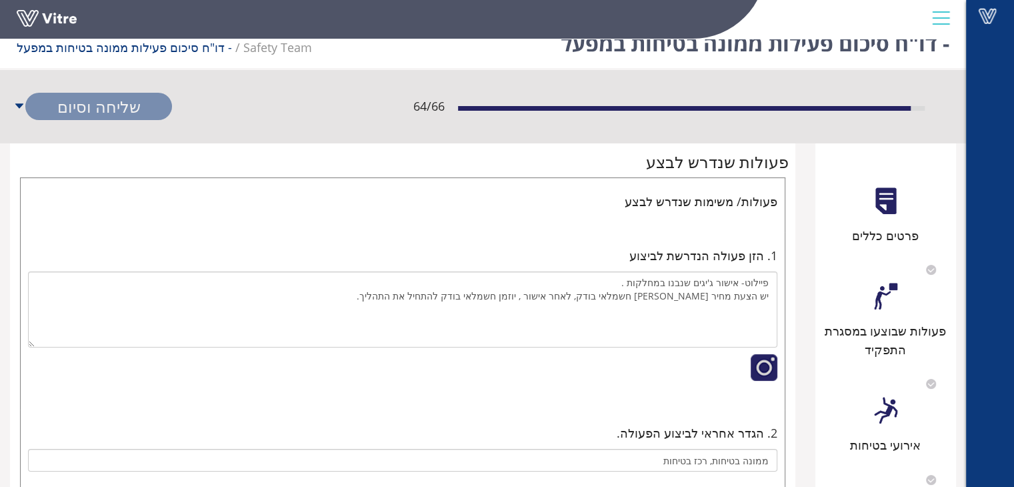
scroll to position [0, 0]
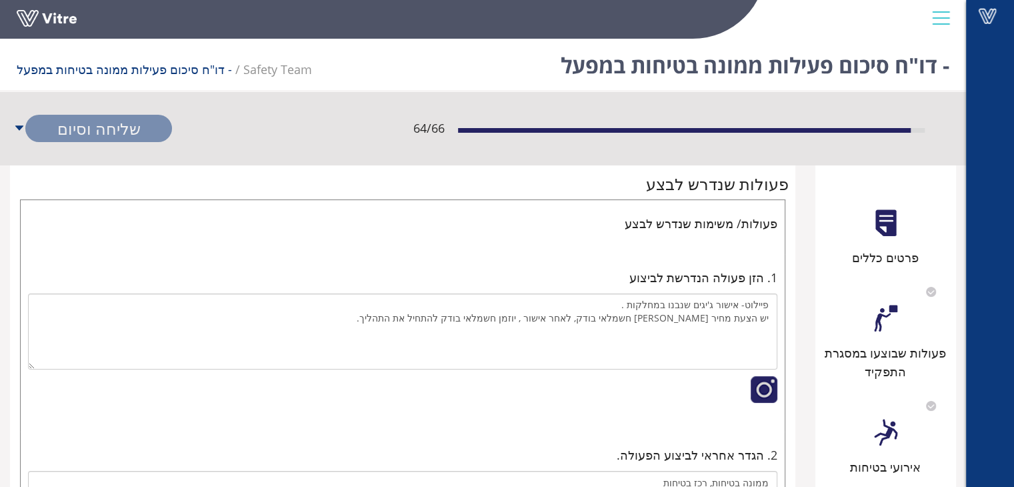
click at [880, 315] on div at bounding box center [885, 318] width 30 height 30
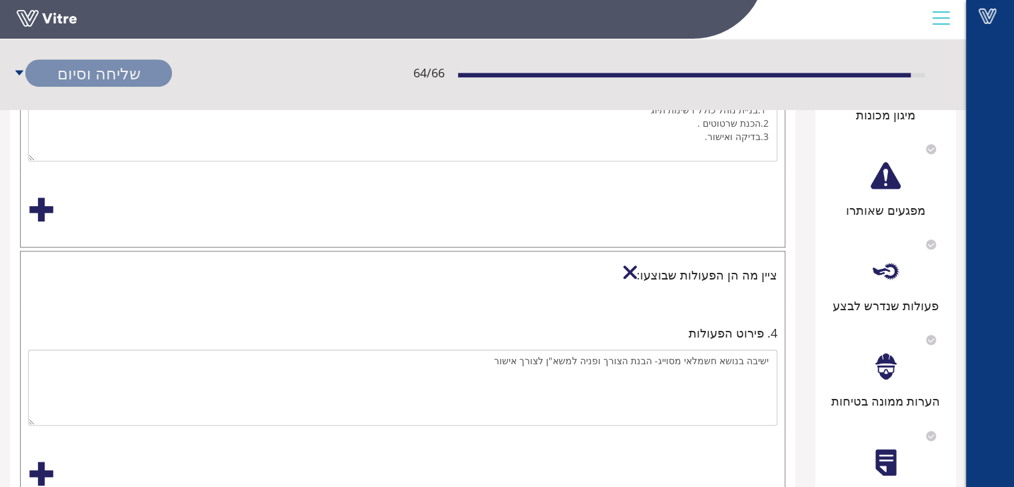
scroll to position [733, 0]
click at [885, 276] on div at bounding box center [885, 272] width 30 height 30
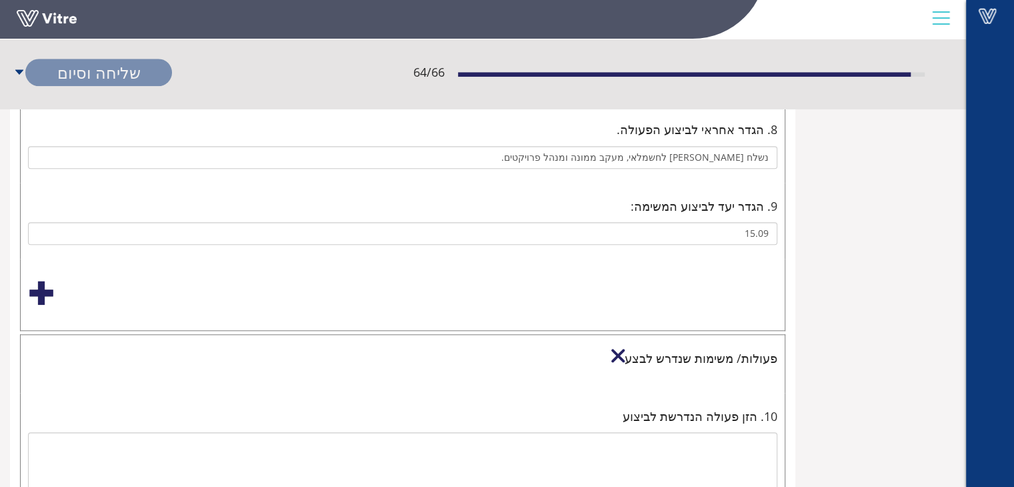
scroll to position [1400, 0]
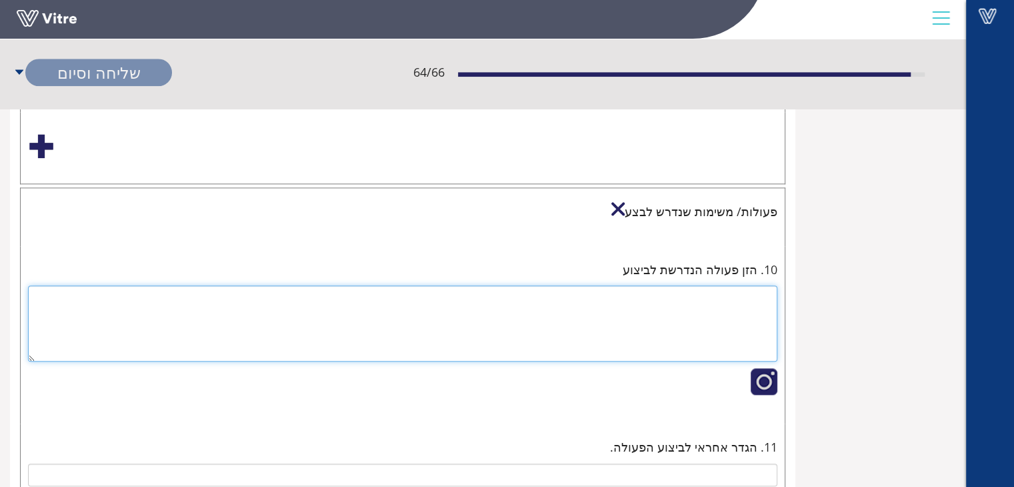
click at [741, 298] on textarea at bounding box center [402, 323] width 749 height 76
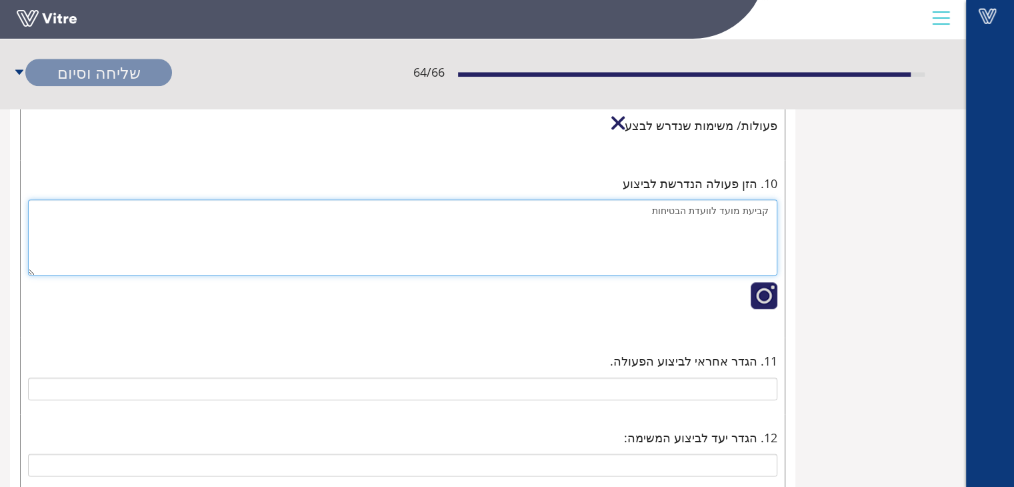
scroll to position [1597, 0]
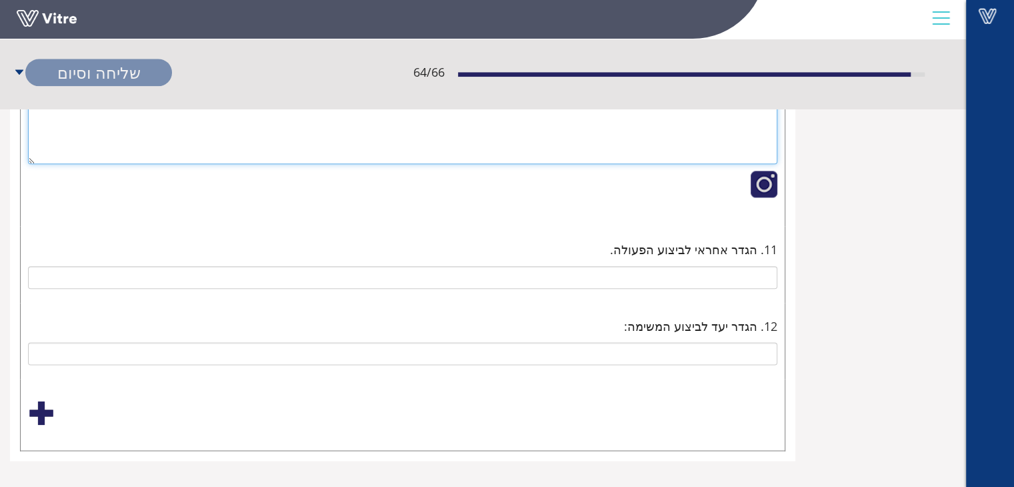
type textarea "קביעת מועד לוועדת הבטיחות"
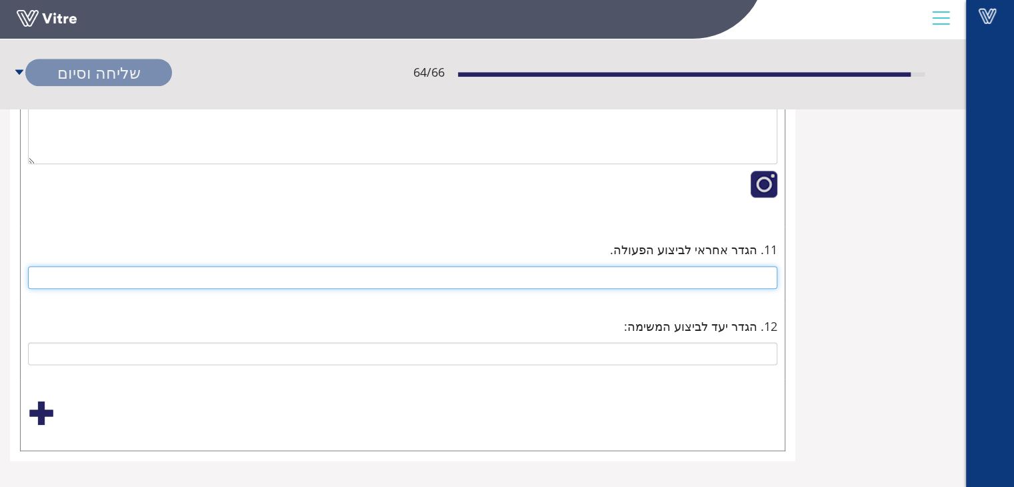
click at [771, 266] on input "text" at bounding box center [402, 277] width 749 height 23
type input "ממונה בטיחות [PERSON_NAME] רכז הבטיחות"
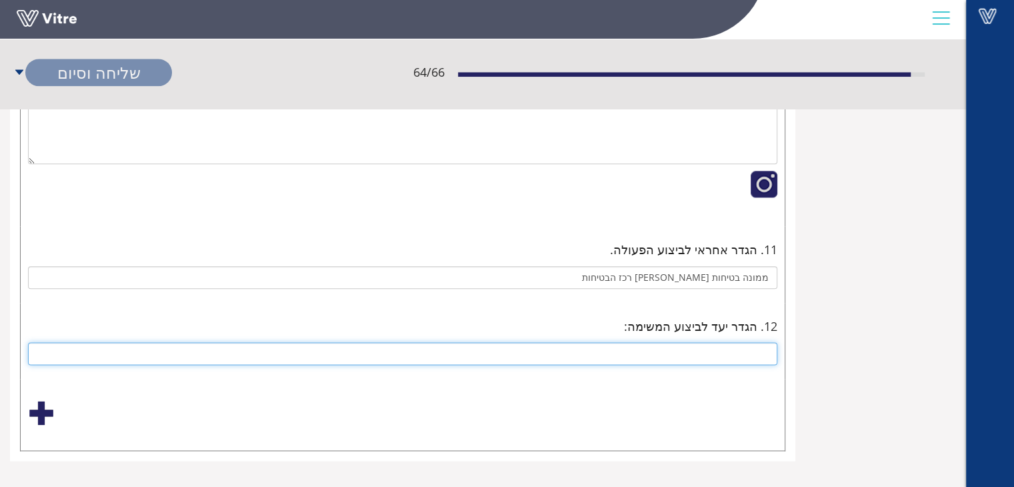
click at [753, 342] on input "text" at bounding box center [402, 353] width 749 height 23
type input "שבוע שני של ספטמבר"
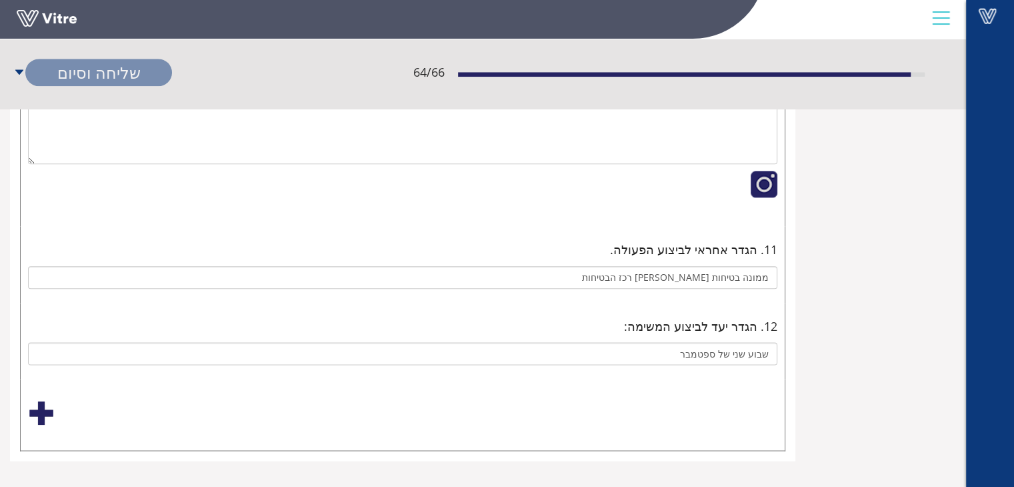
click at [35, 407] on div at bounding box center [41, 412] width 27 height 27
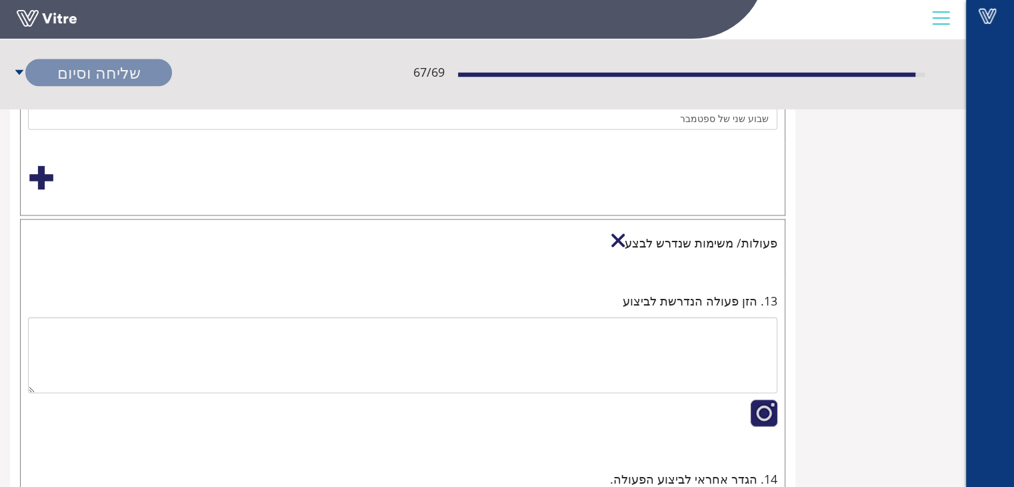
scroll to position [1930, 0]
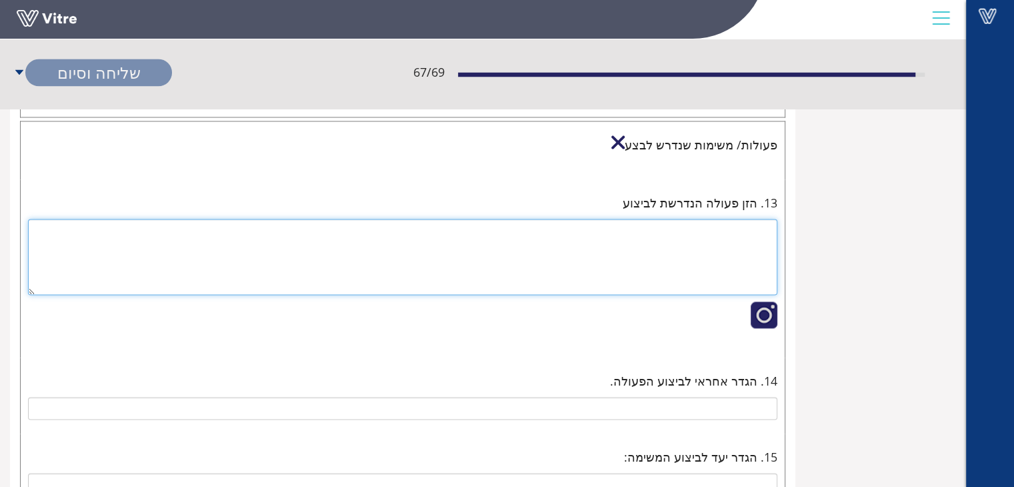
click at [728, 225] on textarea at bounding box center [402, 257] width 749 height 76
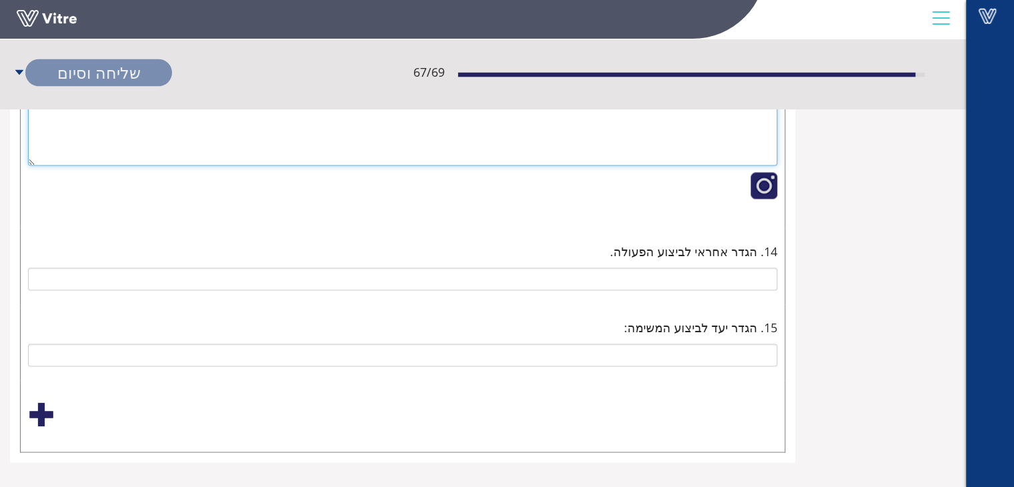
type textarea "עדכון נוהל חירום, קביעת מועד לתרגיל פינוי ."
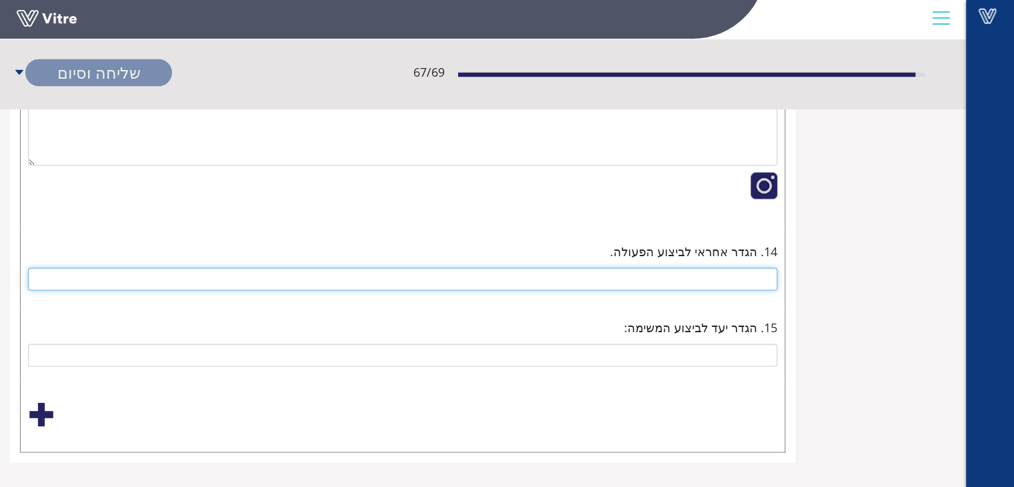
click at [713, 268] on input "text" at bounding box center [402, 278] width 749 height 23
type input "ממונה בטיחות [PERSON_NAME] ראש צוות חירום"
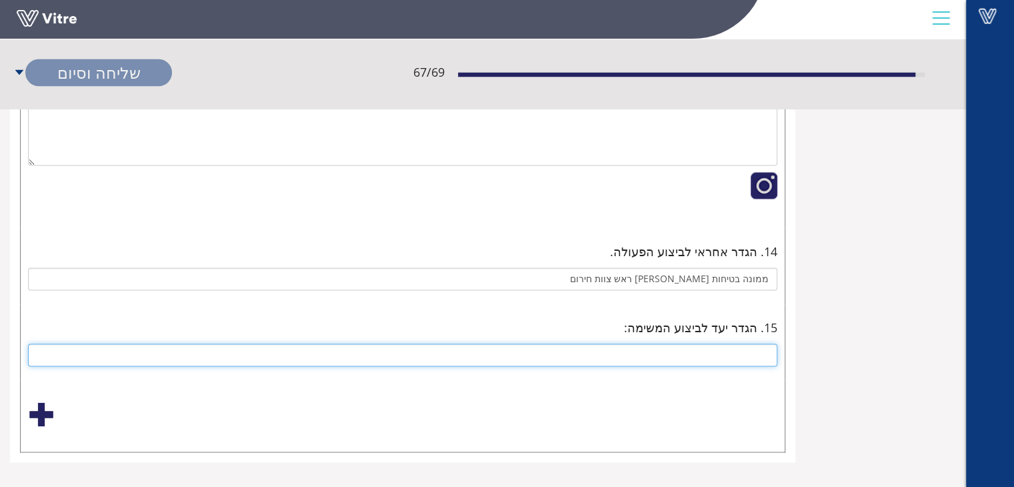
click at [744, 343] on input "text" at bounding box center [402, 354] width 749 height 23
type input "[DATE]"
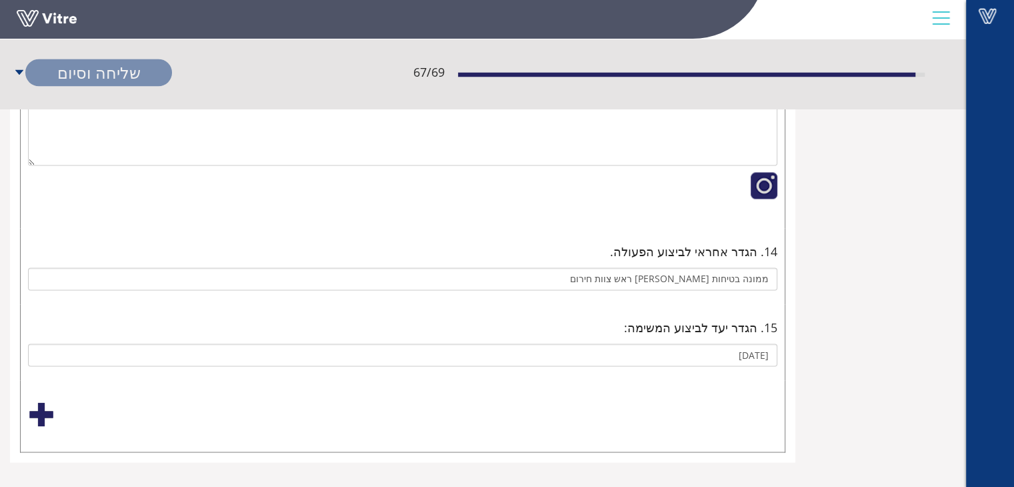
click at [46, 406] on div at bounding box center [41, 414] width 27 height 27
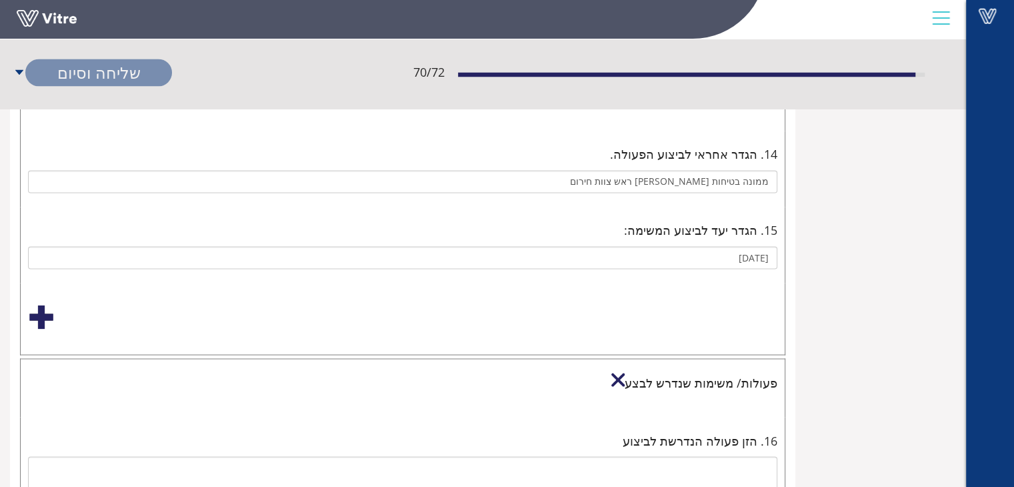
scroll to position [2326, 0]
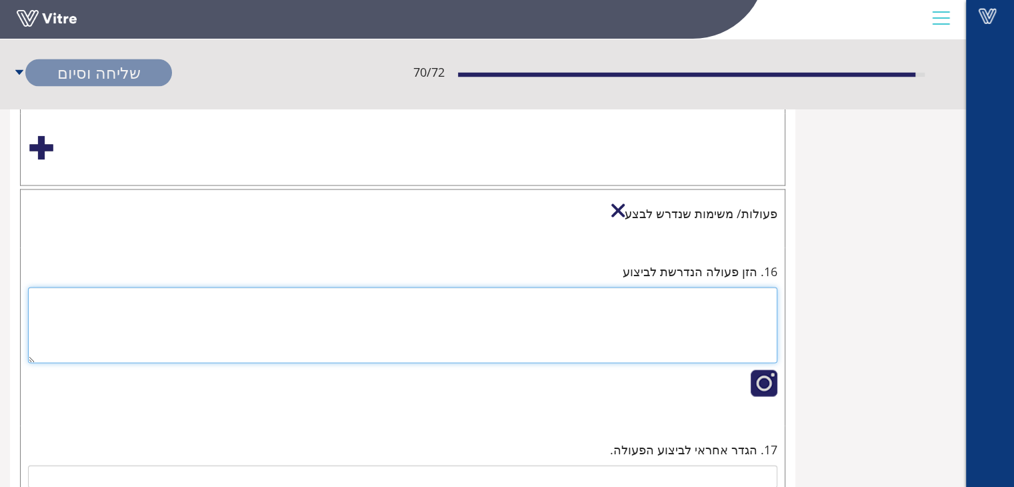
click at [741, 301] on textarea at bounding box center [402, 325] width 749 height 76
type textarea "מ"
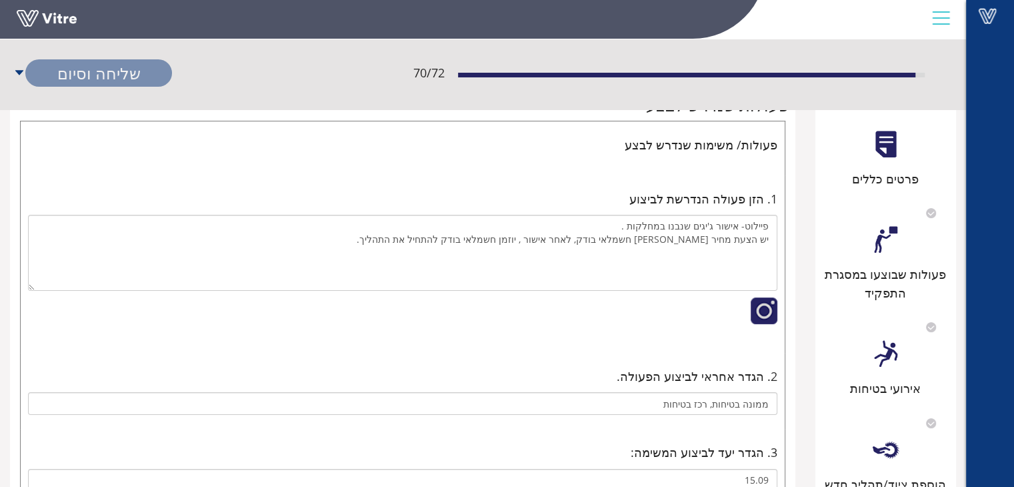
scroll to position [0, 0]
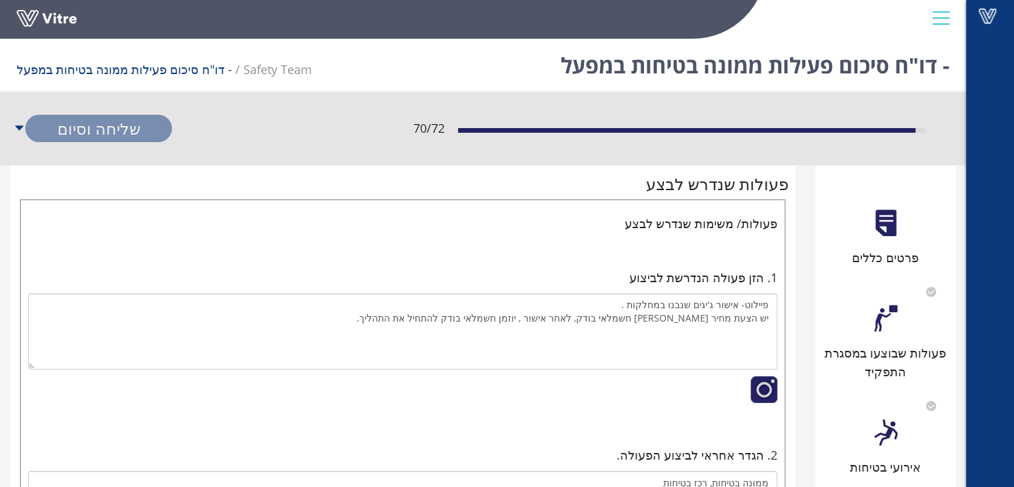
click at [873, 321] on div at bounding box center [885, 318] width 30 height 30
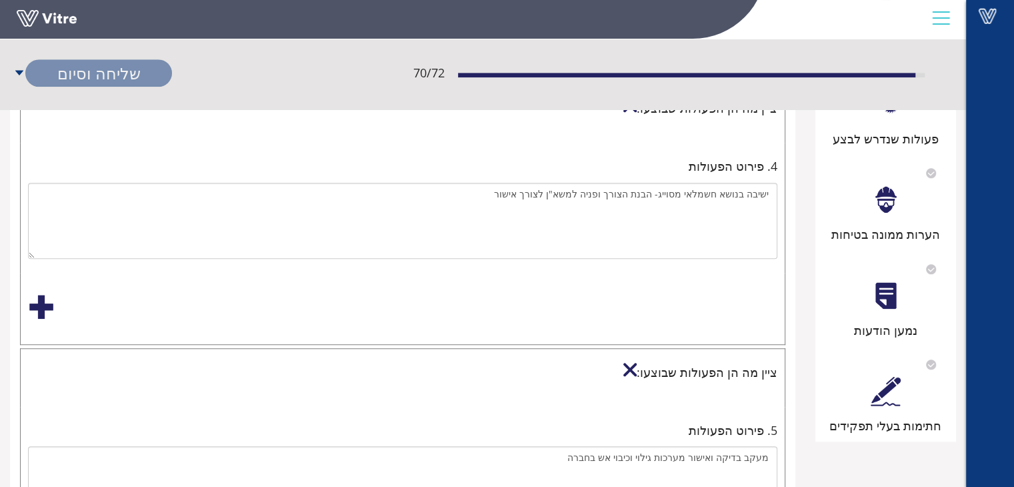
scroll to position [904, 0]
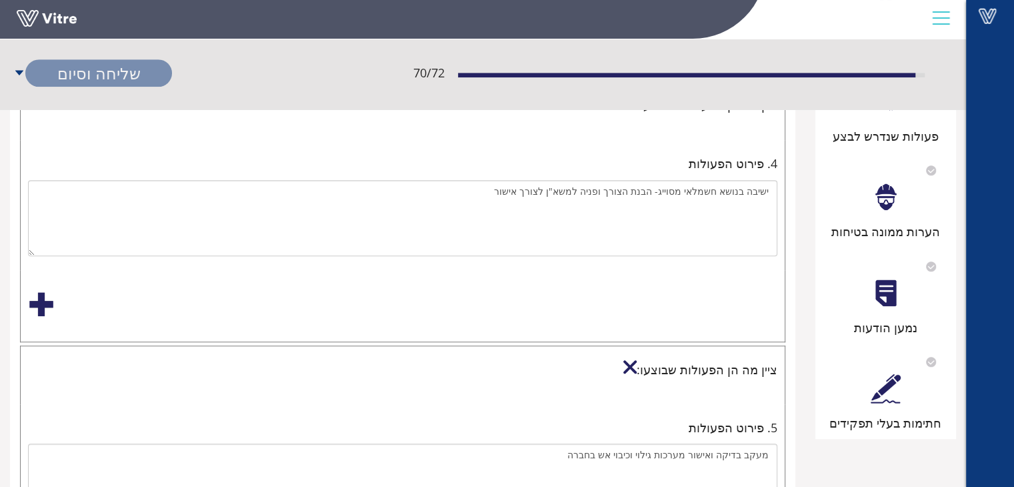
click at [886, 199] on div at bounding box center [885, 197] width 30 height 30
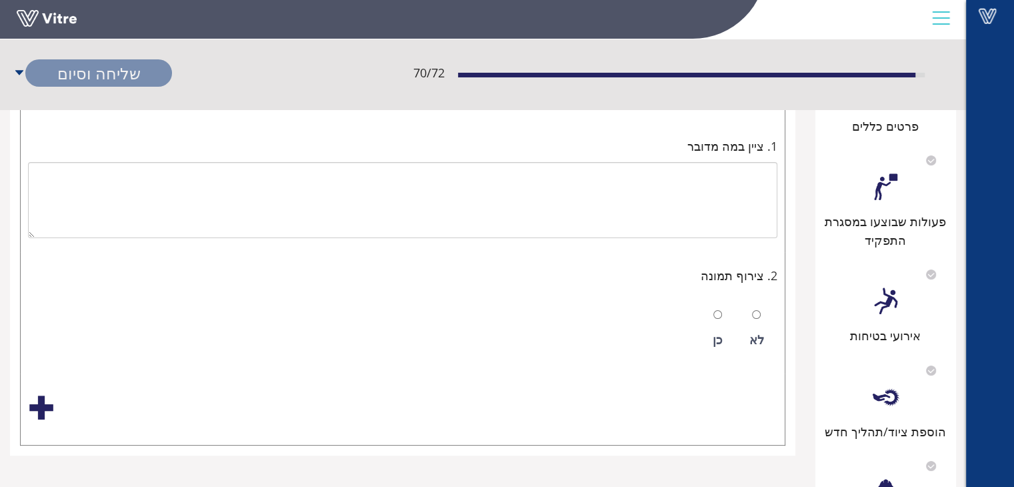
scroll to position [133, 0]
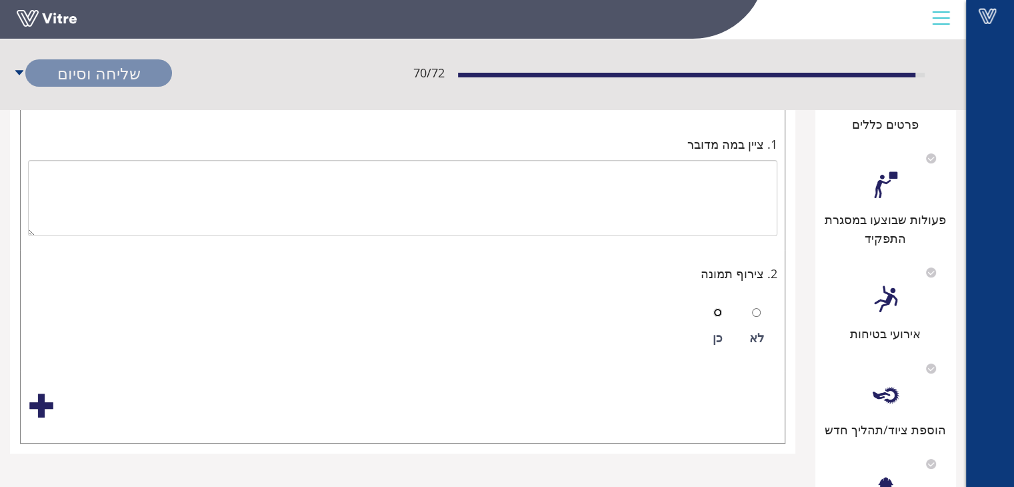
click at [719, 311] on input "radio" at bounding box center [717, 312] width 9 height 9
radio input "true"
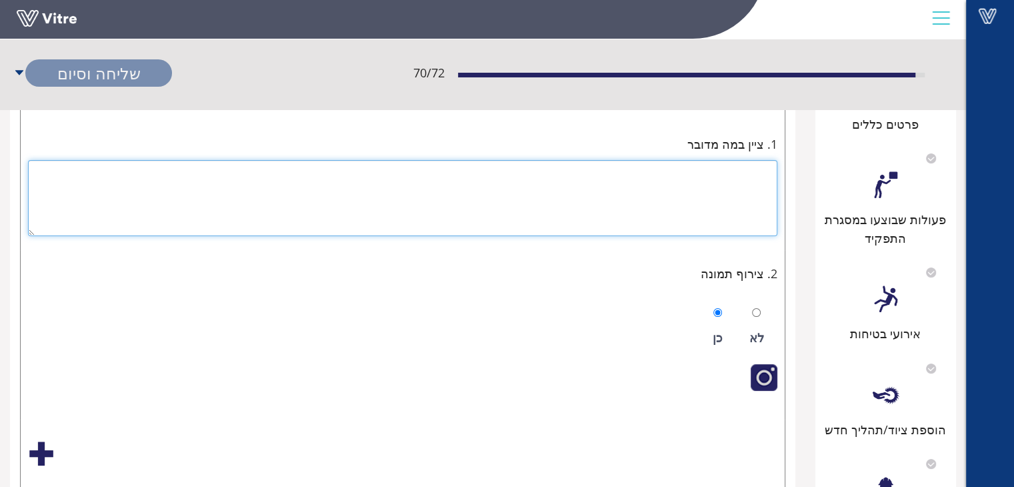
click at [749, 182] on textarea at bounding box center [402, 198] width 749 height 76
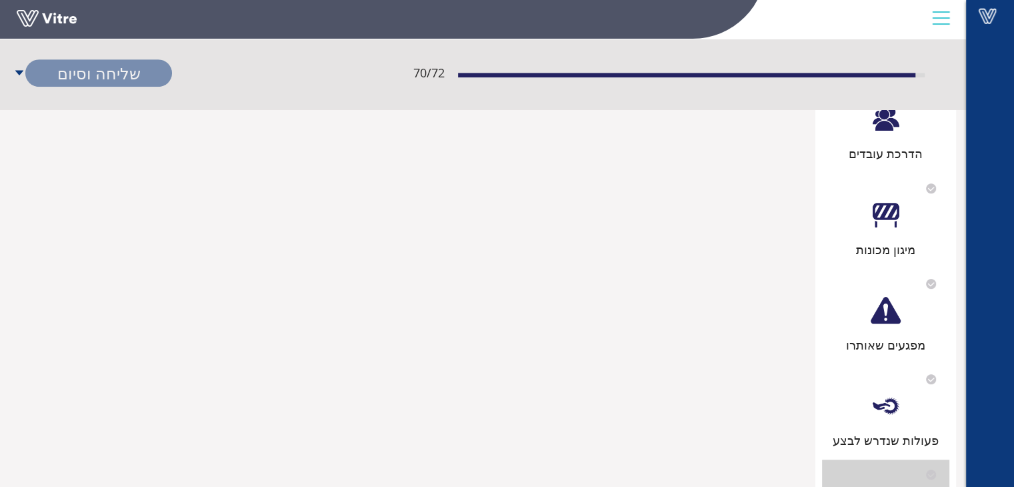
scroll to position [800, 0]
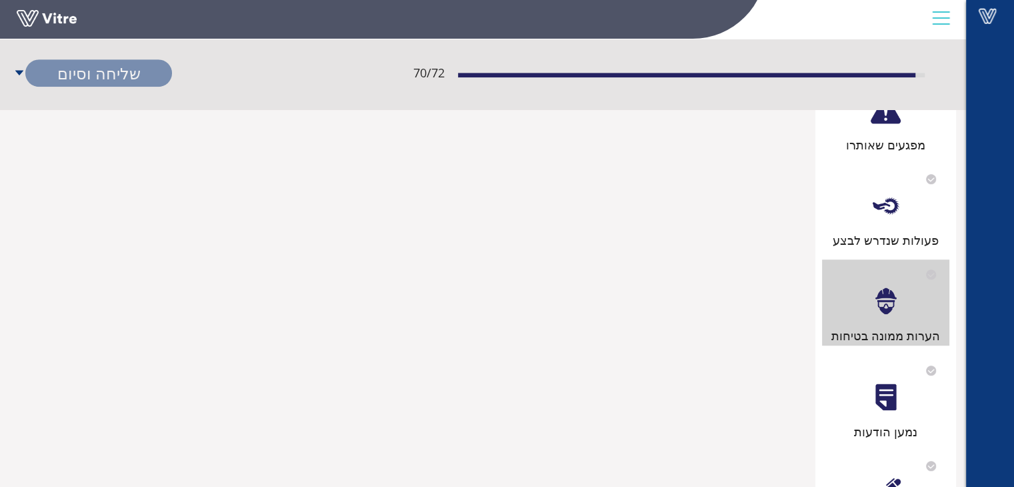
type textarea "בוצעו עבודות התקנת שקעים קבועים במטבחון ובמחלקת אינטגרציה"
click at [885, 209] on div at bounding box center [885, 206] width 30 height 30
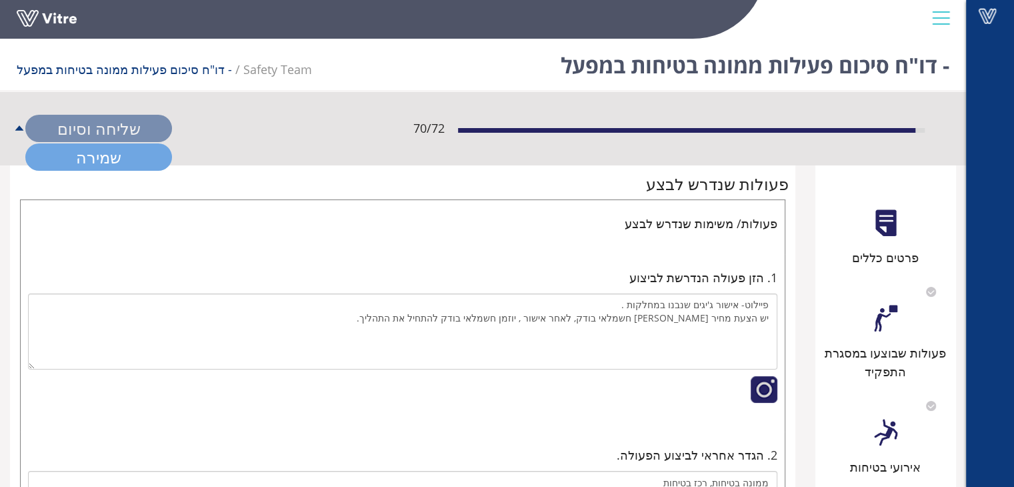
click at [87, 155] on link "שמירה" at bounding box center [98, 156] width 147 height 27
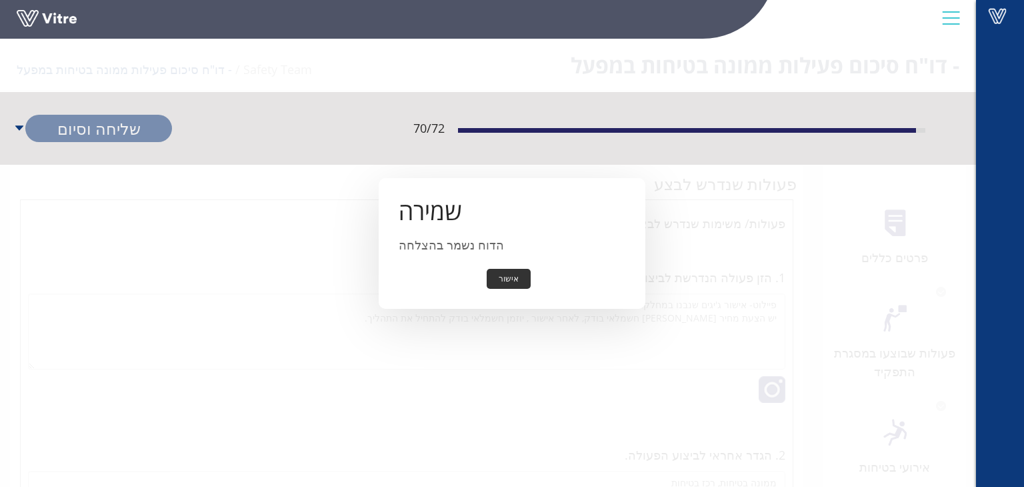
click at [507, 279] on button "אישור" at bounding box center [509, 279] width 44 height 21
